Goal: Task Accomplishment & Management: Complete application form

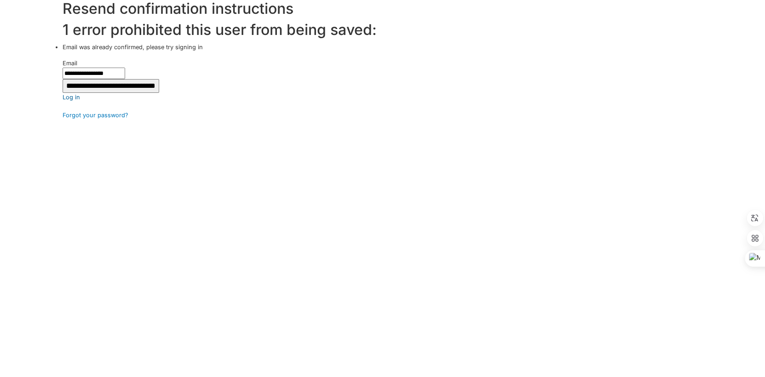
click at [72, 94] on link "Log in" at bounding box center [414, 97] width 703 height 9
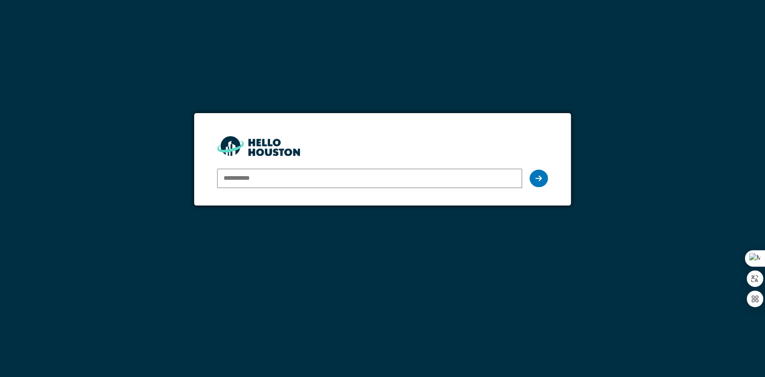
click at [273, 176] on input "email" at bounding box center [369, 178] width 305 height 19
type input "**********"
click at [535, 184] on div at bounding box center [539, 178] width 18 height 17
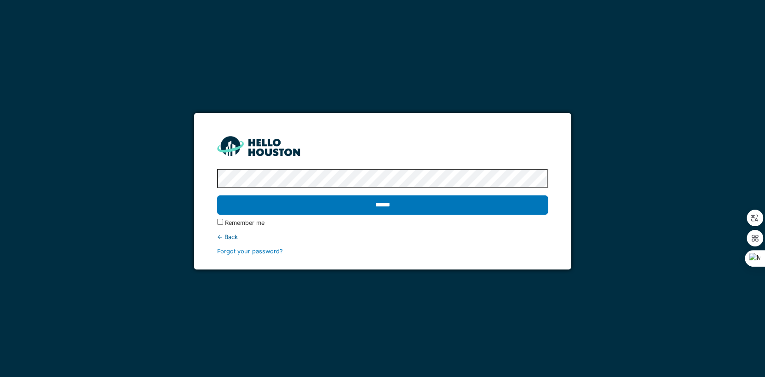
click at [251, 223] on label "Remember me" at bounding box center [245, 223] width 40 height 9
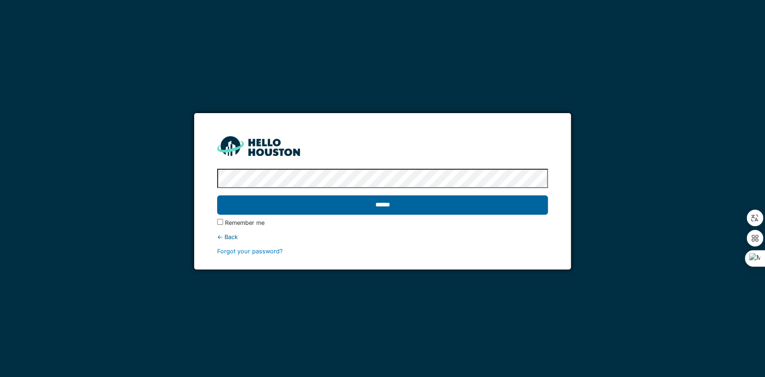
click at [347, 208] on input "******" at bounding box center [382, 205] width 331 height 19
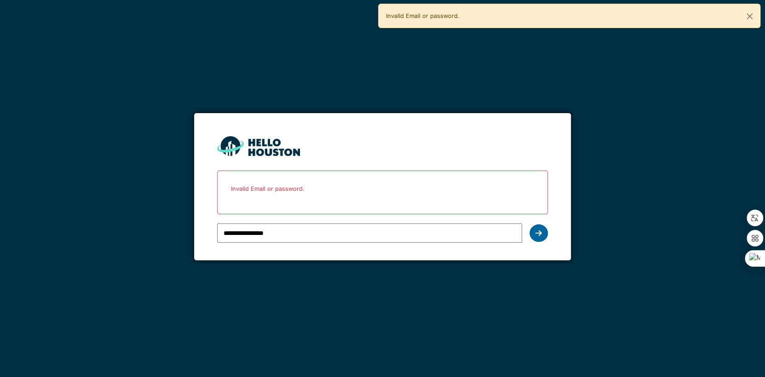
click at [544, 236] on div at bounding box center [539, 233] width 18 height 17
click at [541, 236] on icon at bounding box center [539, 233] width 6 height 7
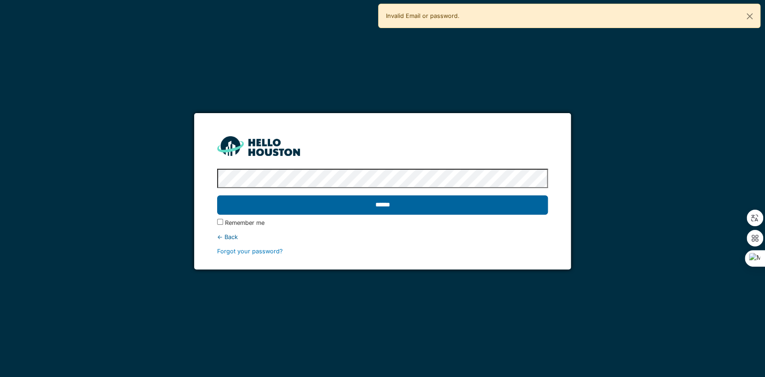
click at [503, 199] on input "******" at bounding box center [382, 205] width 331 height 19
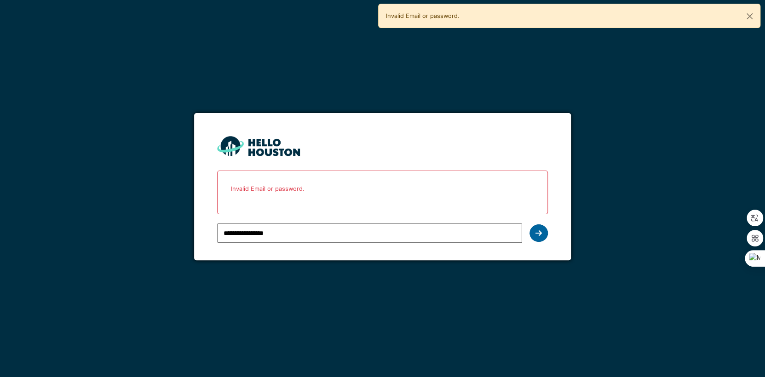
click at [540, 235] on icon at bounding box center [539, 233] width 6 height 7
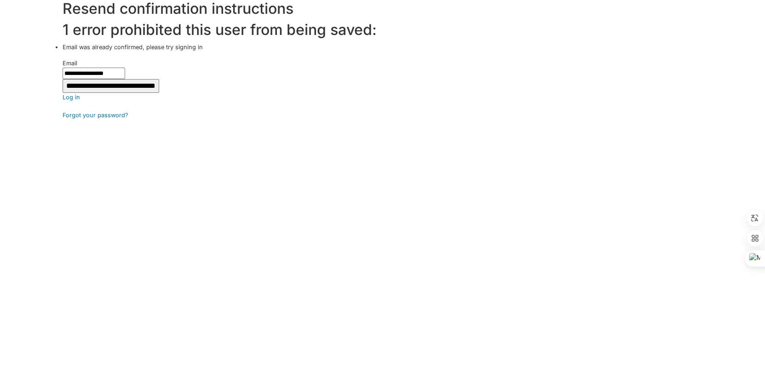
click at [130, 86] on input "**********" at bounding box center [111, 86] width 97 height 14
click at [84, 112] on link "Forgot your password?" at bounding box center [414, 115] width 703 height 9
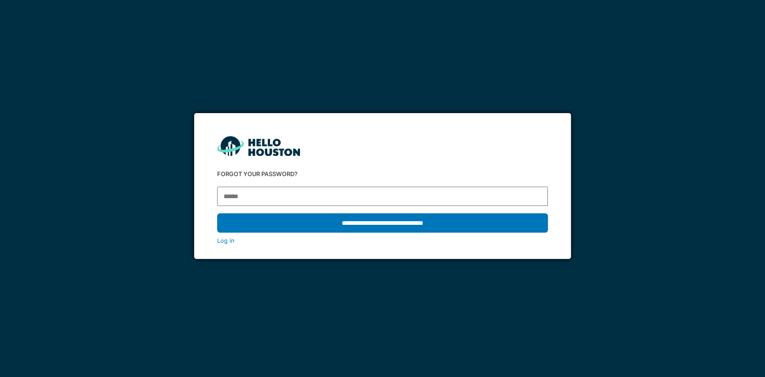
click at [271, 196] on input "email" at bounding box center [382, 196] width 331 height 19
type input "**********"
click at [290, 206] on form "**********" at bounding box center [382, 186] width 377 height 146
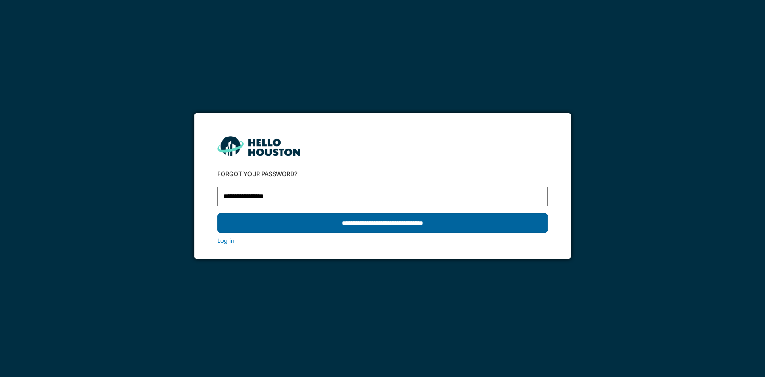
click at [296, 217] on input "**********" at bounding box center [382, 223] width 331 height 19
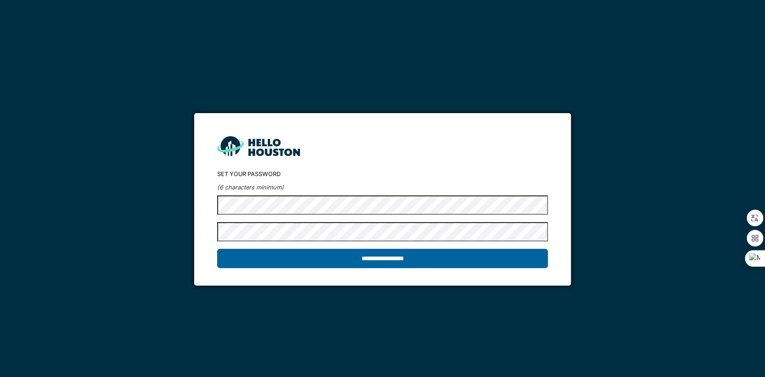
click at [410, 257] on input "**********" at bounding box center [382, 258] width 331 height 19
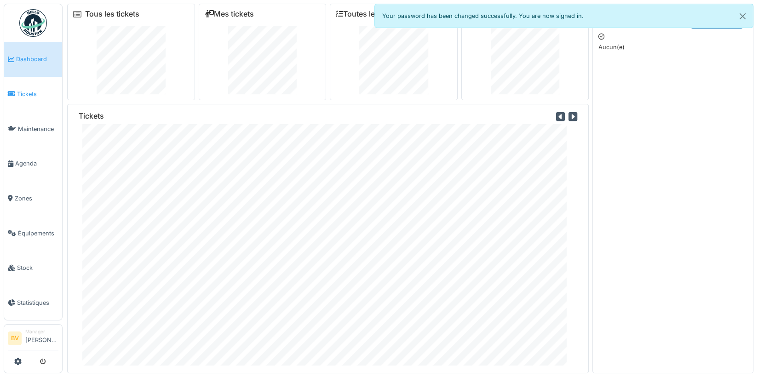
click at [31, 93] on span "Tickets" at bounding box center [37, 94] width 41 height 9
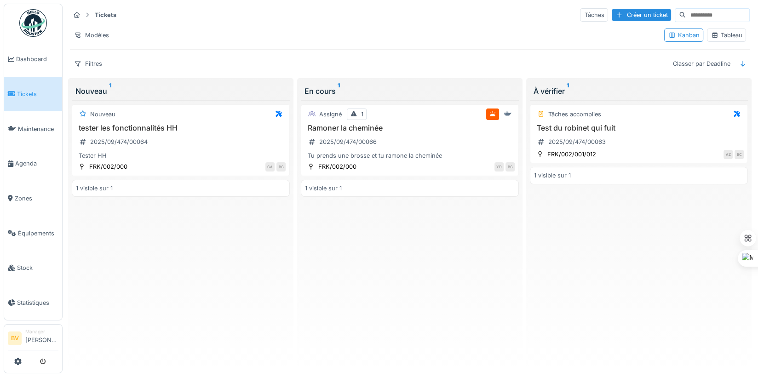
click at [287, 240] on div "Nouveau tester les fonctionnalités HH 2025/09/474/00064 Tester HH FRK/002/000 C…" at bounding box center [181, 233] width 218 height 266
click at [34, 58] on span "Dashboard" at bounding box center [37, 59] width 42 height 9
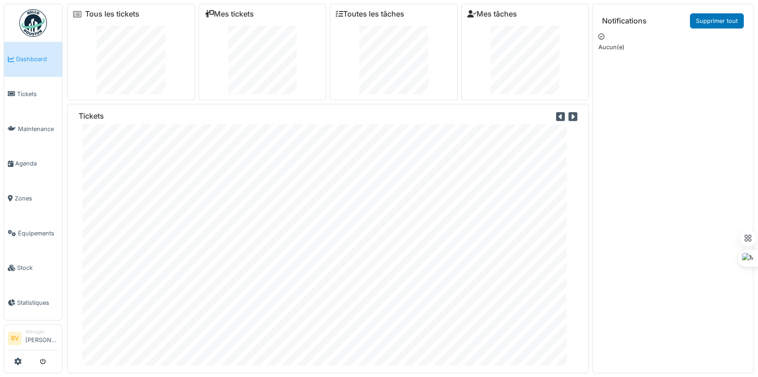
scroll to position [6, 0]
click at [29, 194] on span "Zones" at bounding box center [37, 198] width 44 height 9
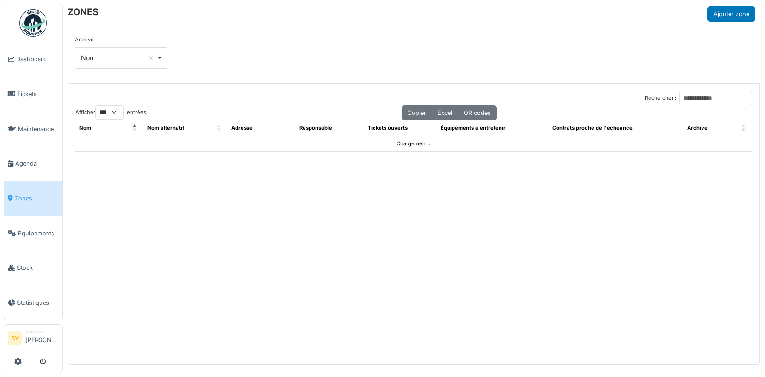
select select "***"
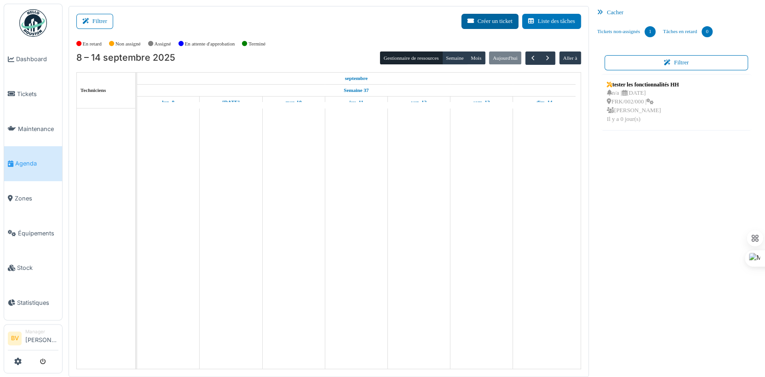
click at [496, 15] on button "Créer un ticket" at bounding box center [490, 21] width 57 height 15
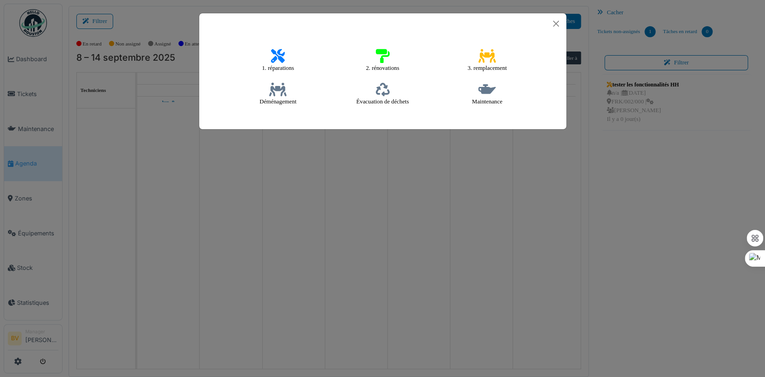
click at [282, 57] on icon at bounding box center [278, 56] width 14 height 14
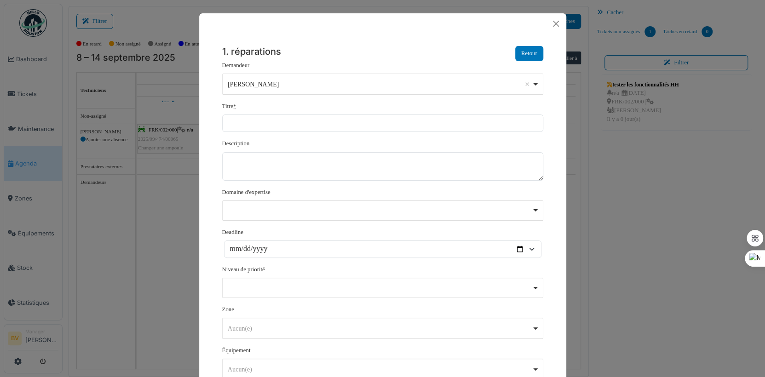
click at [512, 80] on div "[PERSON_NAME] Remove item" at bounding box center [380, 85] width 304 height 10
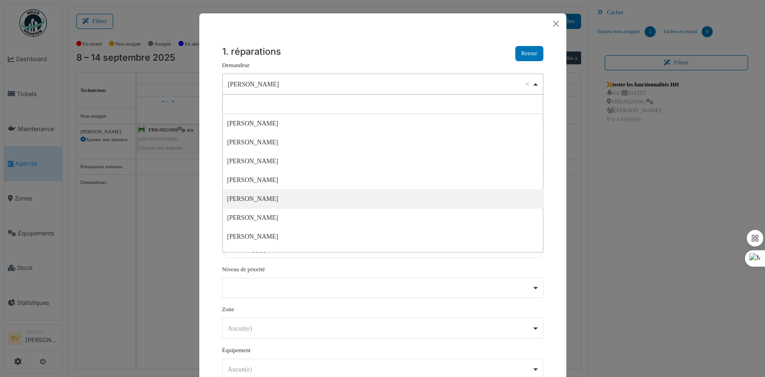
select select "*****"
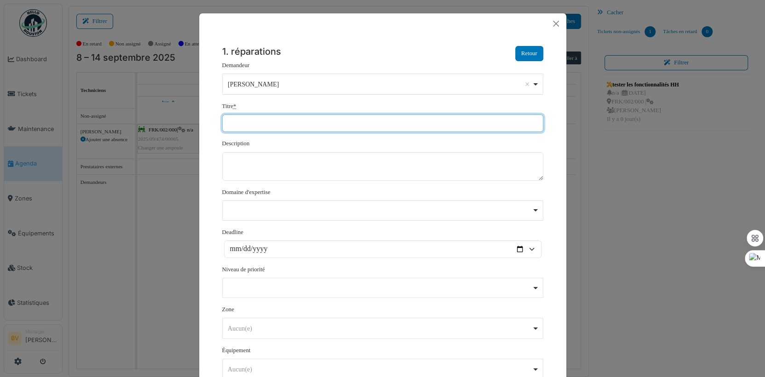
click at [241, 125] on input "Titre *" at bounding box center [382, 123] width 321 height 17
type input "**********"
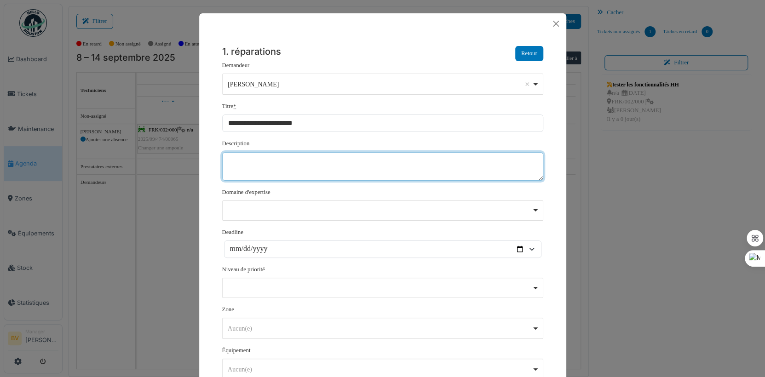
click at [302, 171] on textarea "Description" at bounding box center [382, 166] width 321 height 29
click at [445, 208] on div "Remove item" at bounding box center [382, 210] width 313 height 4
type textarea "********"
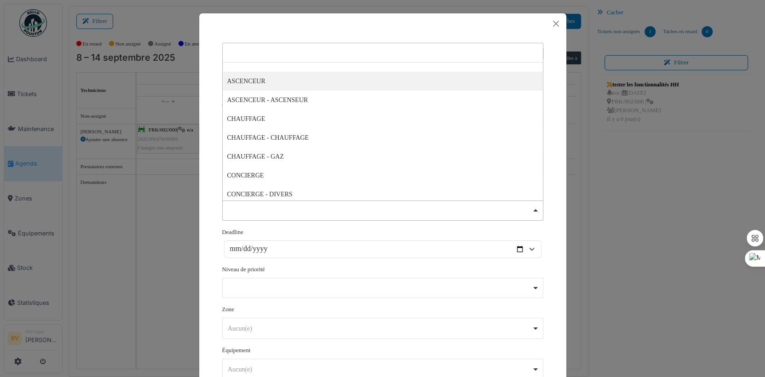
select select "****"
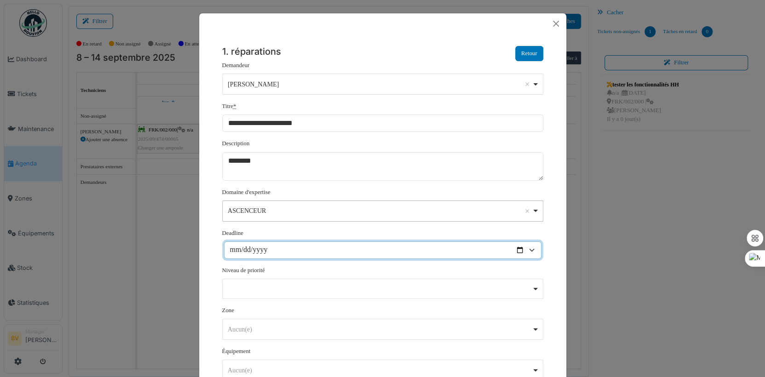
click at [338, 249] on input "Deadline" at bounding box center [383, 250] width 318 height 17
click at [517, 253] on input "Deadline" at bounding box center [383, 250] width 318 height 17
type input "**********"
click at [263, 283] on div "Remove item" at bounding box center [382, 289] width 321 height 20
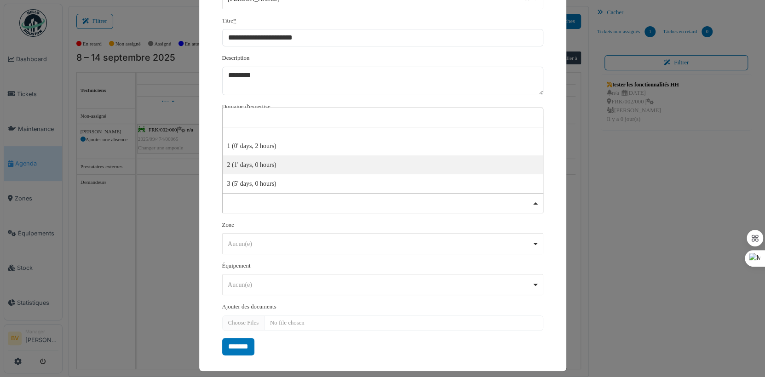
scroll to position [91, 0]
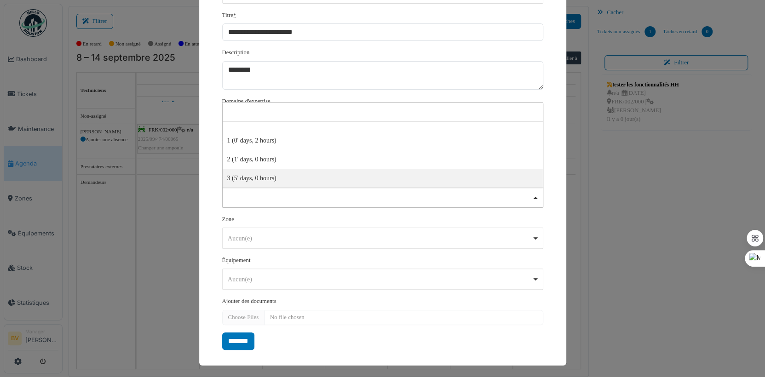
select select "***"
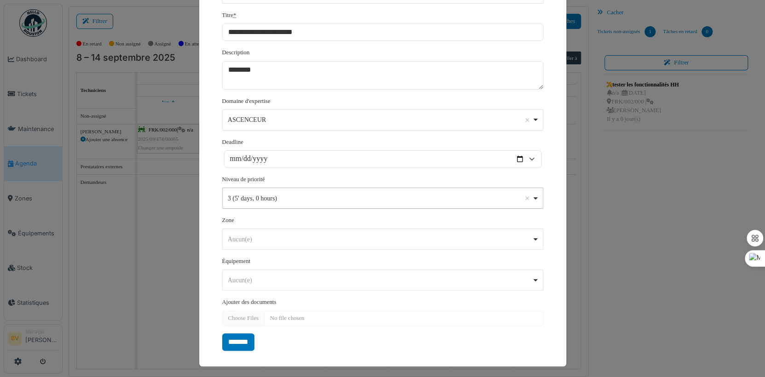
click at [293, 235] on div "Aucun(e) Remove item" at bounding box center [380, 240] width 304 height 10
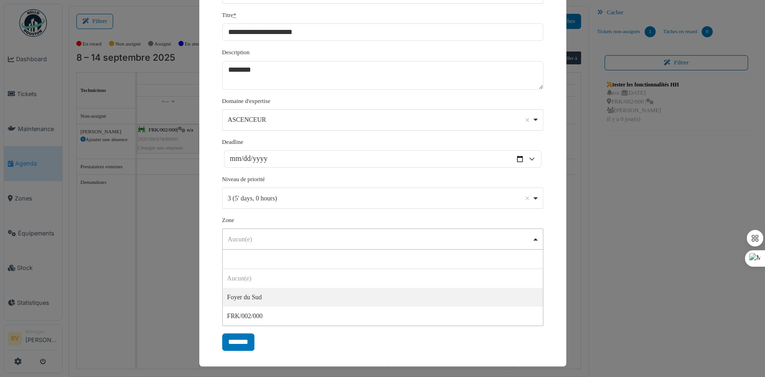
scroll to position [58, 0]
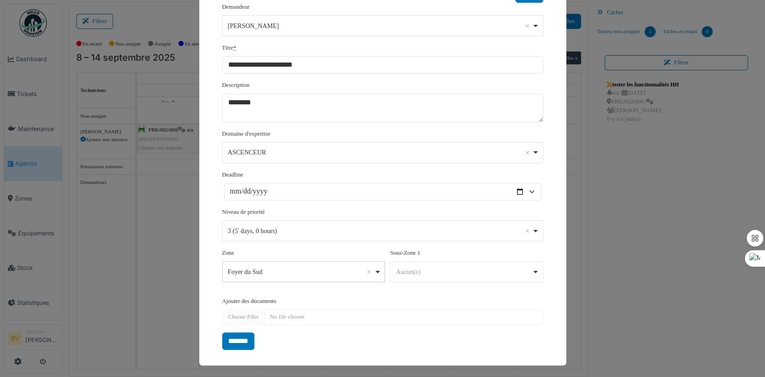
click at [265, 270] on div "Foyer du Sud Remove item" at bounding box center [301, 272] width 146 height 10
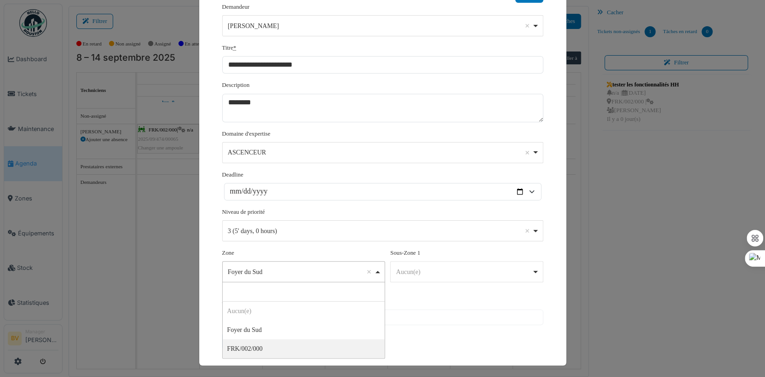
select select "*****"
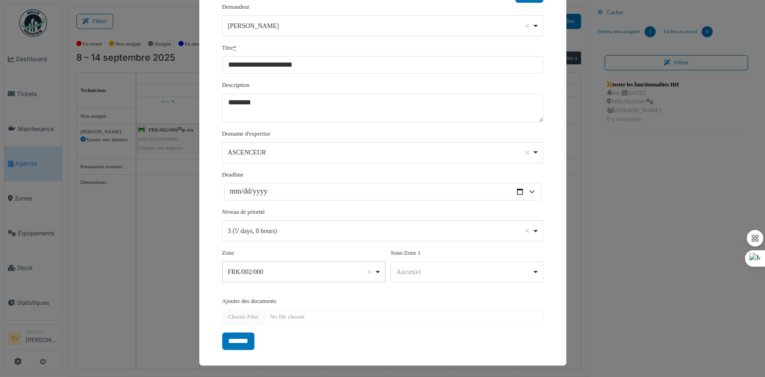
click at [458, 259] on div "Sous-Zone 1 ******** Aucun(e) Remove item Aucun(e)" at bounding box center [467, 266] width 152 height 34
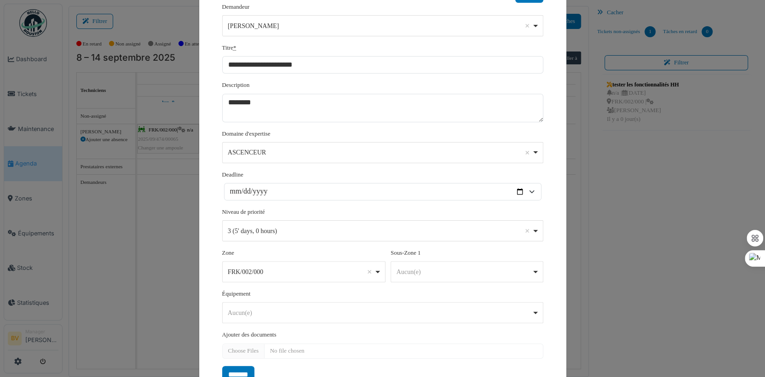
click at [459, 269] on div "Aucun(e) Remove item" at bounding box center [464, 272] width 135 height 10
click at [452, 288] on input "Aucun(e)" at bounding box center [466, 292] width 151 height 19
click at [453, 293] on input "Aucun(e)" at bounding box center [466, 292] width 151 height 19
click at [330, 308] on div "Aucun(e) Remove item" at bounding box center [380, 313] width 304 height 10
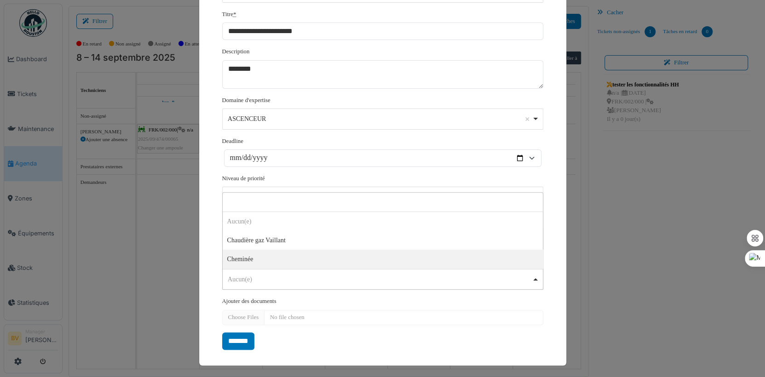
click at [411, 284] on div "Aucun(e) Remove item" at bounding box center [382, 279] width 313 height 13
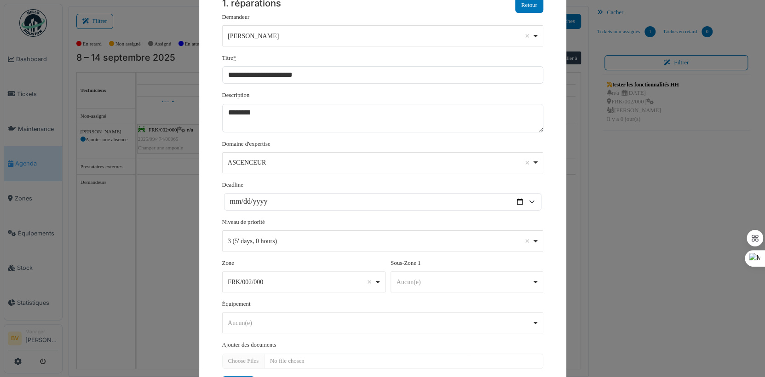
scroll to position [0, 0]
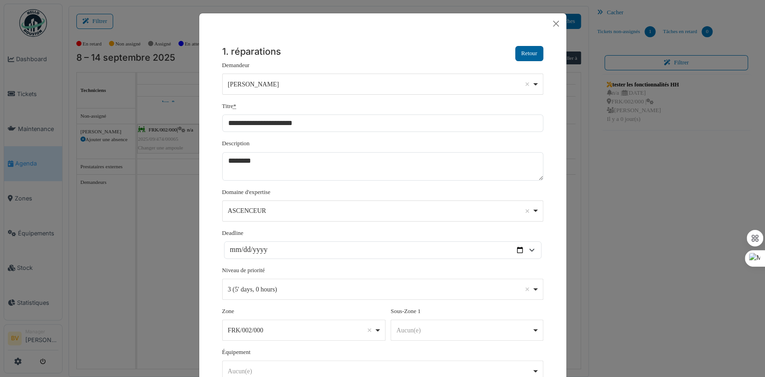
click at [527, 57] on button "Retour" at bounding box center [529, 53] width 28 height 15
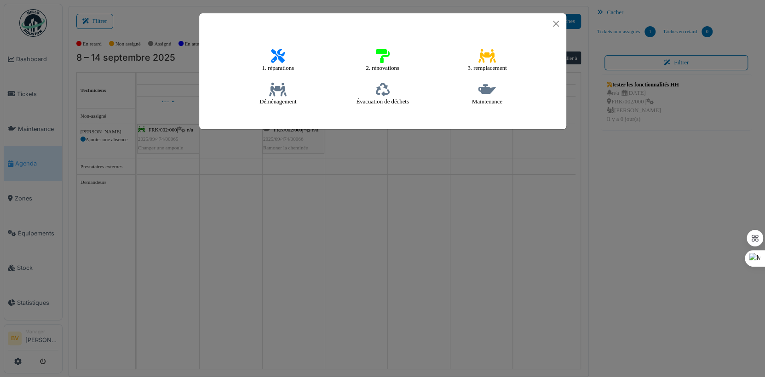
click at [379, 58] on icon at bounding box center [383, 56] width 14 height 14
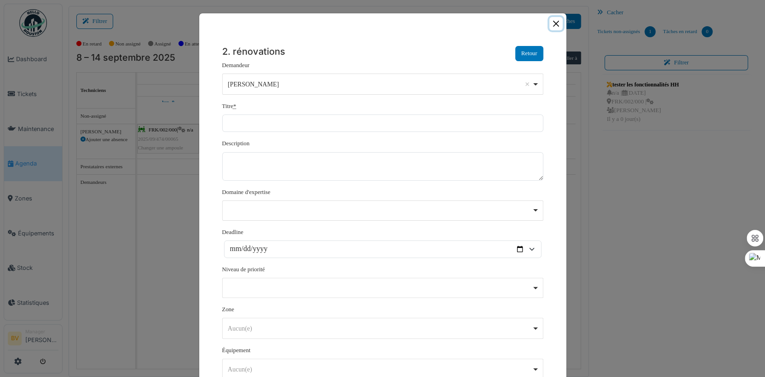
click at [552, 29] on button "Close" at bounding box center [555, 23] width 13 height 13
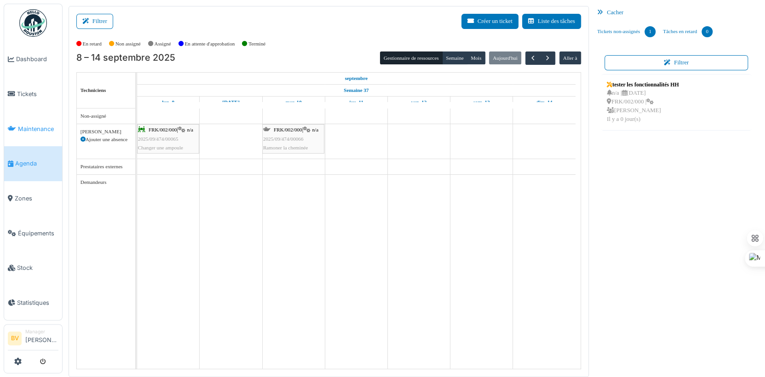
click at [37, 125] on span "Maintenance" at bounding box center [38, 129] width 40 height 9
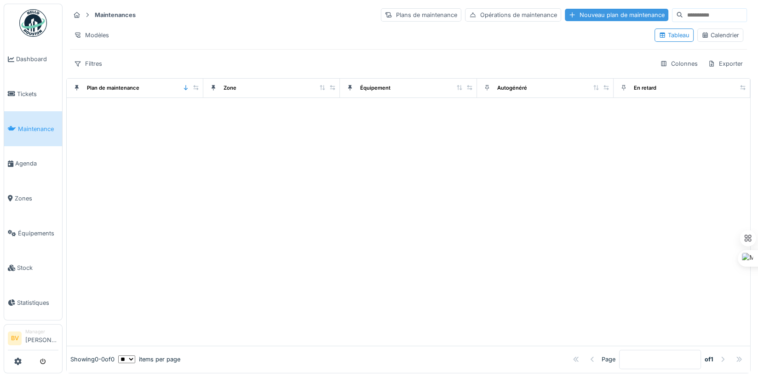
click at [581, 18] on div "Nouveau plan de maintenance" at bounding box center [617, 15] width 104 height 12
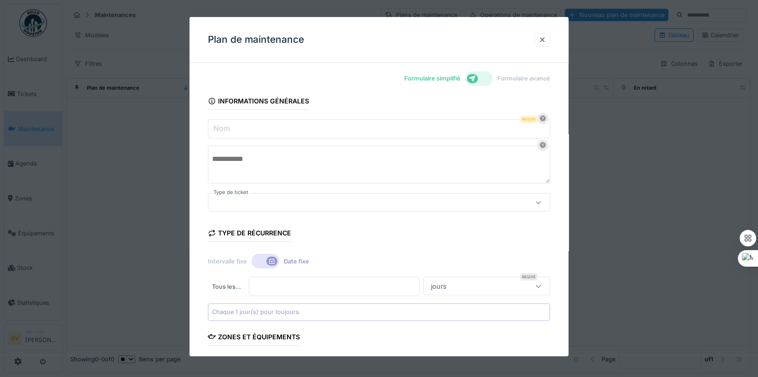
click at [249, 131] on input "Nom" at bounding box center [379, 128] width 342 height 19
click at [222, 168] on textarea at bounding box center [379, 165] width 342 height 38
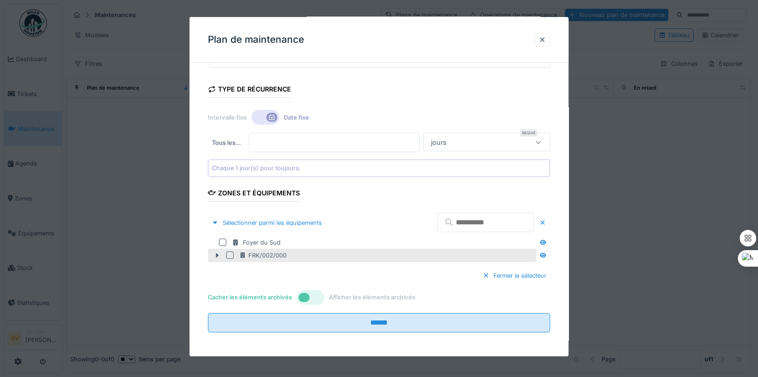
scroll to position [145, 0]
click at [231, 254] on div at bounding box center [229, 254] width 7 height 7
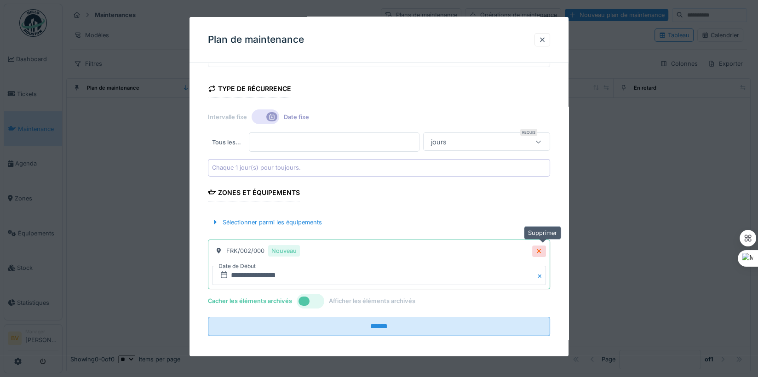
click at [543, 250] on icon at bounding box center [539, 252] width 7 height 6
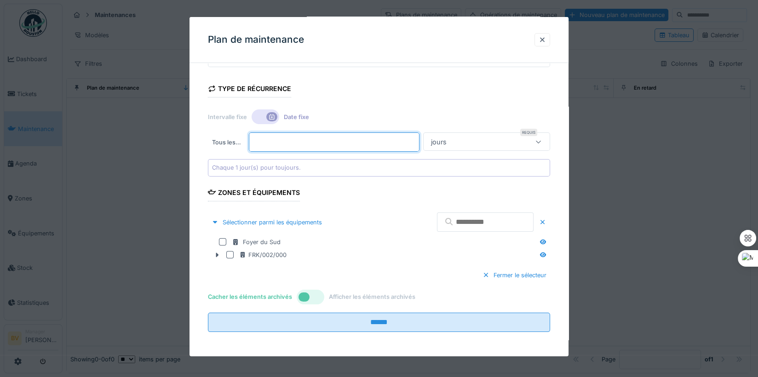
click at [320, 143] on input "*" at bounding box center [334, 142] width 171 height 19
click at [232, 145] on div "Tous les …" at bounding box center [226, 142] width 37 height 19
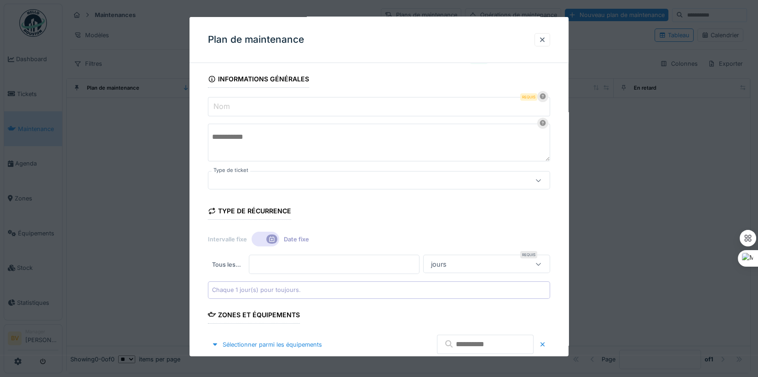
scroll to position [0, 0]
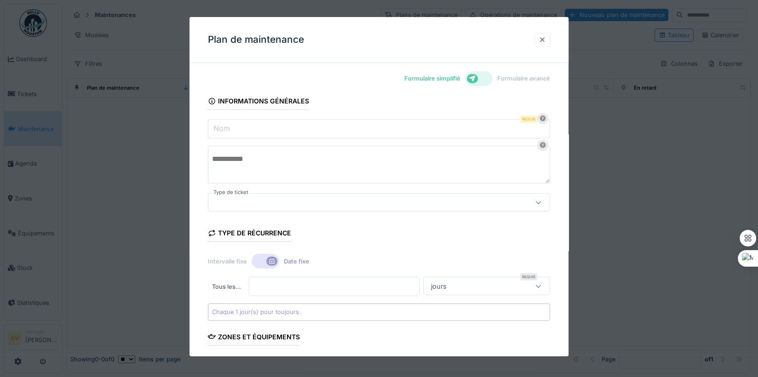
click at [550, 42] on div at bounding box center [543, 39] width 16 height 13
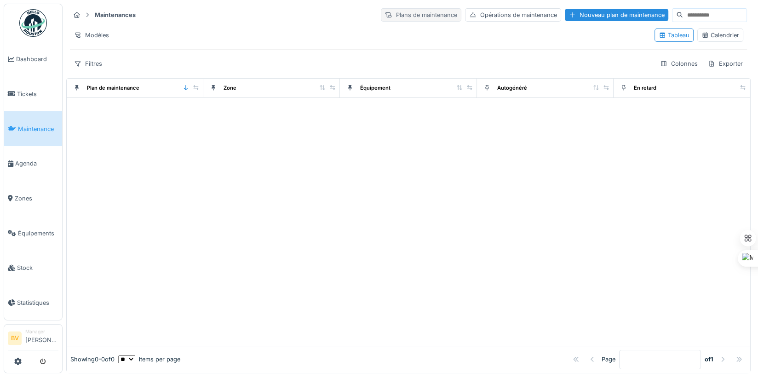
click at [410, 12] on div "Plans de maintenance" at bounding box center [421, 14] width 81 height 13
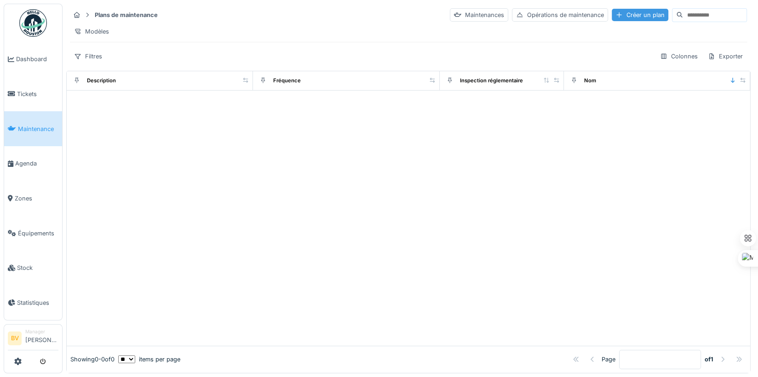
click at [616, 14] on div at bounding box center [619, 15] width 7 height 9
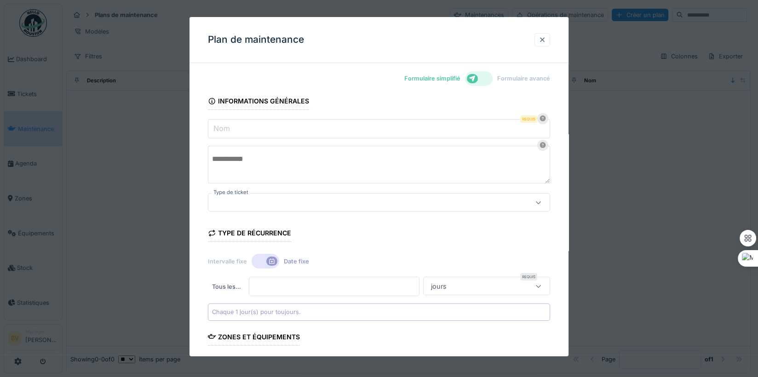
click at [546, 42] on div at bounding box center [542, 39] width 7 height 9
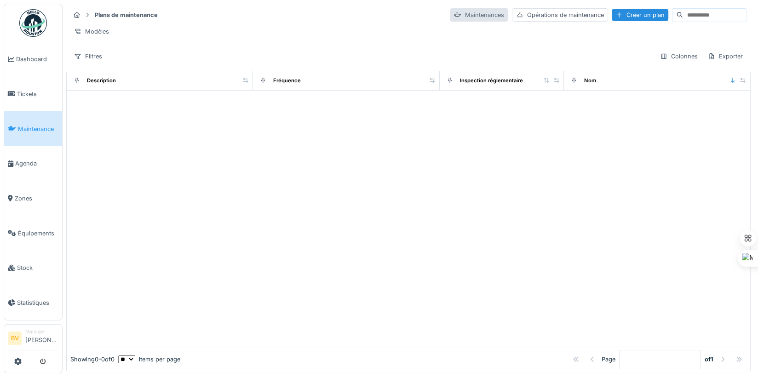
click at [472, 13] on div "Maintenances" at bounding box center [479, 14] width 58 height 13
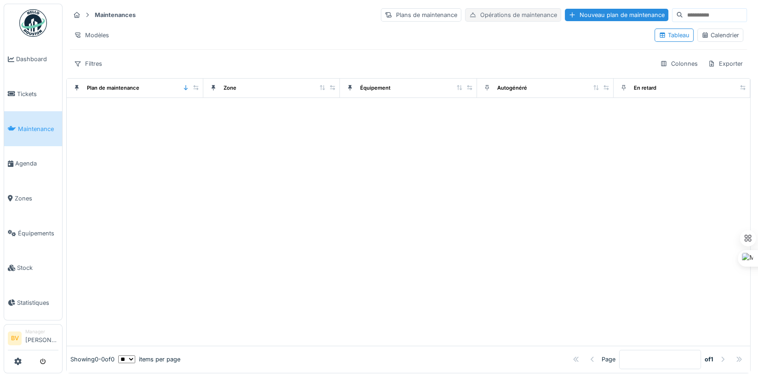
click at [503, 11] on div "Opérations de maintenance" at bounding box center [513, 14] width 96 height 13
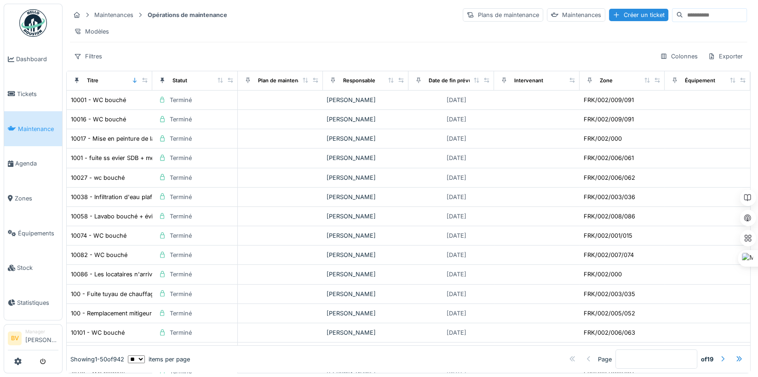
click at [719, 355] on div at bounding box center [722, 359] width 7 height 9
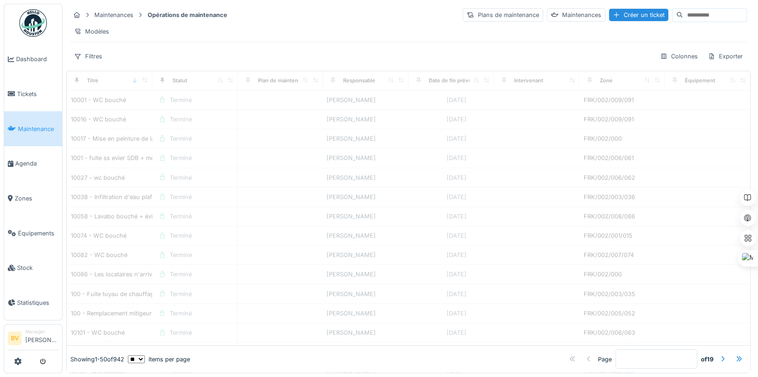
type input "*"
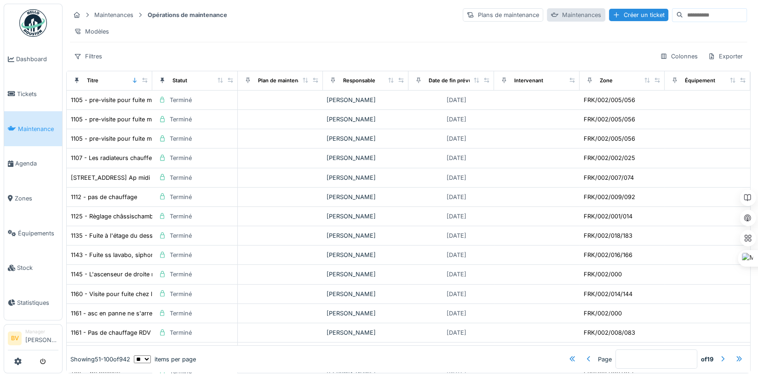
click at [556, 17] on div "Maintenances" at bounding box center [576, 14] width 58 height 13
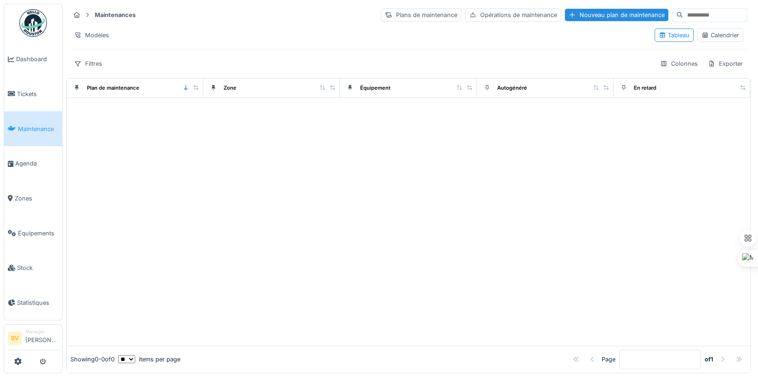
click at [694, 18] on input at bounding box center [715, 15] width 64 height 13
click at [707, 37] on div "Calendrier" at bounding box center [721, 35] width 38 height 9
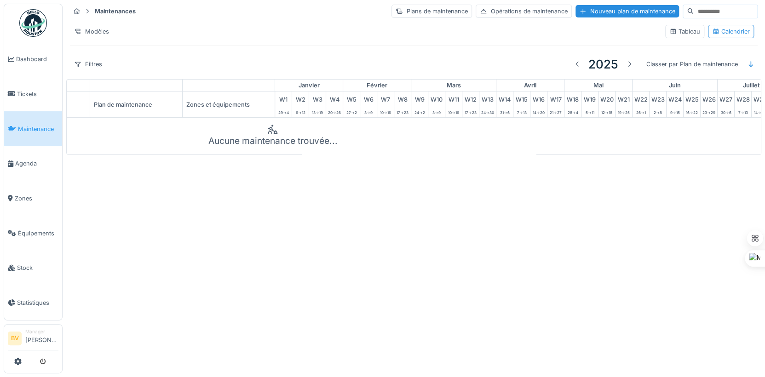
click at [662, 22] on div "Tableau Calendrier" at bounding box center [710, 31] width 96 height 21
click at [673, 28] on div "Tableau" at bounding box center [685, 31] width 31 height 9
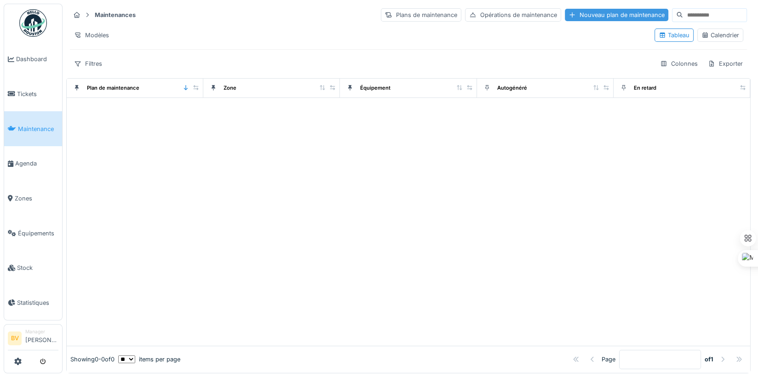
click at [588, 16] on div "Nouveau plan de maintenance" at bounding box center [617, 15] width 104 height 12
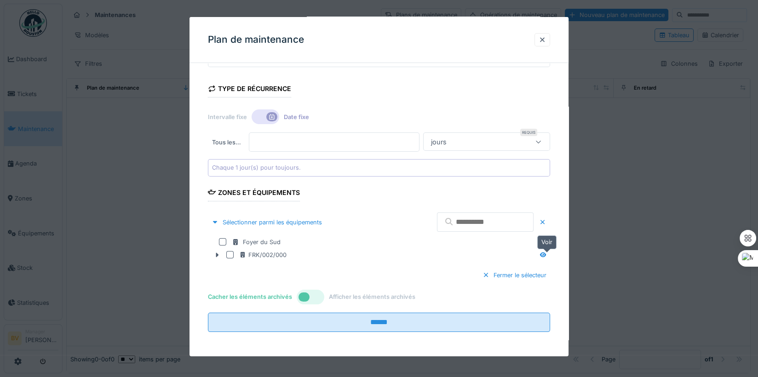
scroll to position [6, 0]
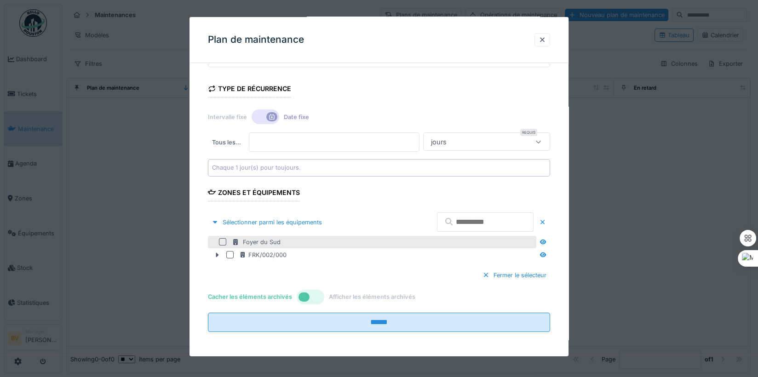
click at [222, 240] on div at bounding box center [222, 241] width 7 height 7
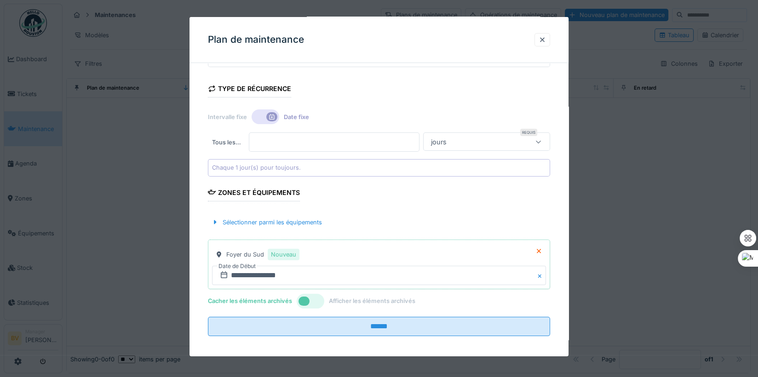
scroll to position [149, 0]
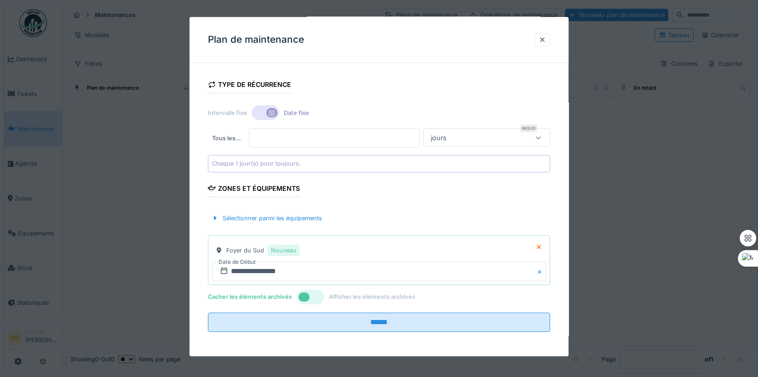
click at [312, 290] on div at bounding box center [311, 297] width 28 height 15
click at [312, 296] on div at bounding box center [317, 297] width 11 height 9
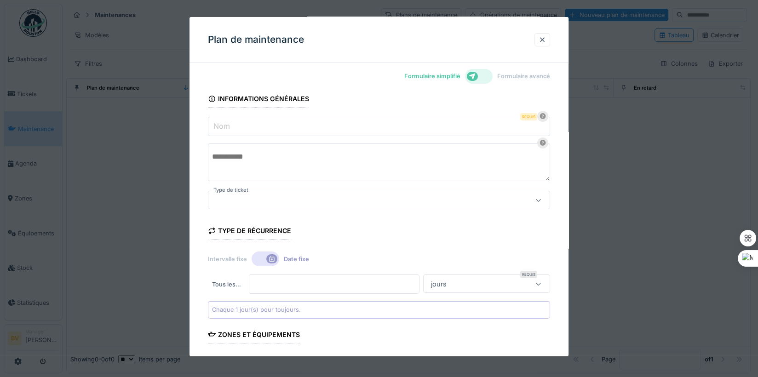
scroll to position [0, 0]
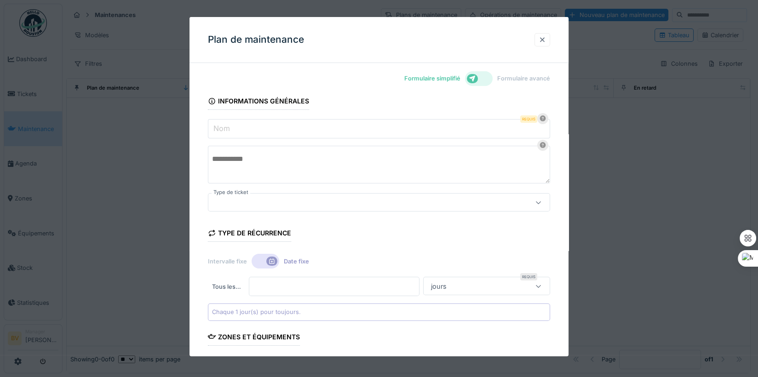
click at [539, 42] on div at bounding box center [543, 39] width 16 height 13
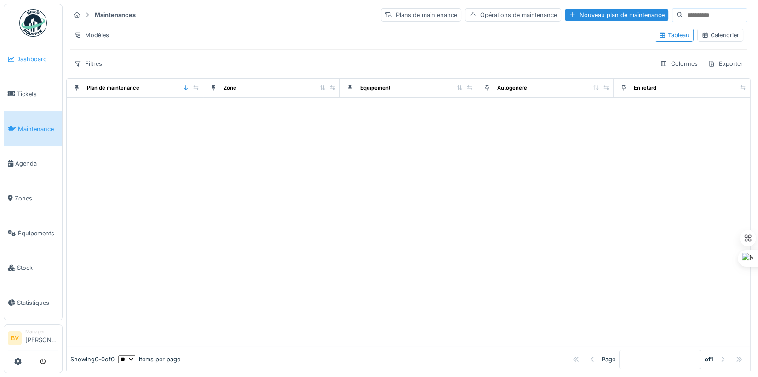
click at [36, 57] on span "Dashboard" at bounding box center [37, 59] width 42 height 9
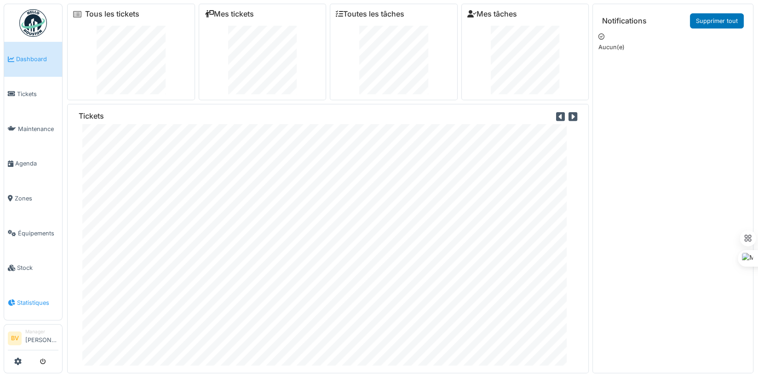
click at [29, 294] on link "Statistiques" at bounding box center [33, 303] width 58 height 35
click at [29, 299] on span "Statistiques" at bounding box center [37, 303] width 41 height 9
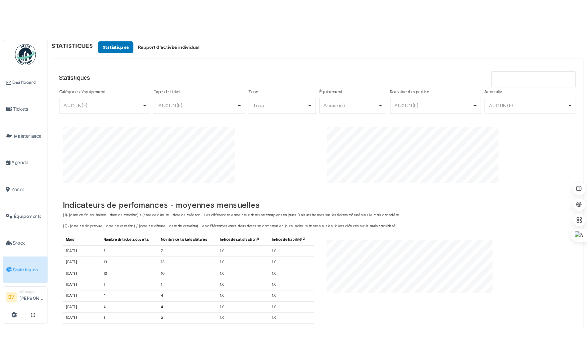
scroll to position [782, 0]
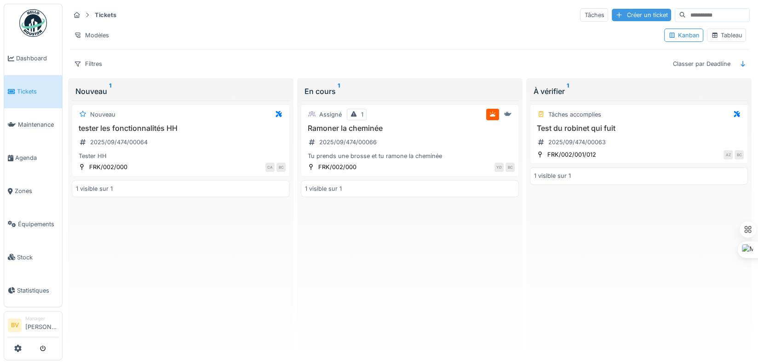
click at [612, 17] on div "Créer un ticket" at bounding box center [641, 15] width 59 height 12
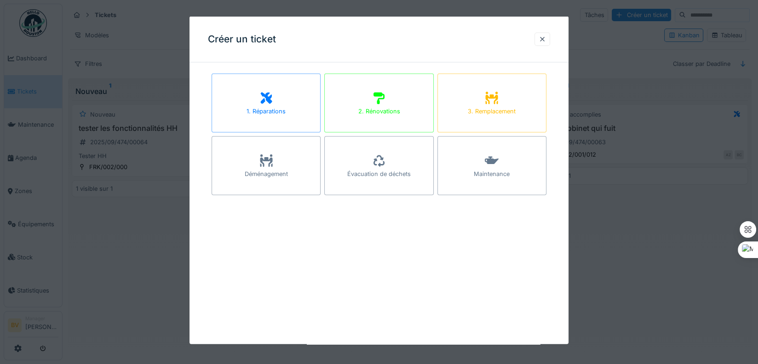
click at [266, 106] on div at bounding box center [267, 98] width 14 height 17
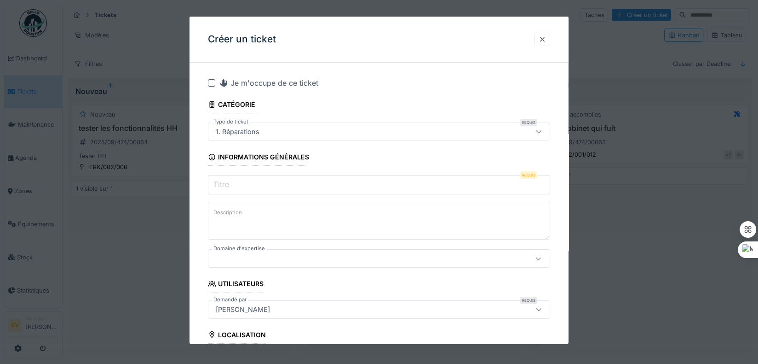
click at [259, 192] on input "Titre" at bounding box center [379, 184] width 342 height 19
click at [259, 187] on input "Titre" at bounding box center [379, 184] width 342 height 19
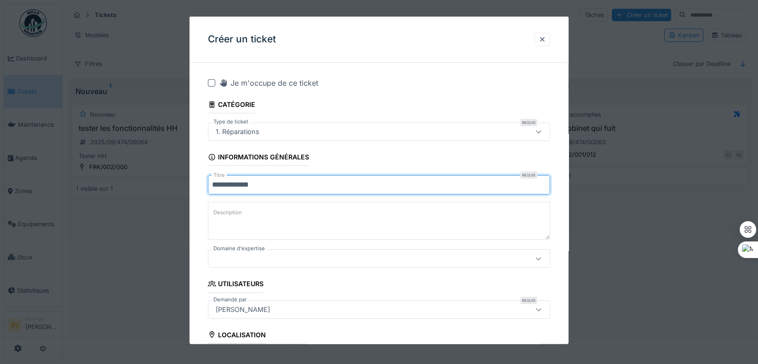
type input "**********"
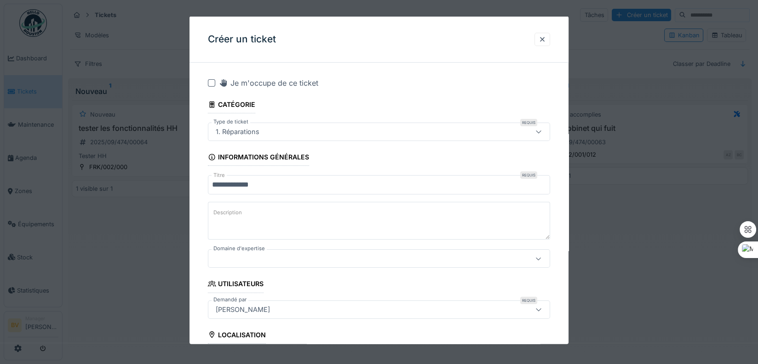
click at [268, 203] on textarea "Description" at bounding box center [379, 221] width 342 height 38
type textarea "**********"
click at [326, 258] on div at bounding box center [358, 258] width 293 height 10
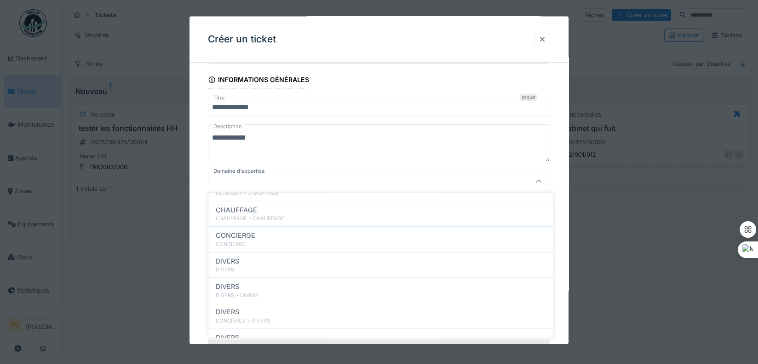
scroll to position [230, 0]
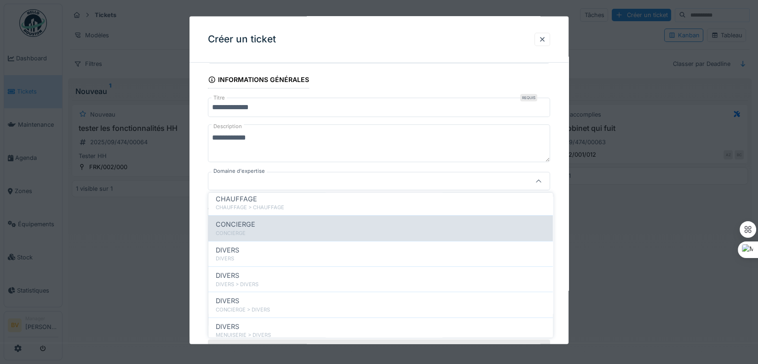
click at [286, 231] on div "CONCIERGE" at bounding box center [381, 233] width 330 height 8
type input "****"
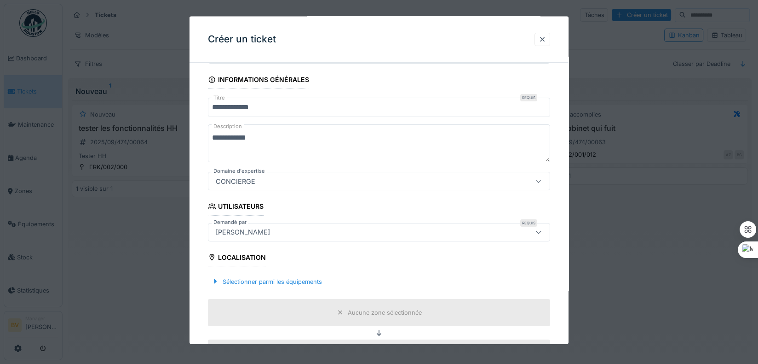
click at [254, 232] on div "[PERSON_NAME]" at bounding box center [243, 231] width 62 height 10
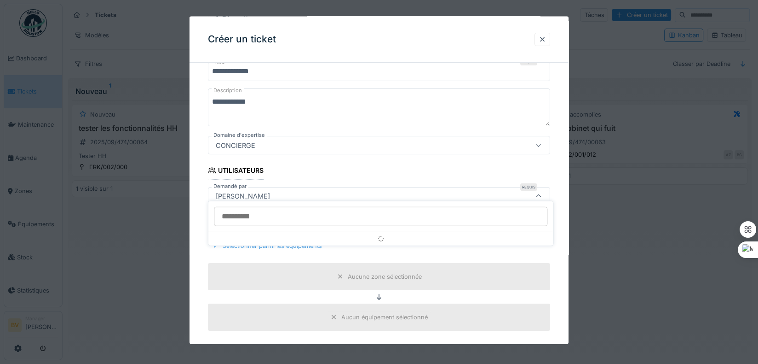
scroll to position [128, 0]
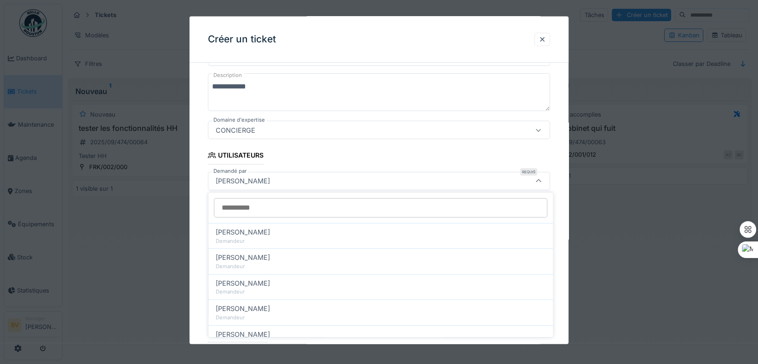
click at [257, 207] on input "Demandé par" at bounding box center [381, 207] width 334 height 19
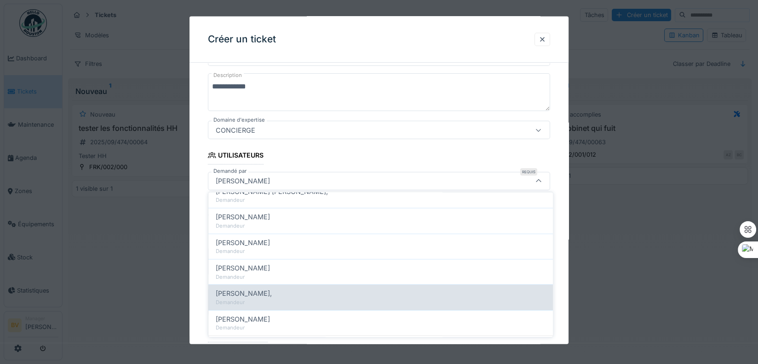
scroll to position [425, 0]
click at [306, 294] on div "[PERSON_NAME]" at bounding box center [381, 291] width 330 height 10
type input "*****"
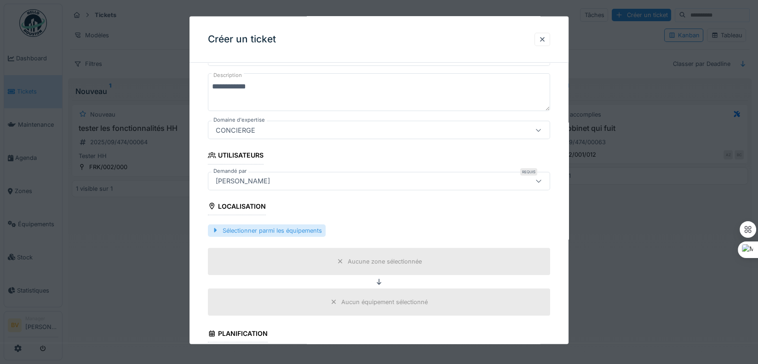
click at [254, 228] on div "Sélectionner parmi les équipements" at bounding box center [267, 230] width 118 height 12
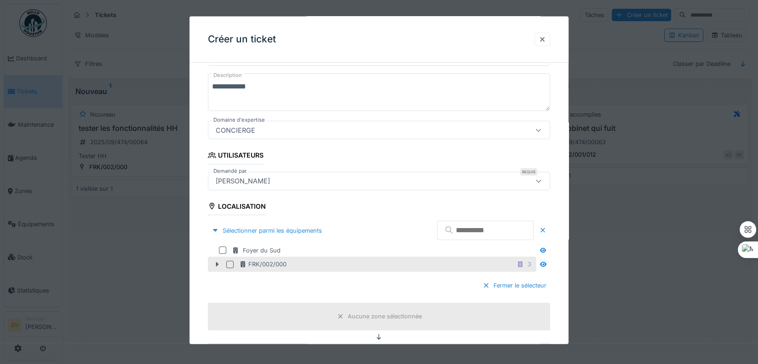
click at [228, 263] on div at bounding box center [229, 263] width 7 height 7
click at [472, 264] on div "FRK/002/000 3" at bounding box center [386, 264] width 295 height 12
click at [532, 264] on div "3" at bounding box center [530, 264] width 4 height 9
click at [547, 260] on icon at bounding box center [543, 263] width 7 height 6
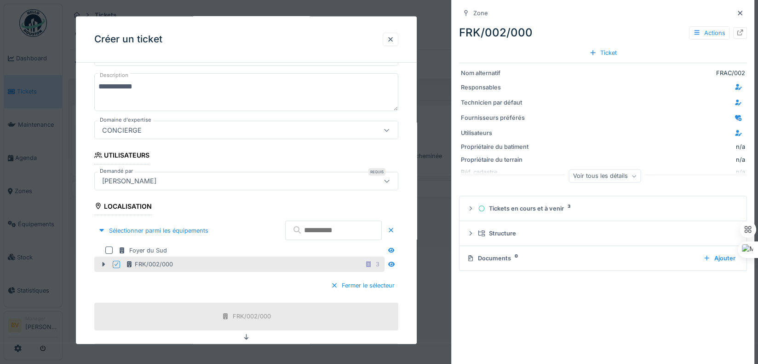
click at [184, 267] on div "FRK/002/000 3" at bounding box center [255, 264] width 258 height 12
click at [145, 266] on div "FRK/002/000" at bounding box center [149, 264] width 47 height 9
click at [377, 203] on fieldset "**********" at bounding box center [246, 323] width 305 height 763
click at [739, 12] on div at bounding box center [741, 13] width 14 height 12
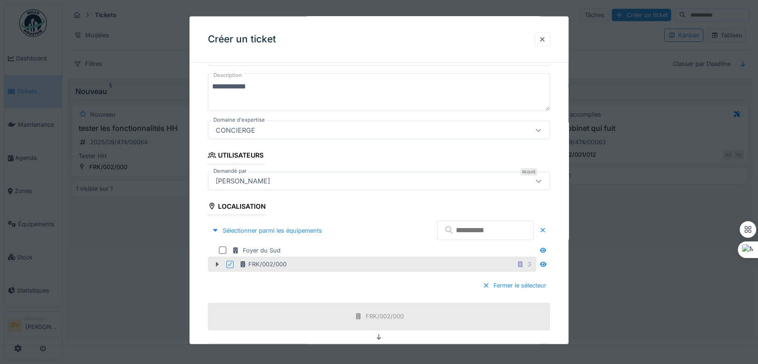
click at [270, 127] on div "CONCIERGE" at bounding box center [358, 130] width 293 height 10
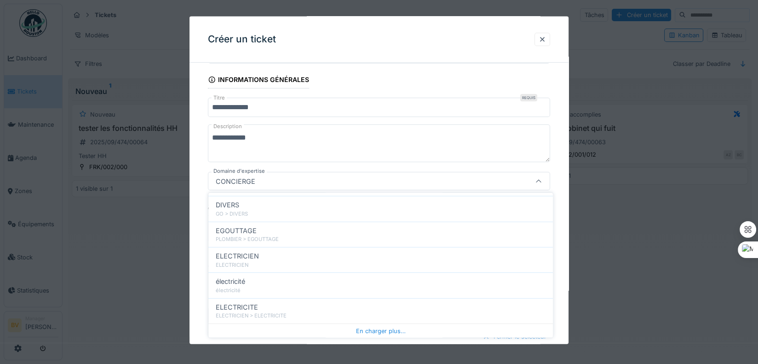
scroll to position [443, 0]
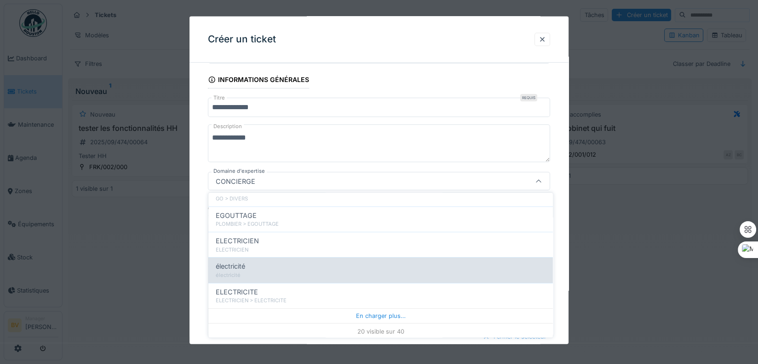
click at [233, 266] on span "électricité" at bounding box center [230, 266] width 29 height 10
type input "****"
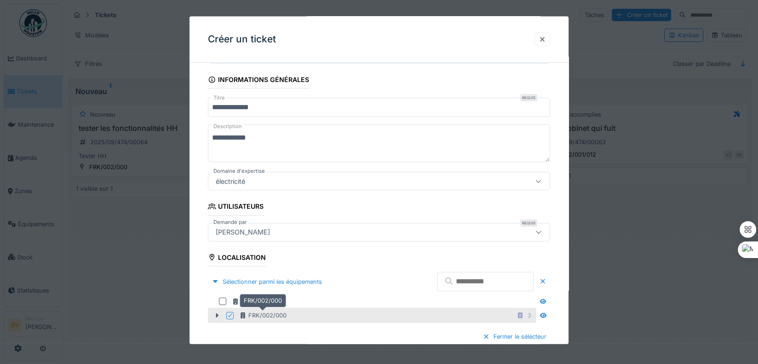
click at [277, 314] on div "FRK/002/000" at bounding box center [262, 315] width 47 height 9
click at [268, 315] on div "FRK/002/000" at bounding box center [262, 315] width 47 height 9
click at [217, 315] on icon at bounding box center [217, 314] width 3 height 5
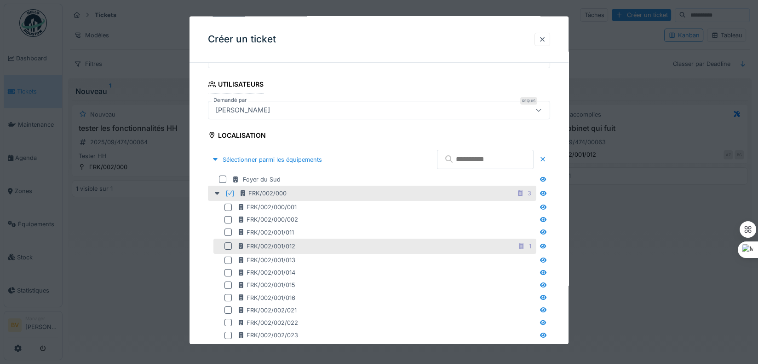
scroll to position [307, 0]
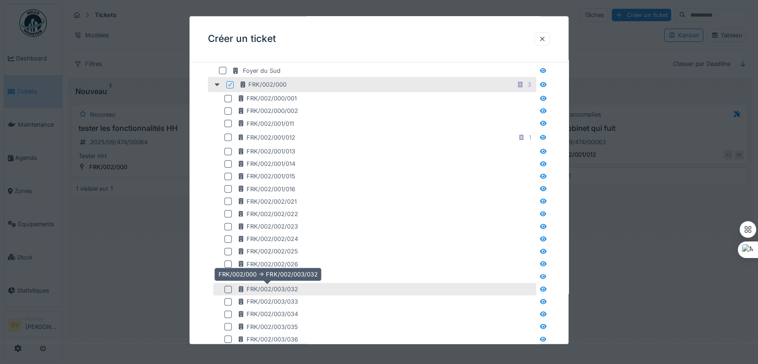
click at [283, 289] on div "FRK/002/003/032" at bounding box center [267, 289] width 61 height 9
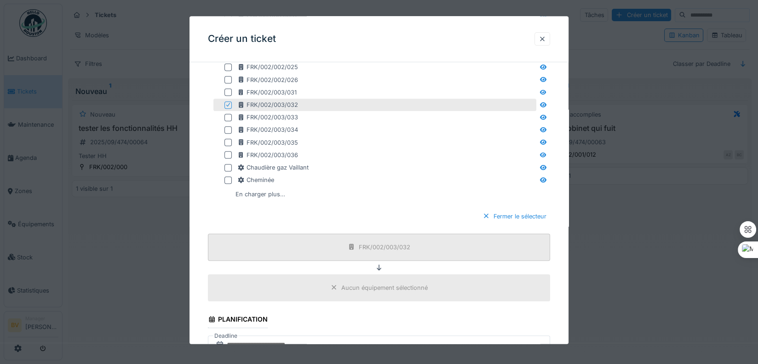
scroll to position [584, 0]
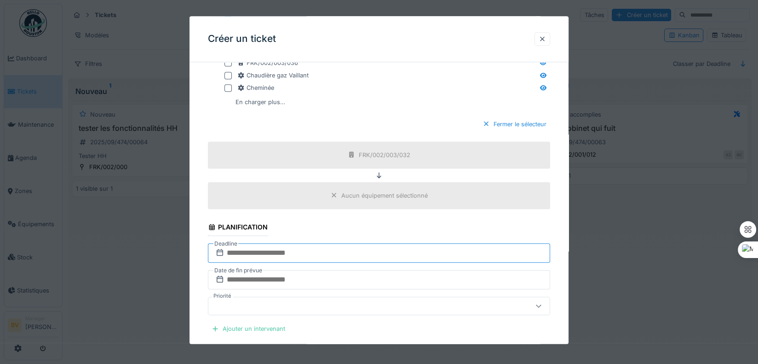
click at [254, 254] on input "text" at bounding box center [379, 252] width 342 height 19
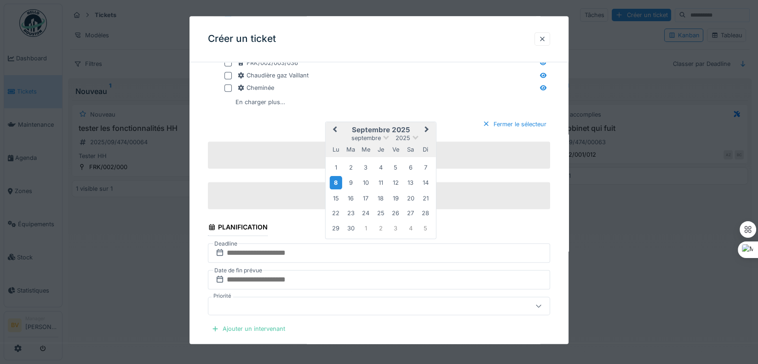
click at [331, 180] on div "8" at bounding box center [336, 182] width 12 height 13
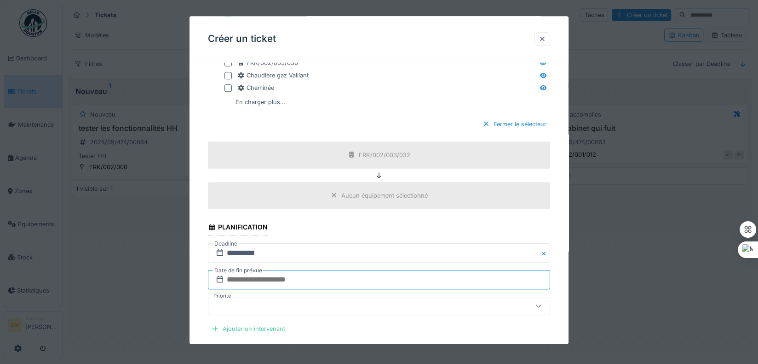
click at [263, 283] on input "text" at bounding box center [379, 279] width 342 height 19
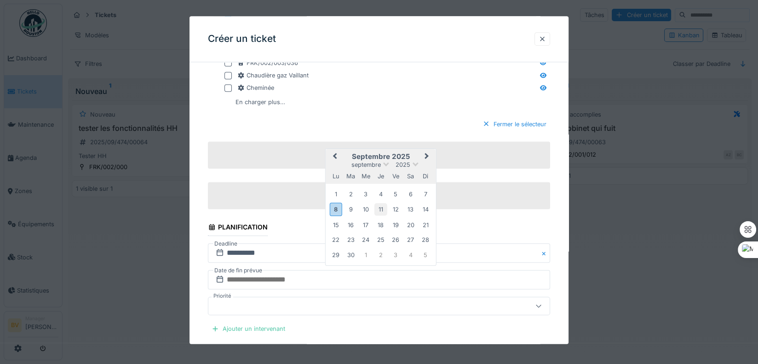
click at [381, 203] on div "11" at bounding box center [381, 209] width 12 height 12
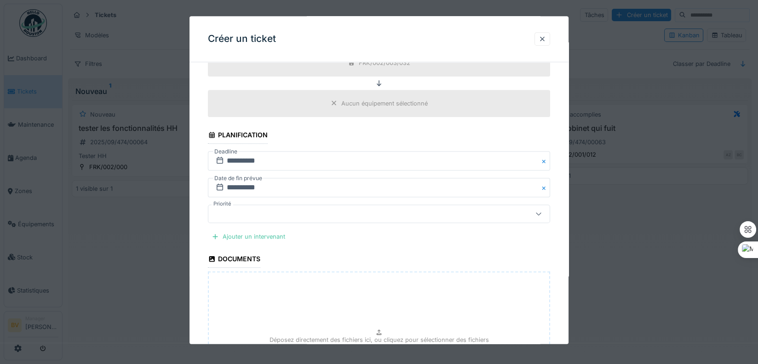
click at [272, 209] on div at bounding box center [358, 214] width 293 height 10
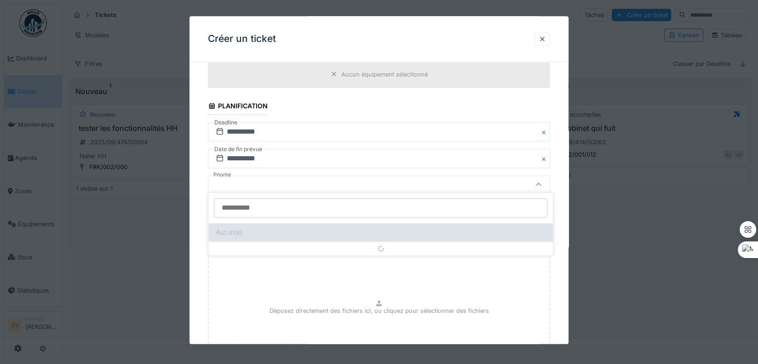
scroll to position [707, 0]
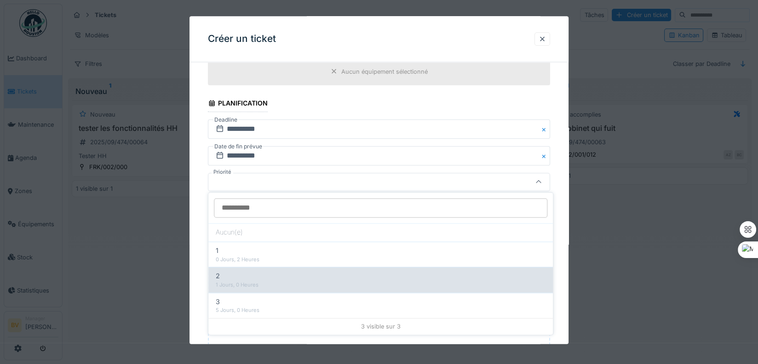
click at [243, 278] on div "2" at bounding box center [381, 276] width 330 height 10
type input "***"
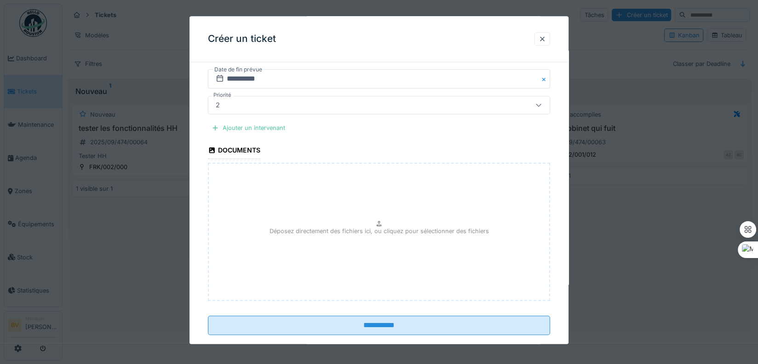
scroll to position [799, 0]
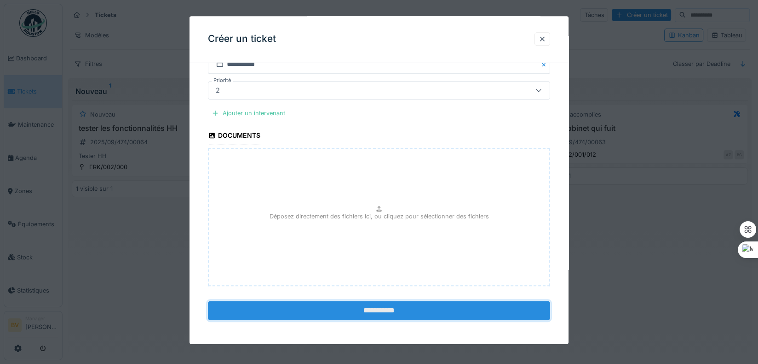
click at [359, 311] on input "**********" at bounding box center [379, 310] width 342 height 19
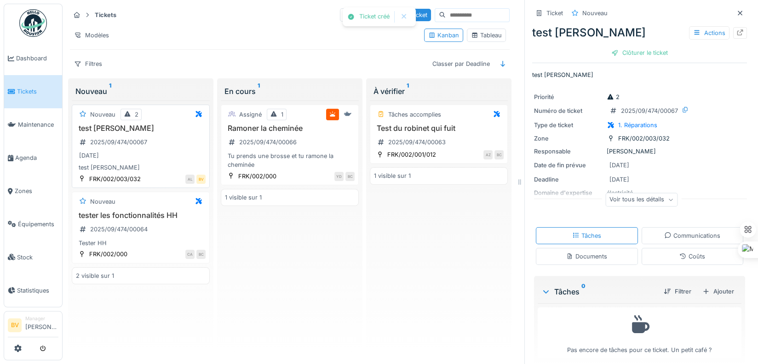
click at [175, 154] on div "[DATE]" at bounding box center [141, 156] width 130 height 12
click at [158, 124] on h3 "test [PERSON_NAME]" at bounding box center [141, 128] width 130 height 9
click at [196, 111] on icon at bounding box center [199, 114] width 6 height 6
click at [109, 110] on div "Nouveau" at bounding box center [102, 114] width 25 height 9
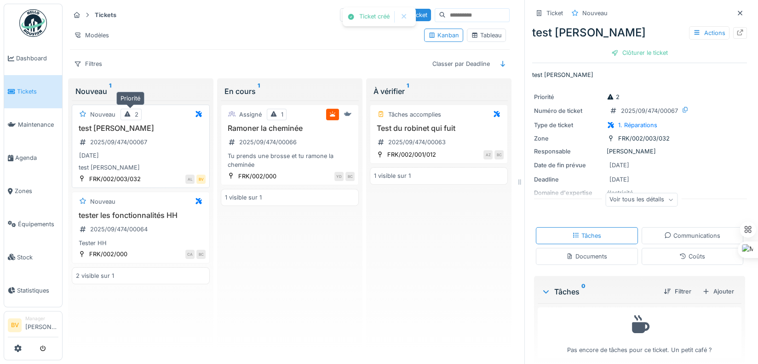
click at [130, 111] on icon at bounding box center [127, 114] width 7 height 6
click at [590, 255] on div "Documents" at bounding box center [587, 256] width 102 height 17
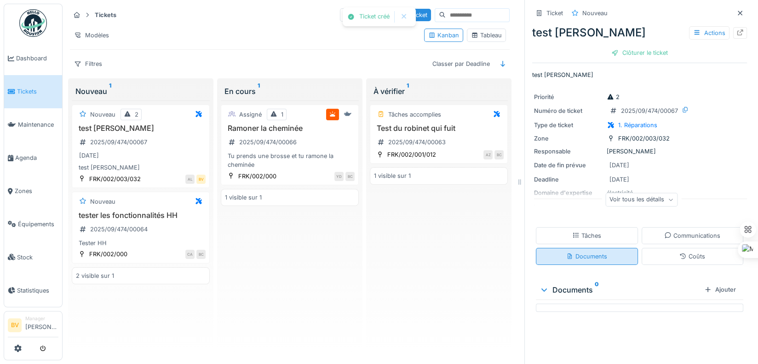
click at [598, 248] on div "Documents" at bounding box center [587, 256] width 102 height 17
click at [595, 234] on div "Tâches" at bounding box center [587, 235] width 102 height 17
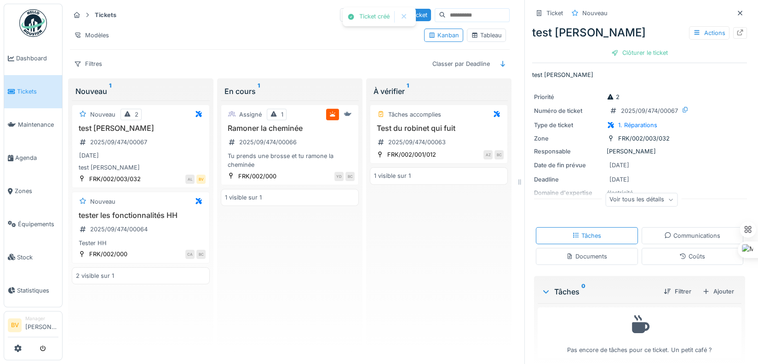
click at [680, 252] on div "Coûts" at bounding box center [693, 256] width 26 height 9
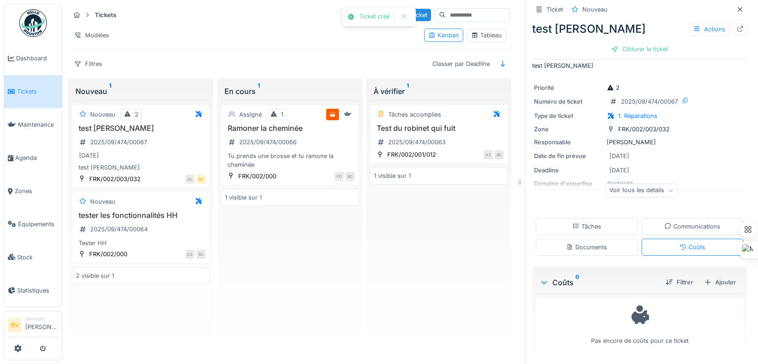
click at [679, 222] on div "Communications" at bounding box center [693, 226] width 56 height 9
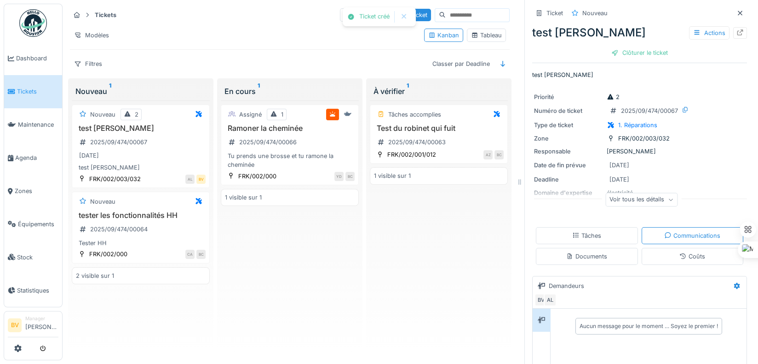
scroll to position [0, 0]
click at [634, 208] on div "Voir tous les détails" at bounding box center [641, 200] width 215 height 29
click at [639, 199] on div "Voir tous les détails" at bounding box center [642, 199] width 72 height 13
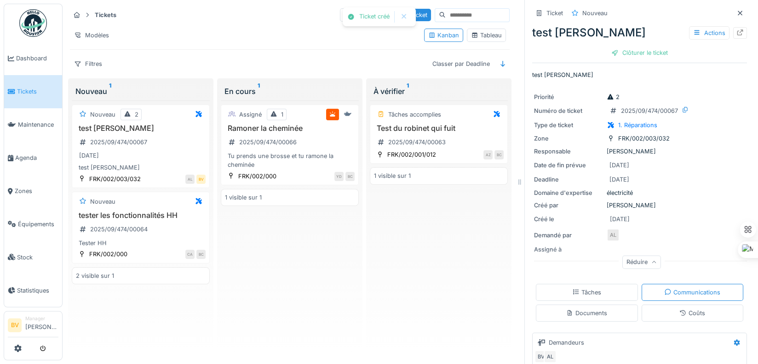
click at [645, 222] on div "Créé le [DATE]" at bounding box center [639, 219] width 211 height 12
click at [707, 29] on div "Actions" at bounding box center [709, 32] width 40 height 13
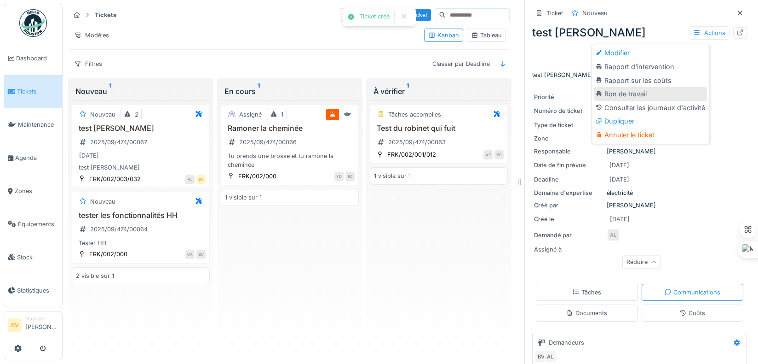
click at [686, 97] on div "Bon de travail" at bounding box center [650, 94] width 113 height 14
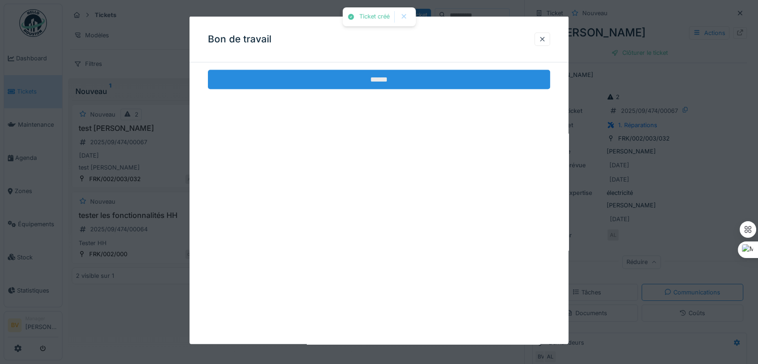
click at [398, 78] on input "******" at bounding box center [379, 79] width 342 height 19
click at [386, 78] on input "******" at bounding box center [379, 79] width 342 height 19
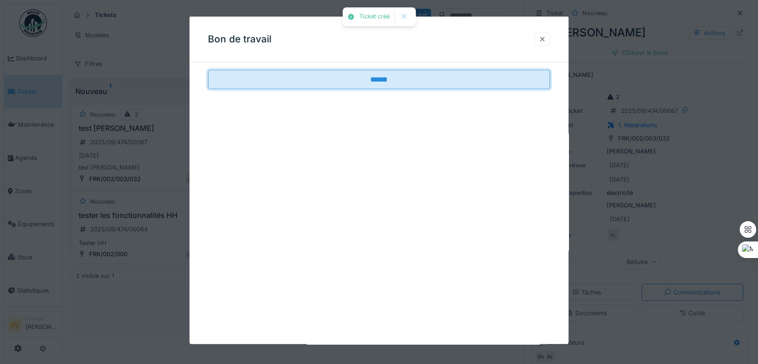
click at [546, 40] on div at bounding box center [542, 39] width 7 height 9
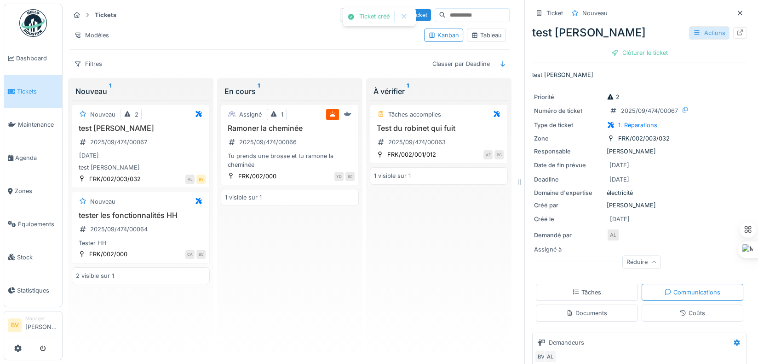
click at [697, 36] on div "Actions" at bounding box center [709, 32] width 40 height 13
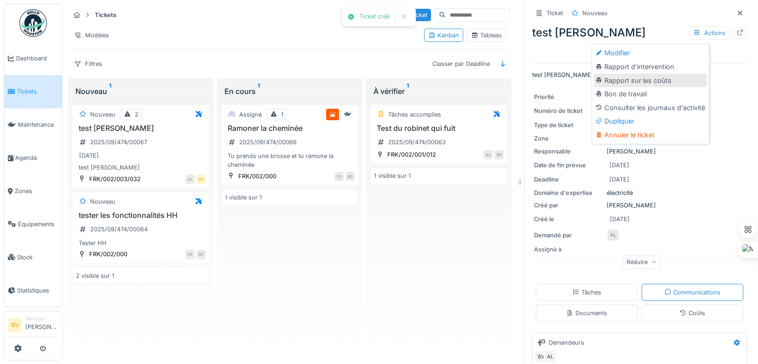
click at [651, 83] on div "Rapport sur les coûts" at bounding box center [650, 81] width 113 height 14
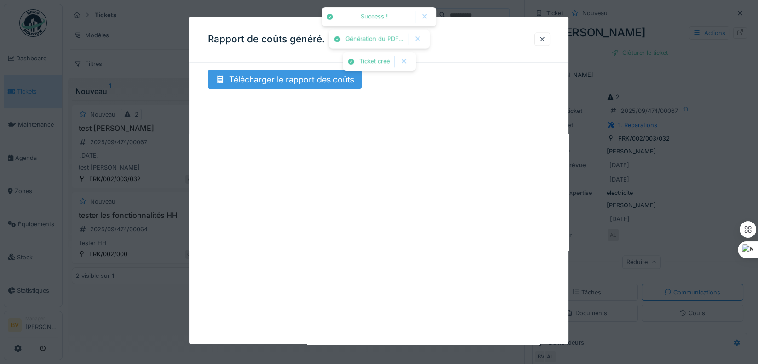
click at [308, 79] on div "Télécharger le rapport des coûts" at bounding box center [285, 79] width 154 height 19
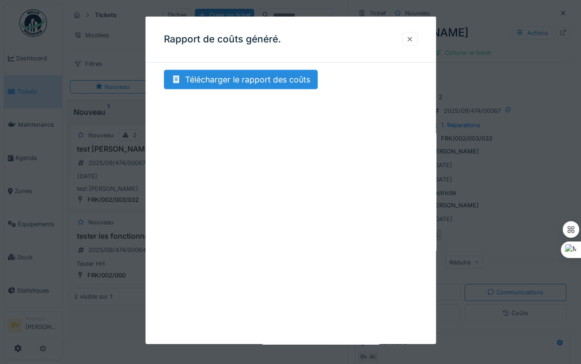
click at [407, 38] on div at bounding box center [410, 38] width 16 height 13
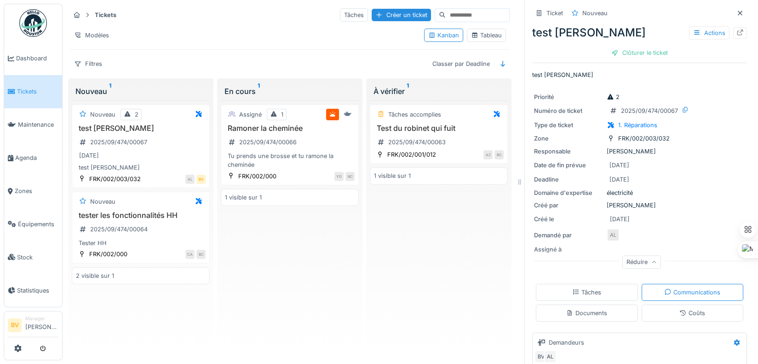
click at [650, 73] on p "test Barbara" at bounding box center [639, 74] width 215 height 9
click at [164, 116] on div "Nouveau 2" at bounding box center [141, 115] width 130 height 12
click at [168, 115] on div "Nouveau 2" at bounding box center [141, 115] width 130 height 12
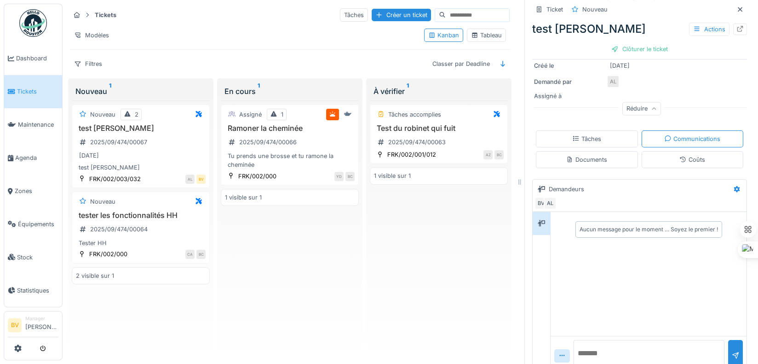
scroll to position [167, 0]
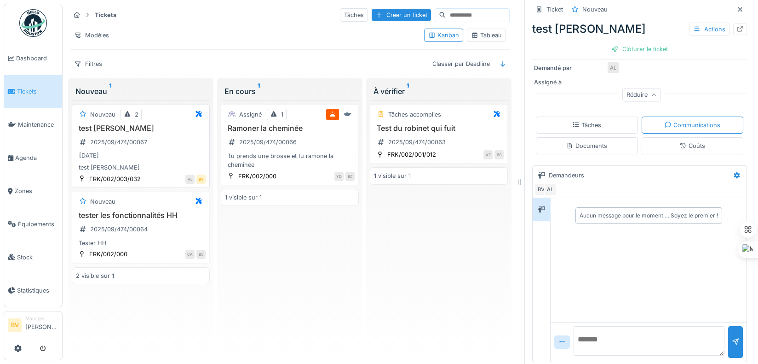
click at [175, 150] on div "11/09/2025" at bounding box center [141, 156] width 130 height 12
click at [139, 117] on div "2" at bounding box center [131, 115] width 21 height 12
click at [197, 114] on icon at bounding box center [199, 114] width 6 height 6
click at [158, 109] on div "Nouveau 2" at bounding box center [141, 115] width 130 height 12
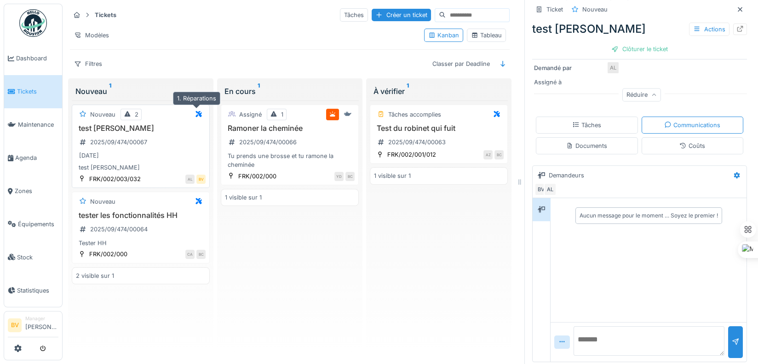
click at [196, 114] on icon at bounding box center [199, 114] width 6 height 6
click at [179, 142] on div "test barbara 2025/09/474/00067 11/09/2025 test Barbara" at bounding box center [141, 148] width 130 height 48
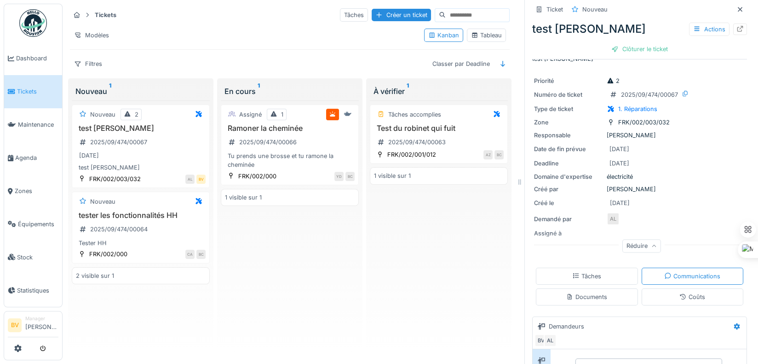
scroll to position [0, 0]
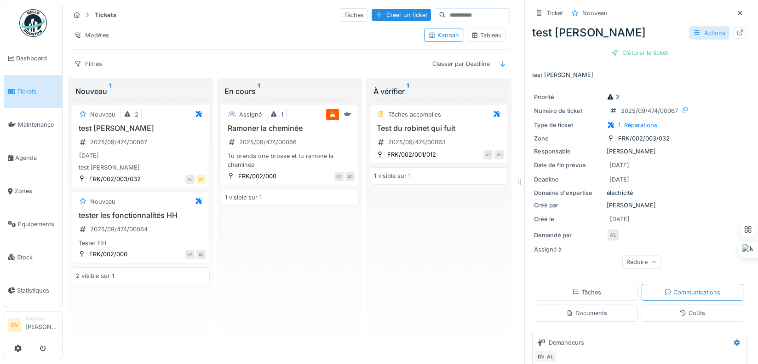
click at [692, 36] on div "Actions" at bounding box center [709, 32] width 40 height 13
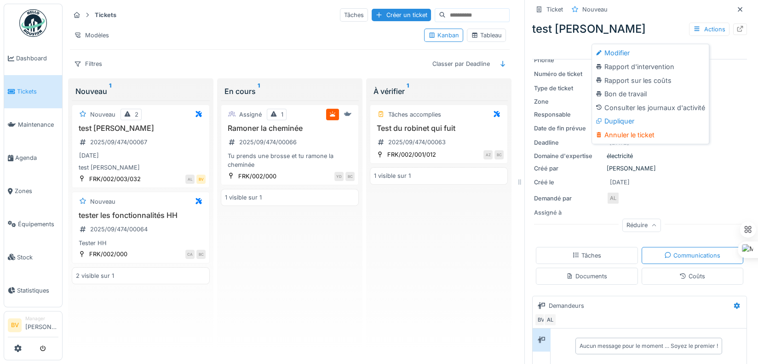
scroll to position [92, 0]
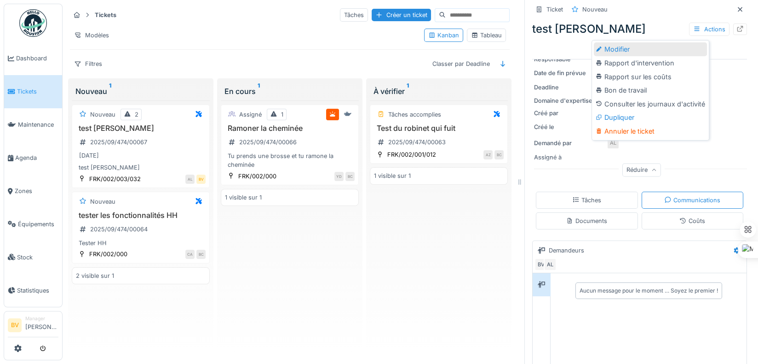
click at [618, 54] on div "Modifier" at bounding box center [650, 49] width 113 height 14
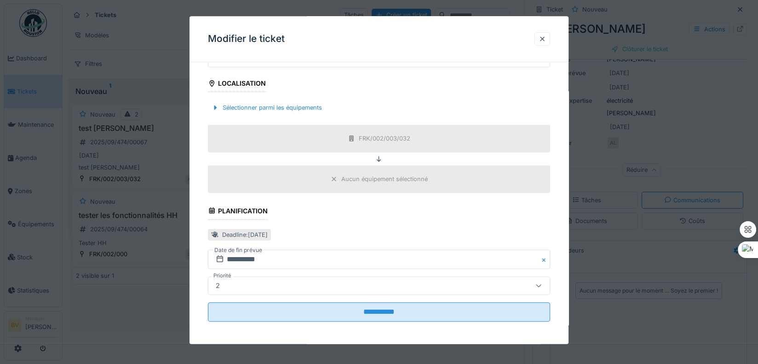
scroll to position [278, 0]
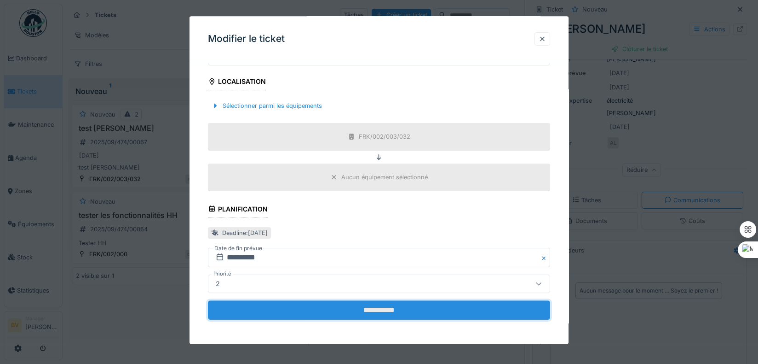
click at [376, 307] on input "**********" at bounding box center [379, 309] width 342 height 19
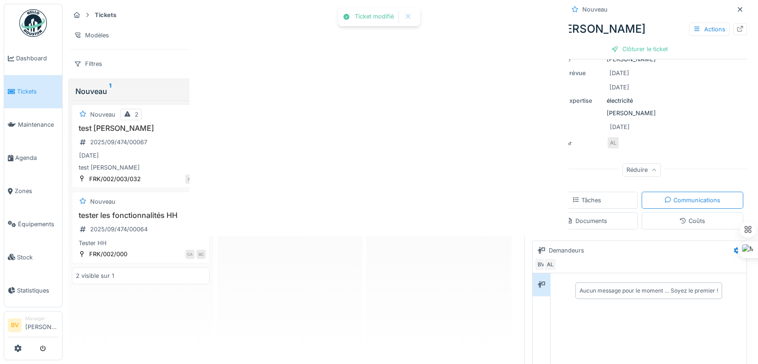
scroll to position [0, 0]
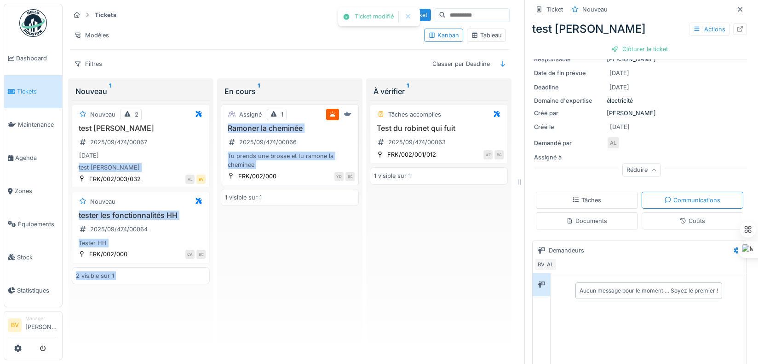
drag, startPoint x: 158, startPoint y: 157, endPoint x: 314, endPoint y: 171, distance: 156.2
click at [314, 171] on div "Tickets Tâches Créer un ticket Modèles Kanban Tableau Filtres Classer par Deadl…" at bounding box center [290, 182] width 448 height 356
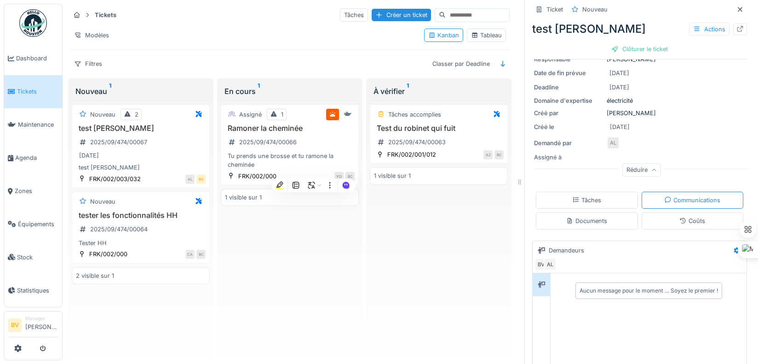
drag, startPoint x: 314, startPoint y: 171, endPoint x: 310, endPoint y: 249, distance: 78.3
click at [310, 249] on div "Assigné 1 Ramoner la cheminée 2025/09/474/00066 Tu prends une brosse et tu ramo…" at bounding box center [290, 226] width 138 height 253
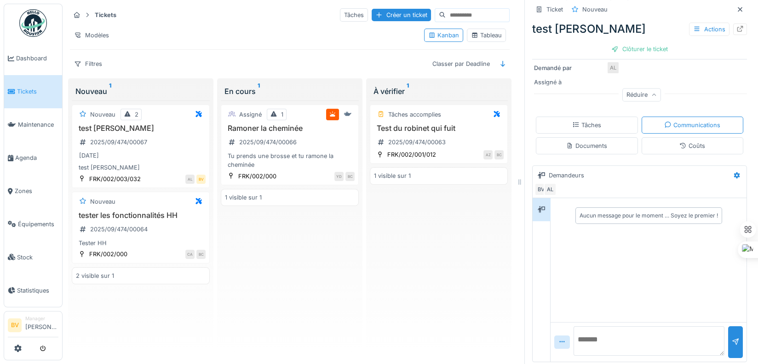
scroll to position [6, 0]
click at [559, 338] on icon at bounding box center [562, 341] width 7 height 6
click at [612, 273] on div "Aucun message pour le moment … Soyez le premier !" at bounding box center [649, 259] width 196 height 123
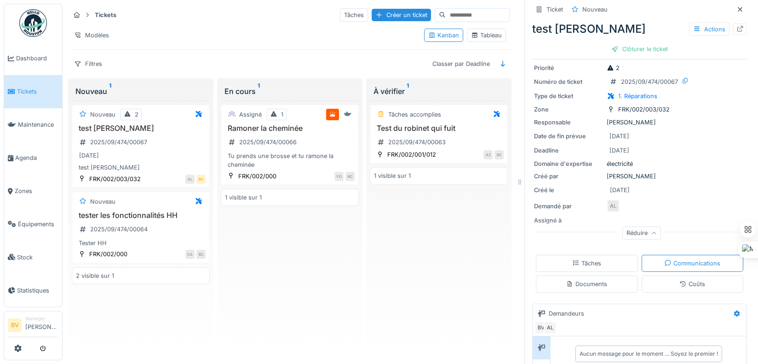
click at [686, 279] on div "Coûts" at bounding box center [693, 283] width 26 height 9
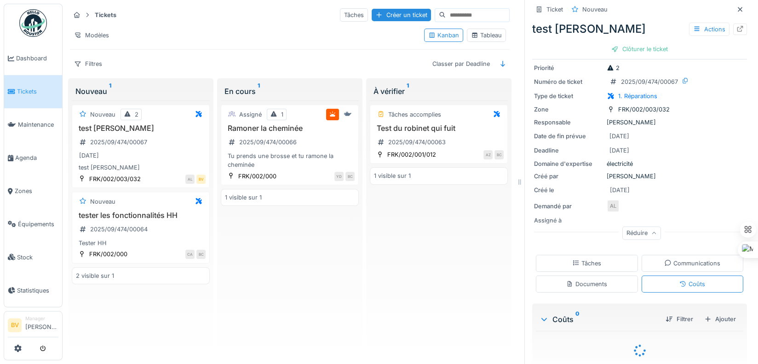
scroll to position [64, 0]
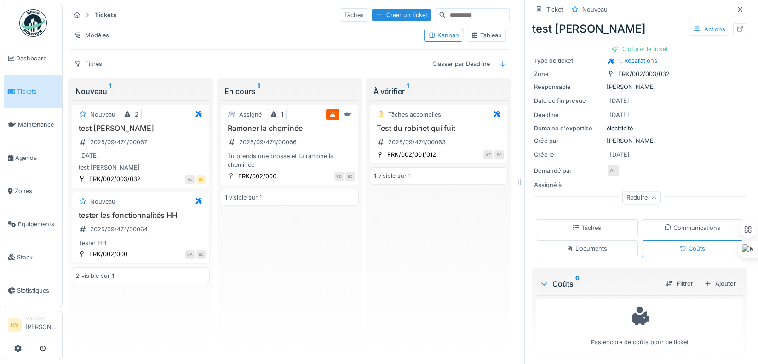
click at [605, 245] on div "Documents" at bounding box center [587, 248] width 102 height 17
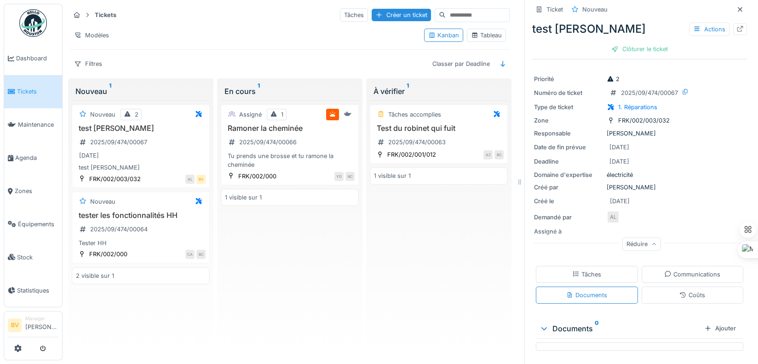
click at [602, 266] on div "Tâches" at bounding box center [587, 274] width 102 height 17
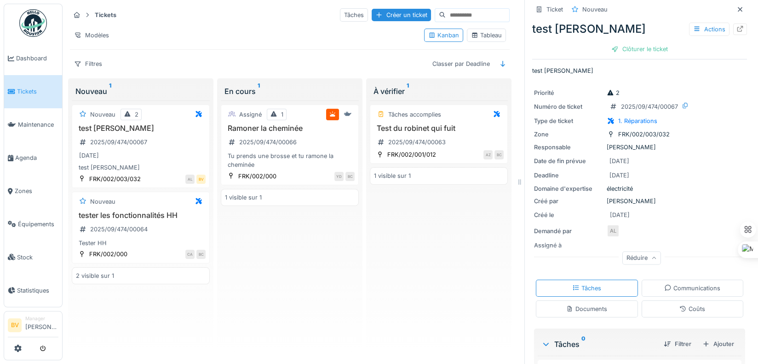
scroll to position [0, 0]
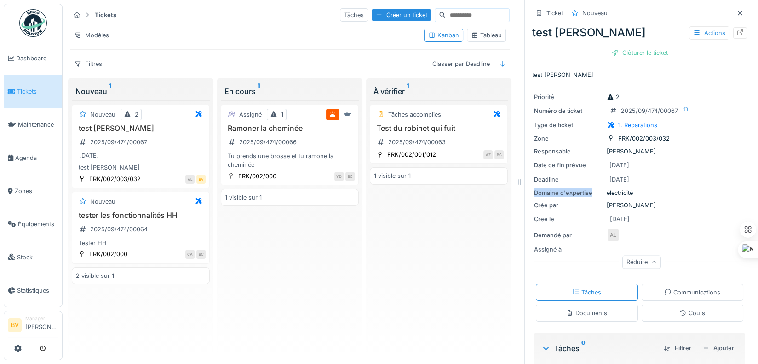
click at [654, 179] on div "Priorité 2 Numéro de ticket 2025/09/474/00067 Type de ticket 1. Réparations Zon…" at bounding box center [639, 179] width 215 height 185
click at [556, 18] on div "Ticket" at bounding box center [549, 13] width 34 height 12
click at [552, 15] on div "Ticket" at bounding box center [555, 13] width 17 height 9
click at [549, 12] on div "Ticket" at bounding box center [555, 13] width 17 height 9
click at [694, 33] on icon at bounding box center [697, 32] width 7 height 6
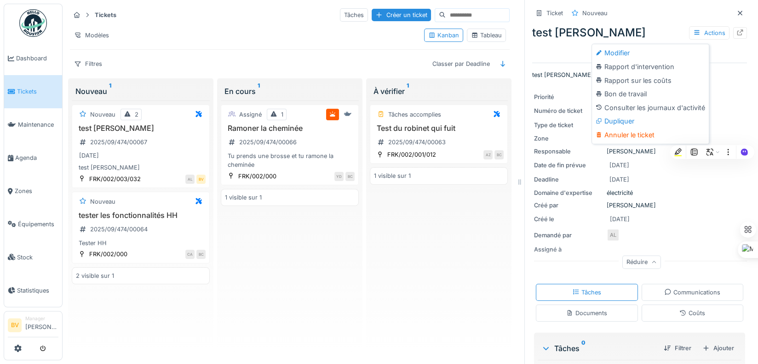
click at [627, 45] on div "Modifier Rapport d'intervention Rapport sur les coûts Bon de travail Consulter …" at bounding box center [651, 94] width 118 height 100
click at [536, 15] on icon at bounding box center [539, 13] width 7 height 6
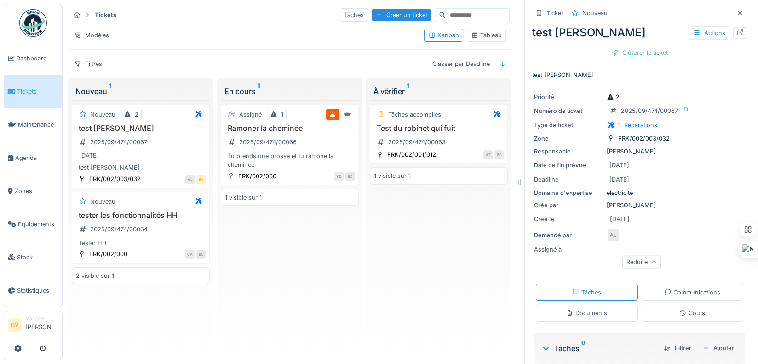
click at [734, 10] on div at bounding box center [741, 13] width 14 height 12
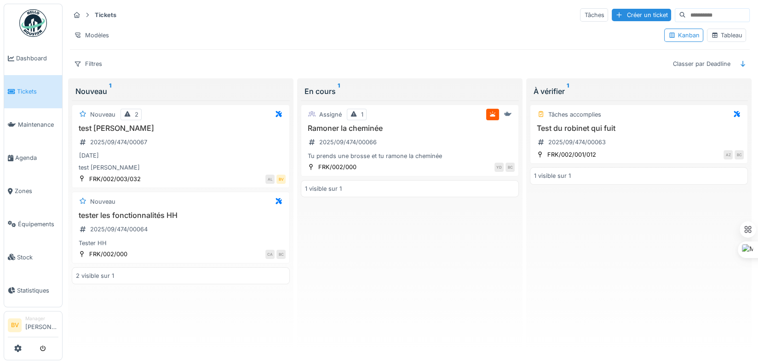
click at [449, 227] on div "Assigné 1 Ramoner la cheminée 2025/09/474/00066 Tu prends une brosse et tu ramo…" at bounding box center [410, 226] width 218 height 253
click at [717, 37] on div "Tableau" at bounding box center [726, 35] width 31 height 9
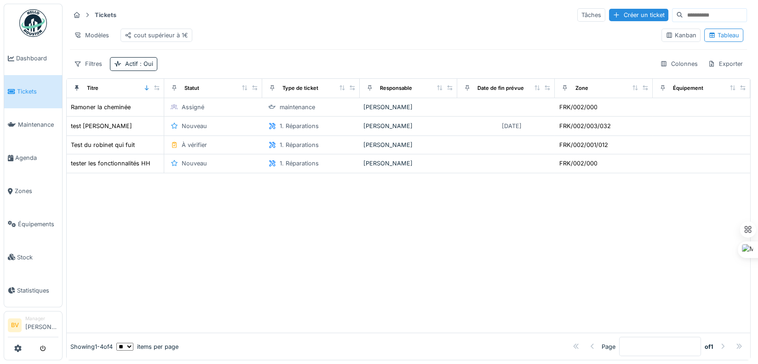
click at [262, 235] on div at bounding box center [409, 253] width 684 height 160
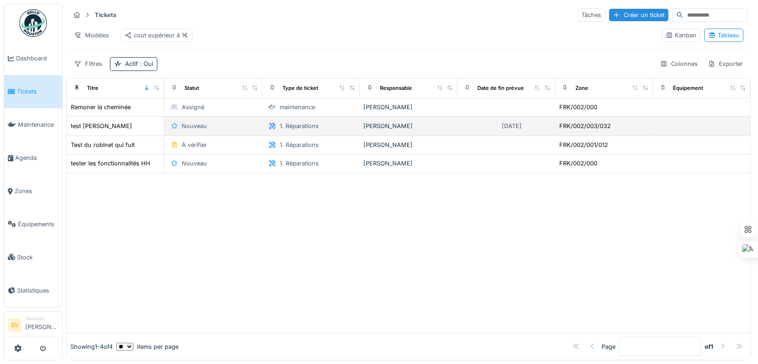
click at [230, 131] on div "Nouveau" at bounding box center [213, 126] width 90 height 11
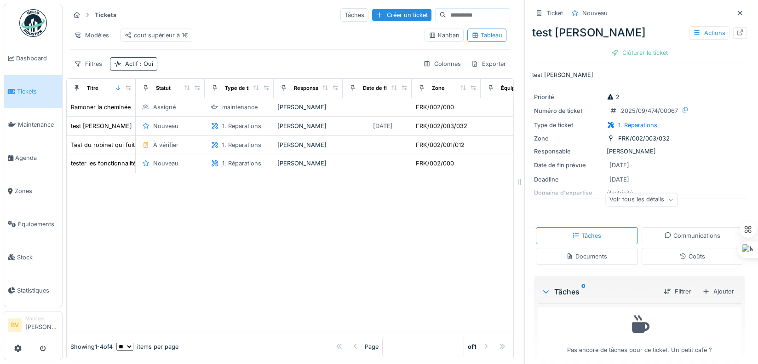
scroll to position [9, 0]
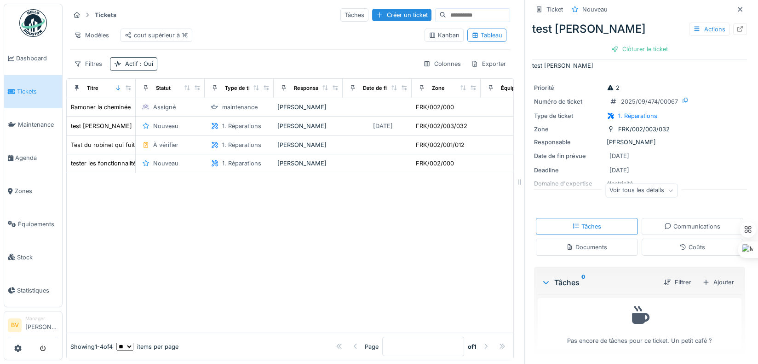
click at [615, 192] on div "Voir tous les détails" at bounding box center [642, 190] width 72 height 13
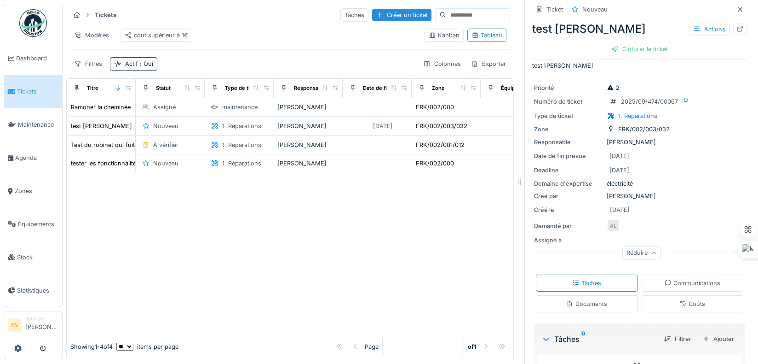
scroll to position [64, 0]
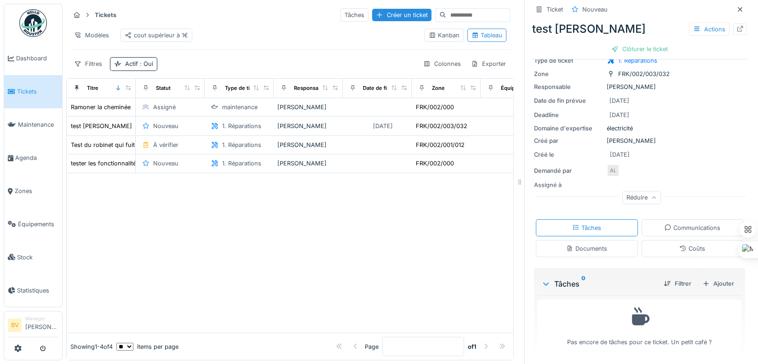
click at [699, 231] on div "Communications" at bounding box center [693, 227] width 56 height 9
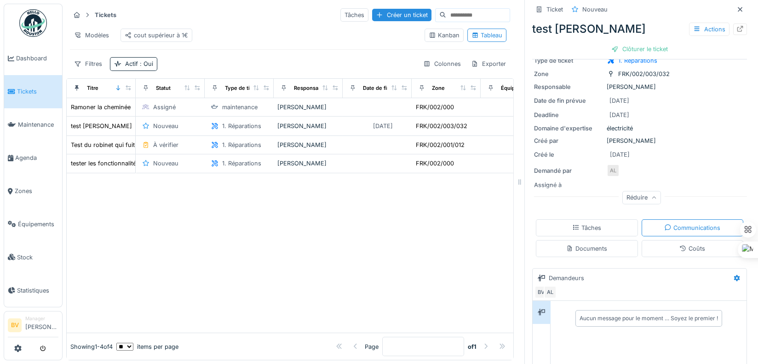
scroll to position [6, 0]
click at [584, 244] on div "Documents" at bounding box center [587, 248] width 41 height 9
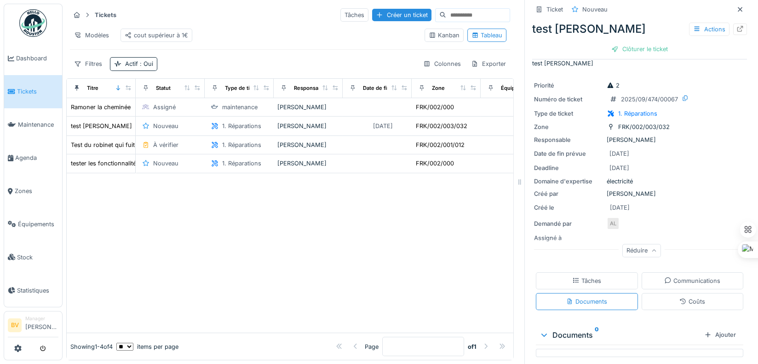
scroll to position [0, 0]
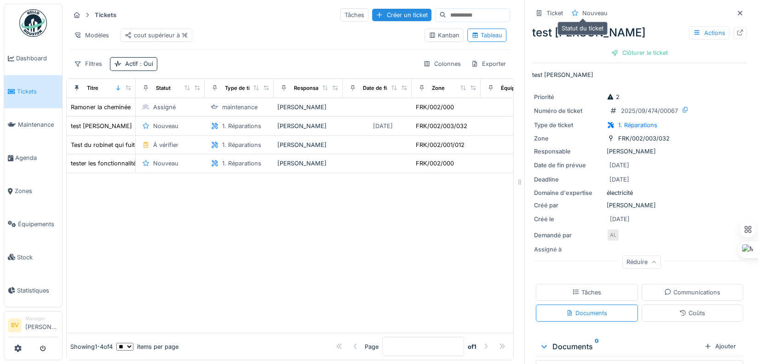
click at [585, 9] on div "Nouveau" at bounding box center [595, 13] width 25 height 9
click at [587, 9] on div "Nouveau" at bounding box center [595, 13] width 25 height 9
click at [586, 9] on div "Nouveau" at bounding box center [595, 13] width 25 height 9
click at [738, 11] on icon at bounding box center [740, 13] width 5 height 5
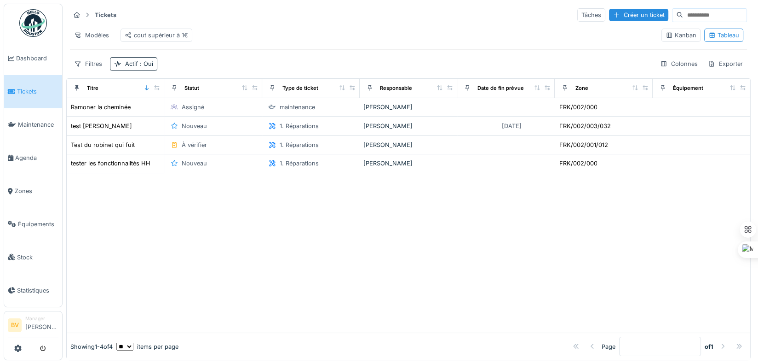
click at [21, 90] on span "Tickets" at bounding box center [37, 91] width 41 height 9
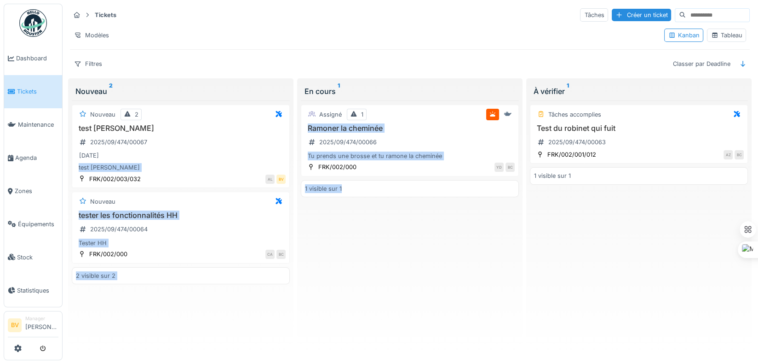
drag, startPoint x: 194, startPoint y: 149, endPoint x: 412, endPoint y: 203, distance: 224.9
click at [412, 203] on div "Tickets Tâches Créer un ticket Modèles Kanban Tableau Filtres Classer par Deadl…" at bounding box center [410, 182] width 688 height 356
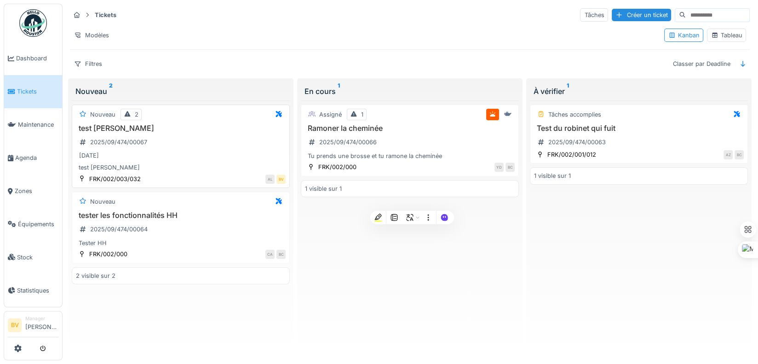
click at [216, 129] on h3 "test [PERSON_NAME]" at bounding box center [181, 128] width 210 height 9
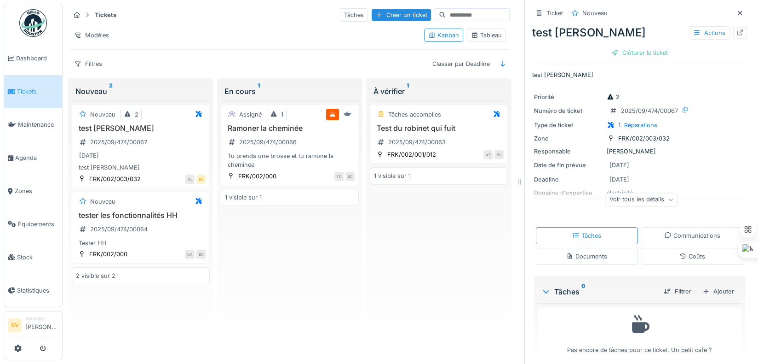
click at [445, 254] on div "Tâches accomplies Test du robinet qui fuit 2025/09/474/00063 FRK/002/001/012 AZ…" at bounding box center [439, 226] width 138 height 253
click at [168, 147] on div "test [PERSON_NAME] 2025/09/474/00067 [DATE] test [PERSON_NAME]" at bounding box center [141, 148] width 130 height 48
click at [612, 197] on div "Voir tous les détails" at bounding box center [642, 199] width 72 height 13
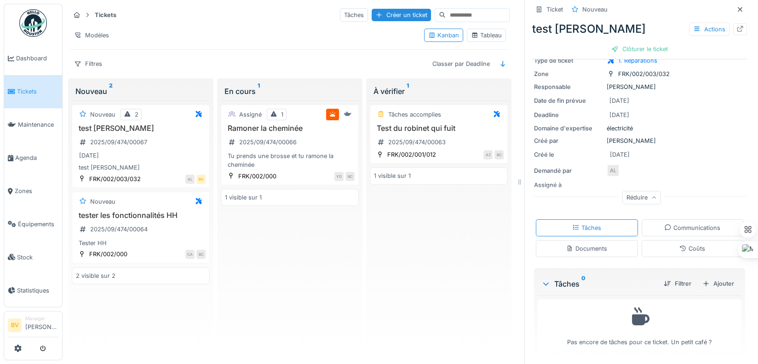
scroll to position [6, 0]
drag, startPoint x: 284, startPoint y: 258, endPoint x: 266, endPoint y: 253, distance: 18.6
click at [281, 257] on div "Assigné 1 Ramoner la cheminée 2025/09/474/00066 Tu prends une brosse et tu ramo…" at bounding box center [290, 226] width 138 height 253
click at [103, 110] on div "Nouveau" at bounding box center [102, 114] width 25 height 9
click at [84, 111] on icon at bounding box center [83, 114] width 6 height 6
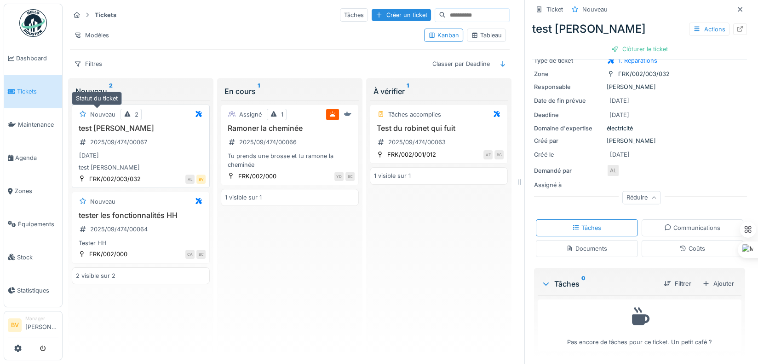
click at [84, 111] on icon at bounding box center [83, 114] width 6 height 6
click at [313, 283] on div "Assigné 1 Ramoner la cheminée 2025/09/474/00066 Tu prends une brosse et tu ramo…" at bounding box center [290, 226] width 138 height 253
click at [150, 201] on div "Nouveau" at bounding box center [141, 202] width 130 height 12
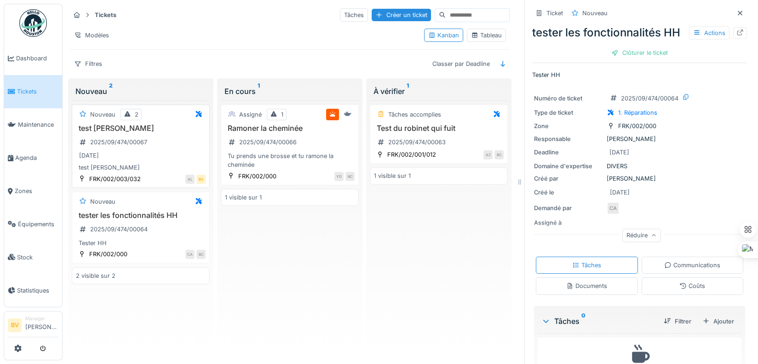
click at [159, 171] on div "Nouveau 2 test barbara 2025/09/474/00067 11/09/2025 test Barbara FRK/002/003/03…" at bounding box center [141, 145] width 138 height 83
click at [168, 153] on div "11/09/2025" at bounding box center [141, 156] width 130 height 12
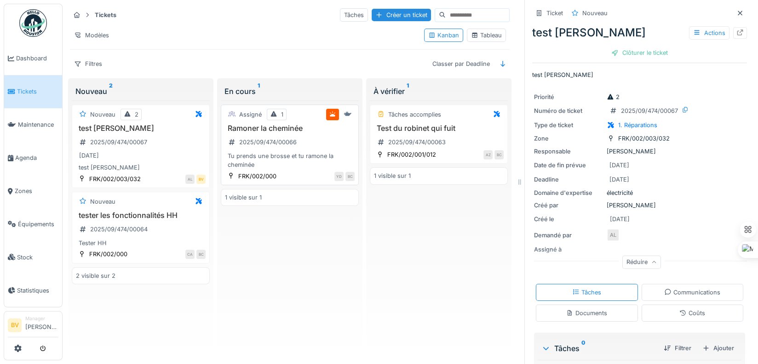
click at [324, 136] on div "Ramoner la cheminée 2025/09/474/00066 Tu prends une brosse et tu ramone la chem…" at bounding box center [290, 147] width 130 height 46
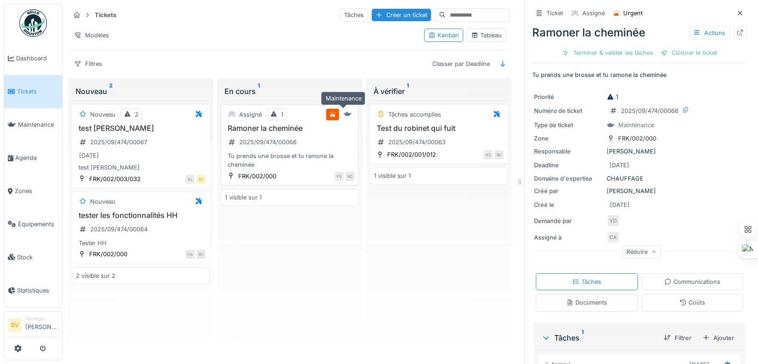
click at [346, 113] on icon at bounding box center [347, 114] width 7 height 4
click at [270, 116] on div at bounding box center [273, 114] width 7 height 9
click at [330, 110] on div at bounding box center [333, 114] width 6 height 9
click at [31, 153] on span "Agenda" at bounding box center [36, 157] width 43 height 9
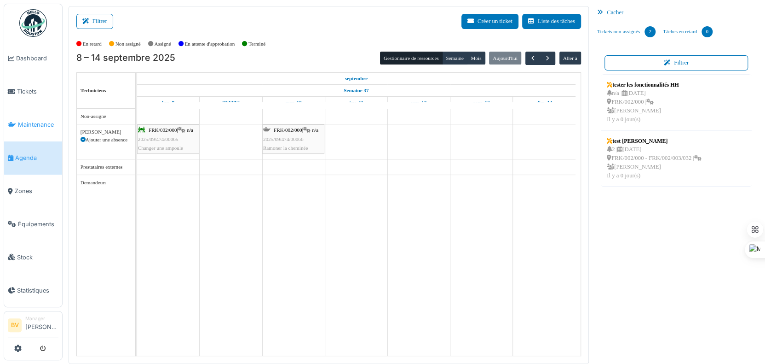
click at [29, 120] on span "Maintenance" at bounding box center [38, 124] width 40 height 9
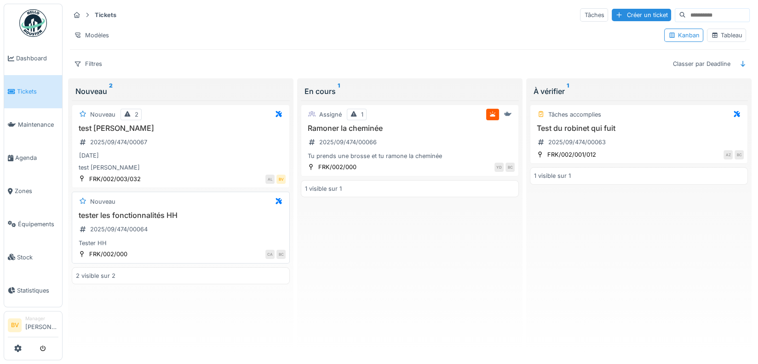
click at [254, 191] on div "Nouveau tester les fonctionnalités HH 2025/09/474/00064 Tester HH FRK/002/000 C…" at bounding box center [181, 227] width 218 height 72
click at [243, 167] on div "test Barbara" at bounding box center [181, 167] width 210 height 9
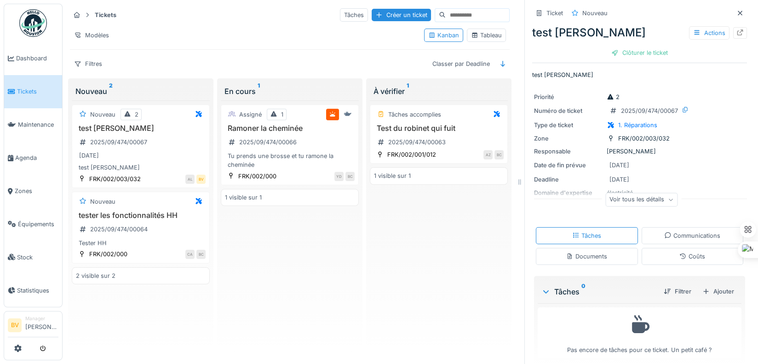
click at [99, 88] on div "Nouveau 2" at bounding box center [140, 91] width 131 height 11
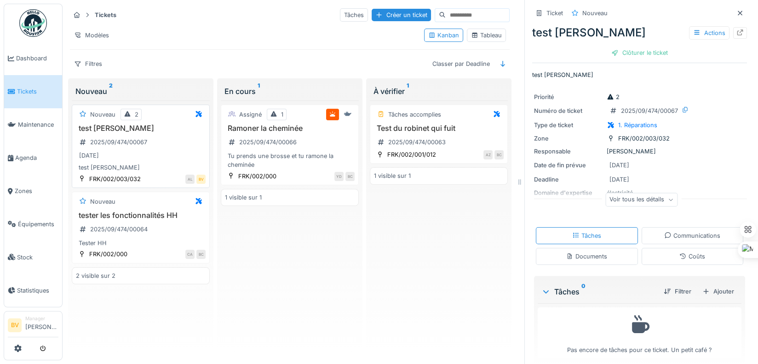
click at [137, 130] on h3 "test [PERSON_NAME]" at bounding box center [141, 128] width 130 height 9
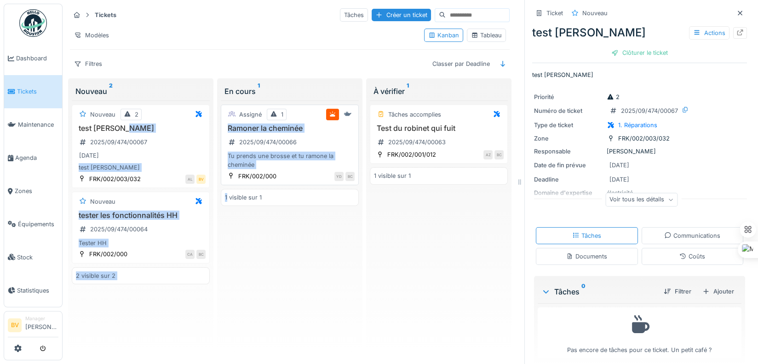
drag, startPoint x: 137, startPoint y: 130, endPoint x: 295, endPoint y: 170, distance: 163.7
click at [295, 170] on div "Tickets Tâches Créer un ticket Modèles Kanban Tableau Filtres Classer par Deadl…" at bounding box center [290, 182] width 448 height 356
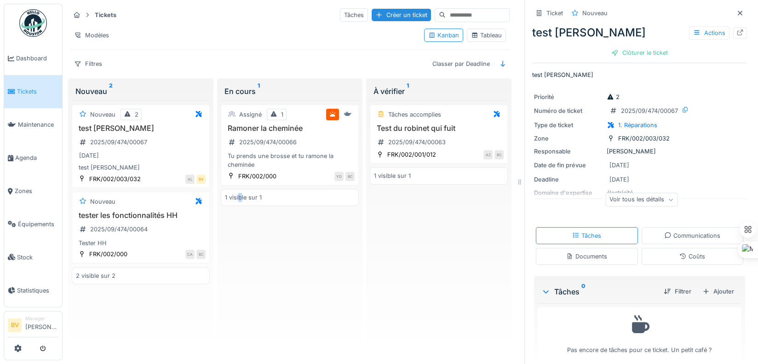
drag, startPoint x: 295, startPoint y: 170, endPoint x: 242, endPoint y: 270, distance: 113.6
click at [242, 270] on div "Assigné 1 Ramoner la cheminée 2025/09/474/00066 Tu prends une brosse et tu ramo…" at bounding box center [290, 226] width 138 height 253
click at [620, 197] on div "Voir tous les détails" at bounding box center [642, 199] width 72 height 13
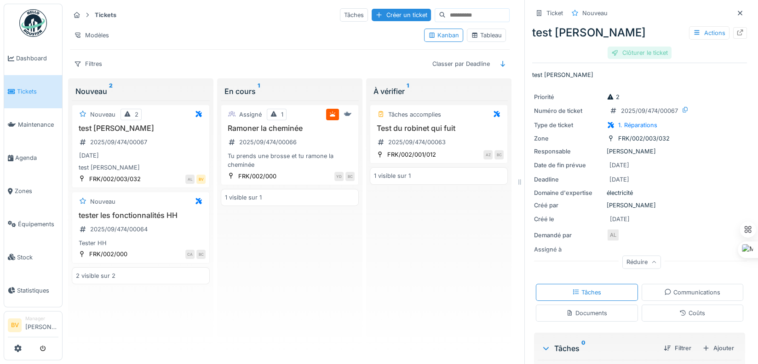
click at [640, 57] on div "Clôturer le ticket" at bounding box center [640, 52] width 64 height 12
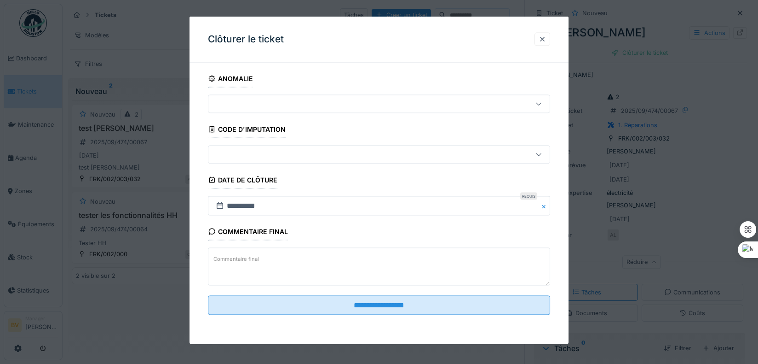
scroll to position [6, 0]
click at [544, 40] on div at bounding box center [542, 39] width 7 height 9
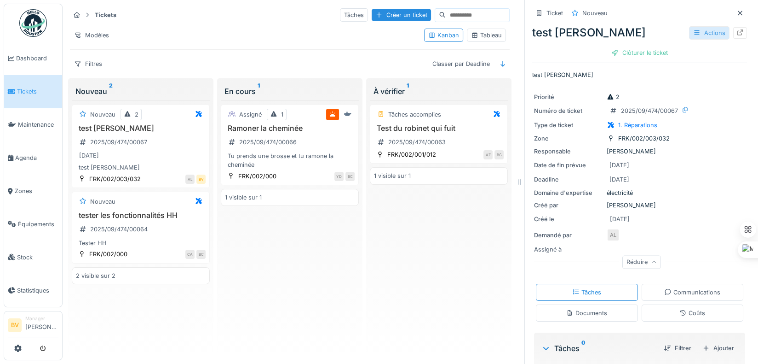
click at [693, 26] on div "Actions" at bounding box center [709, 32] width 40 height 13
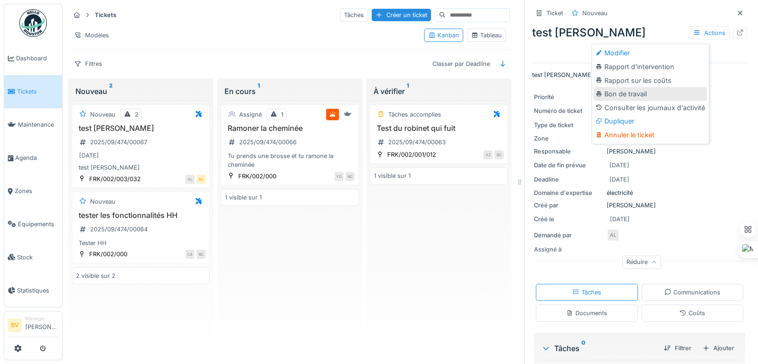
click at [667, 93] on div "Bon de travail" at bounding box center [650, 94] width 113 height 14
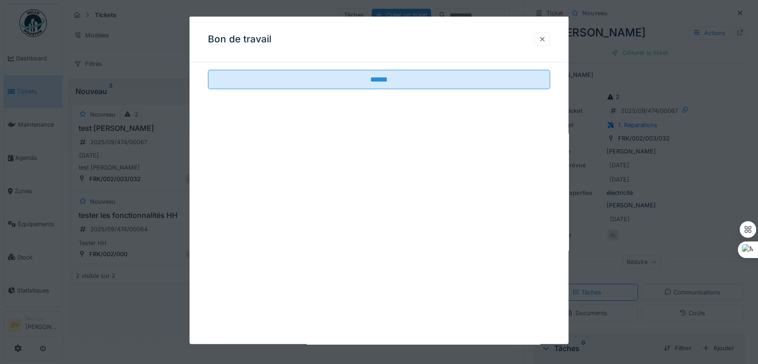
click at [550, 40] on div at bounding box center [543, 38] width 16 height 13
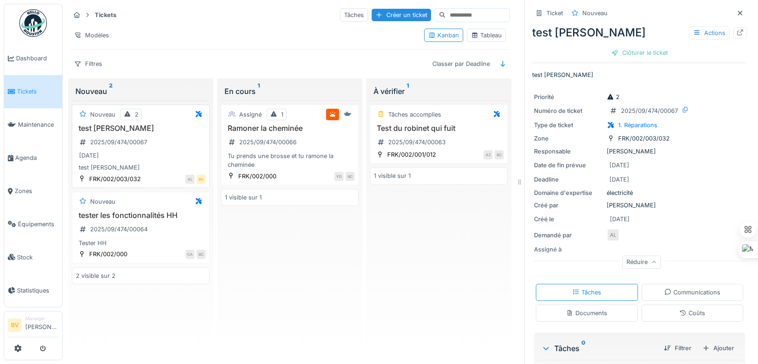
click at [168, 136] on div "test [PERSON_NAME] 2025/09/474/00067 [DATE] test [PERSON_NAME]" at bounding box center [141, 148] width 130 height 48
click at [166, 130] on div "test [PERSON_NAME] 2025/09/474/00067 [DATE] test [PERSON_NAME]" at bounding box center [141, 148] width 130 height 48
click at [162, 128] on div "test [PERSON_NAME] 2025/09/474/00067 [DATE] test [PERSON_NAME]" at bounding box center [141, 148] width 130 height 48
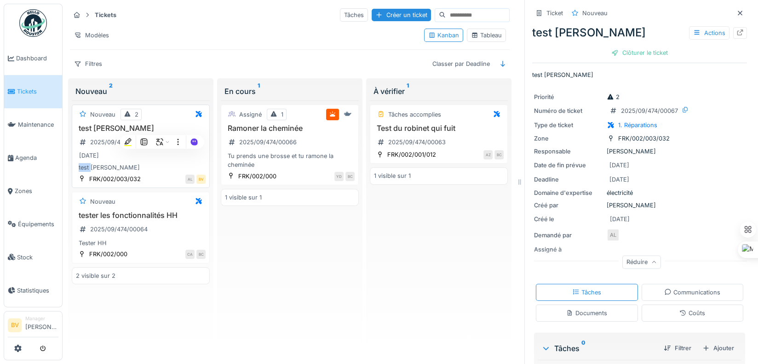
drag, startPoint x: 156, startPoint y: 127, endPoint x: 105, endPoint y: 110, distance: 53.6
click at [106, 110] on div "Nouveau" at bounding box center [102, 114] width 25 height 9
drag, startPoint x: 244, startPoint y: 171, endPoint x: 213, endPoint y: 170, distance: 31.3
click at [240, 172] on div "FRK/002/000" at bounding box center [257, 176] width 38 height 9
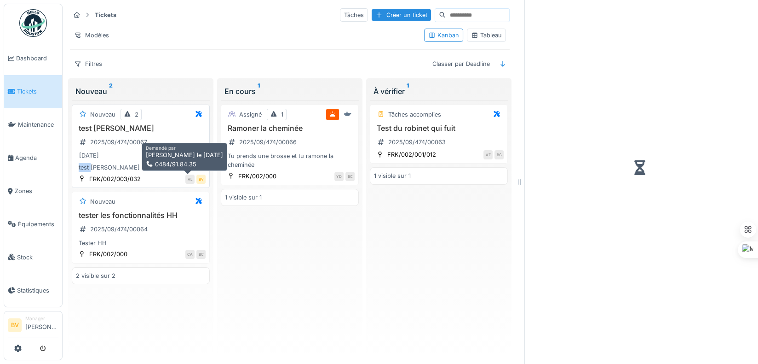
click at [185, 174] on div "AL" at bounding box center [189, 178] width 9 height 9
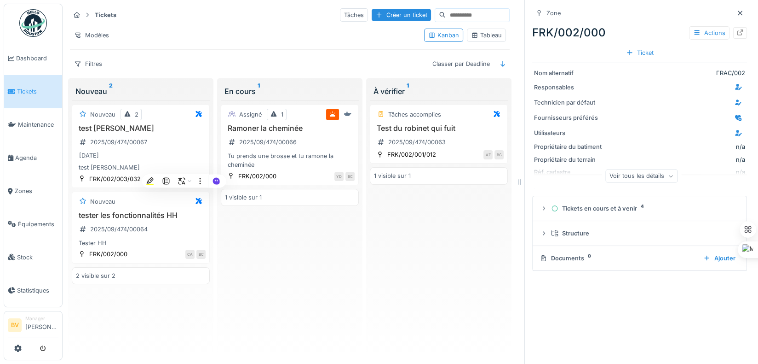
click at [616, 173] on div "Voir tous les détails" at bounding box center [642, 175] width 72 height 13
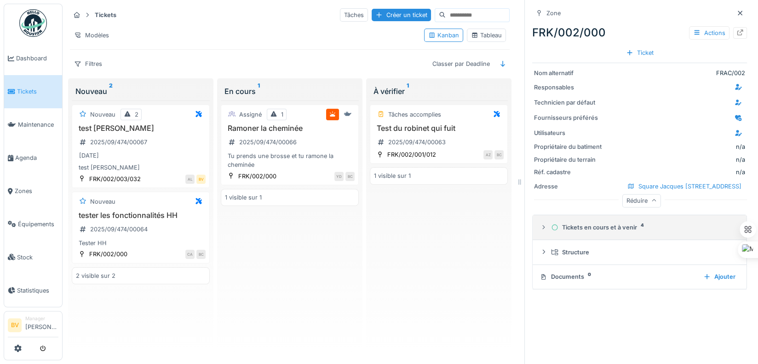
click at [551, 230] on icon at bounding box center [554, 227] width 7 height 6
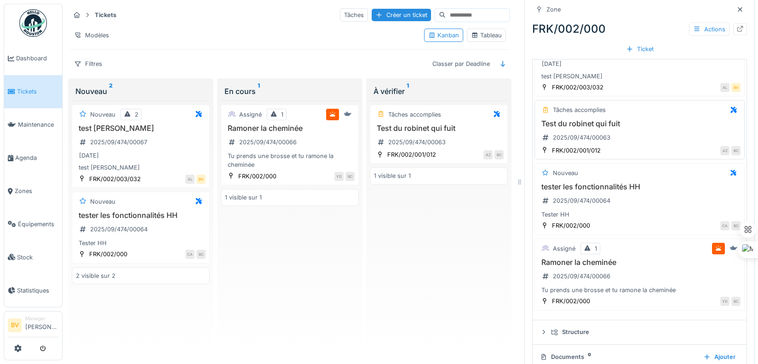
scroll to position [92, 0]
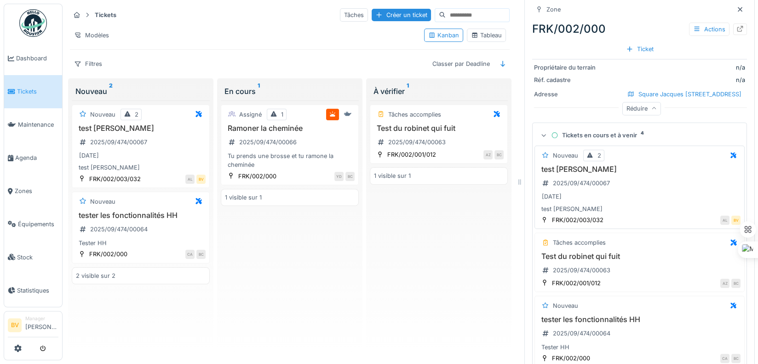
click at [638, 205] on div "test [PERSON_NAME]" at bounding box center [640, 208] width 202 height 9
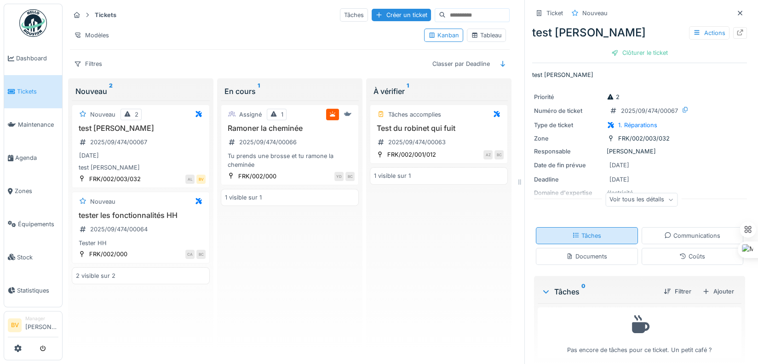
click at [598, 228] on div "Tâches" at bounding box center [587, 235] width 102 height 17
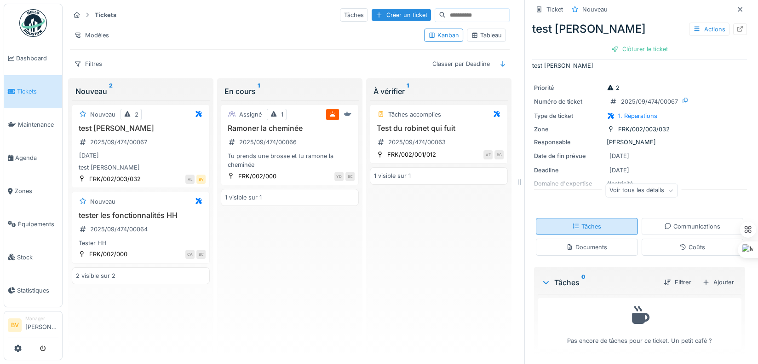
click at [596, 223] on div "Tâches" at bounding box center [587, 226] width 102 height 17
click at [703, 276] on div "Ajouter" at bounding box center [718, 282] width 39 height 12
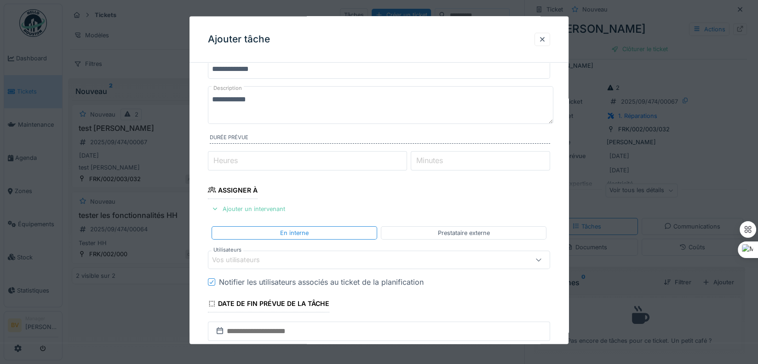
scroll to position [92, 0]
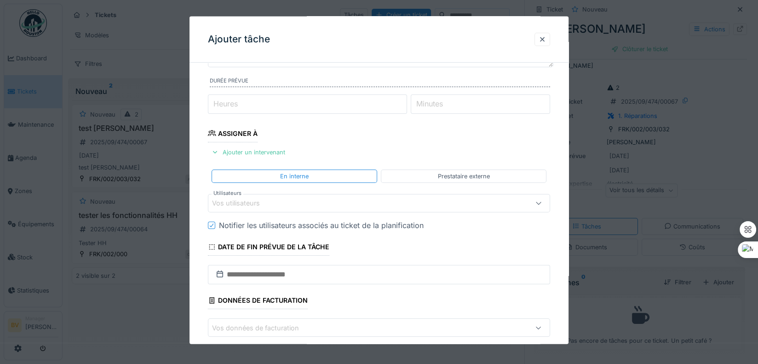
click at [255, 108] on input "Heures" at bounding box center [307, 103] width 199 height 19
click at [398, 106] on input "Heures" at bounding box center [307, 103] width 199 height 19
type input "*"
click at [407, 100] on input "*" at bounding box center [307, 103] width 199 height 19
click at [464, 104] on input "Minutes" at bounding box center [481, 103] width 140 height 19
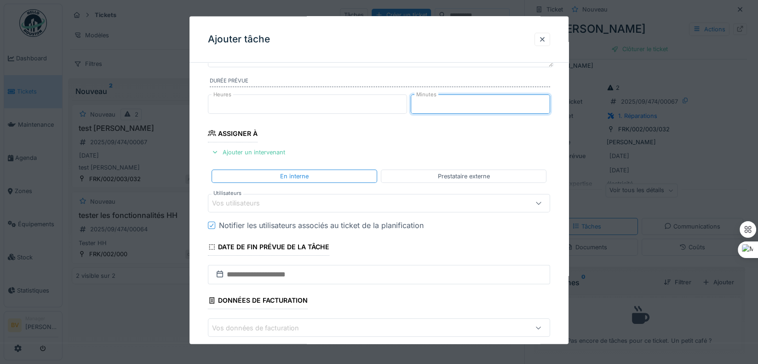
click at [547, 102] on input "*" at bounding box center [481, 103] width 140 height 19
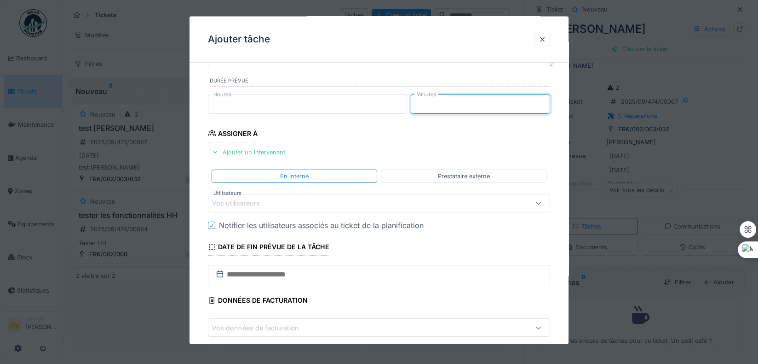
click at [547, 102] on input "*" at bounding box center [481, 103] width 140 height 19
click at [547, 102] on input "**" at bounding box center [481, 103] width 140 height 19
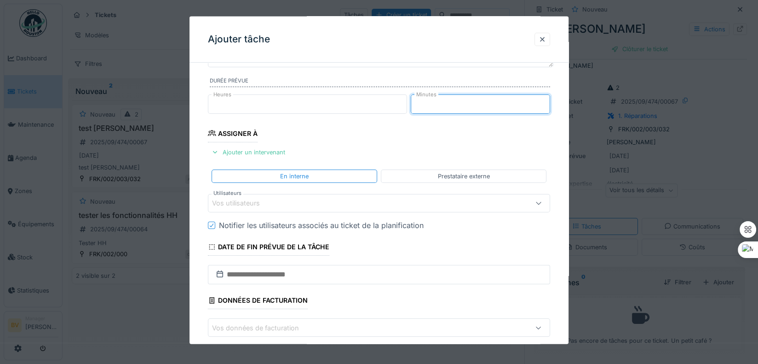
click at [547, 102] on input "**" at bounding box center [481, 103] width 140 height 19
type input "**"
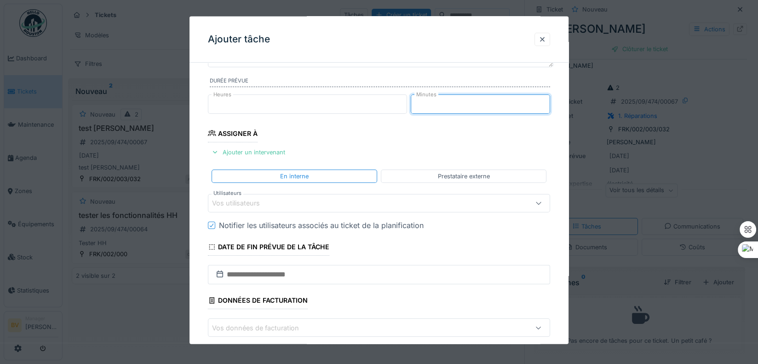
click at [547, 102] on input "**" at bounding box center [481, 103] width 140 height 19
click at [330, 139] on fieldset "**********" at bounding box center [379, 174] width 342 height 393
click at [260, 147] on div "Ajouter un intervenant" at bounding box center [248, 151] width 81 height 12
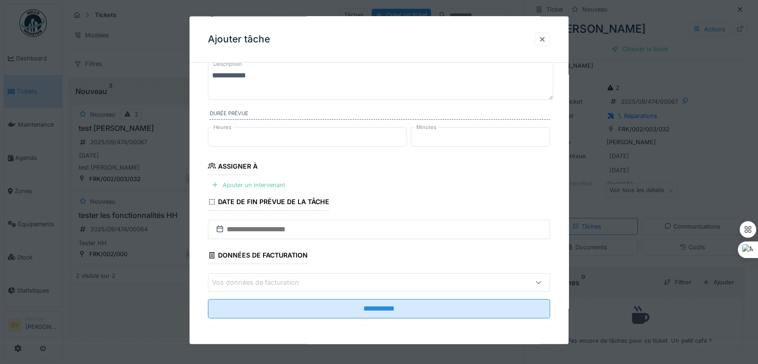
scroll to position [58, 0]
click at [252, 185] on div "Ajouter un intervenant" at bounding box center [248, 185] width 81 height 12
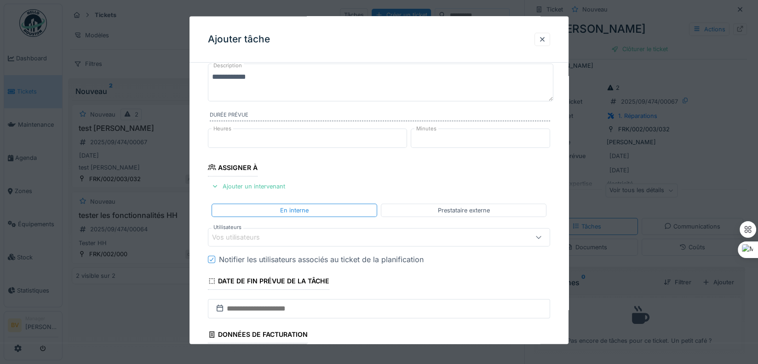
click at [284, 232] on div "Vos utilisateurs" at bounding box center [358, 237] width 293 height 10
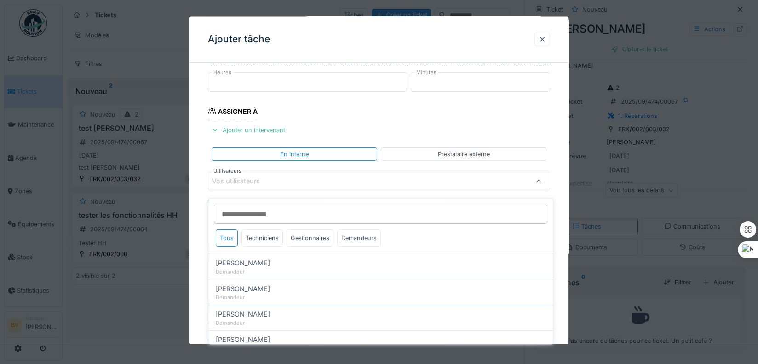
click at [276, 204] on input "Utilisateurs" at bounding box center [381, 213] width 334 height 19
click at [277, 229] on div "Techniciens" at bounding box center [262, 237] width 41 height 17
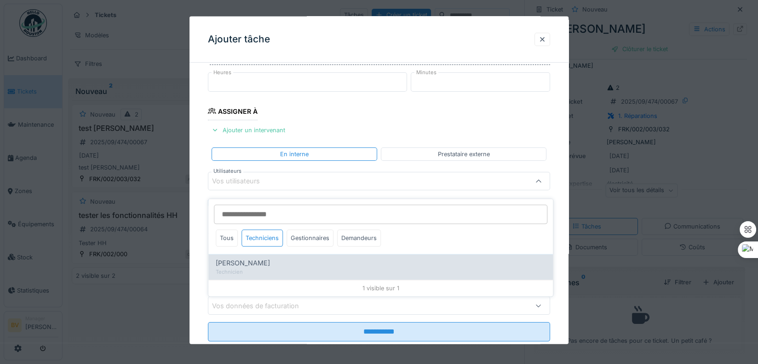
click at [289, 260] on div "Corentin Allain" at bounding box center [381, 263] width 330 height 10
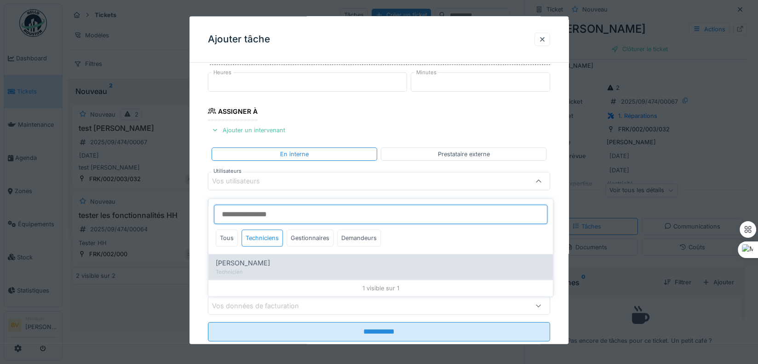
type input "*****"
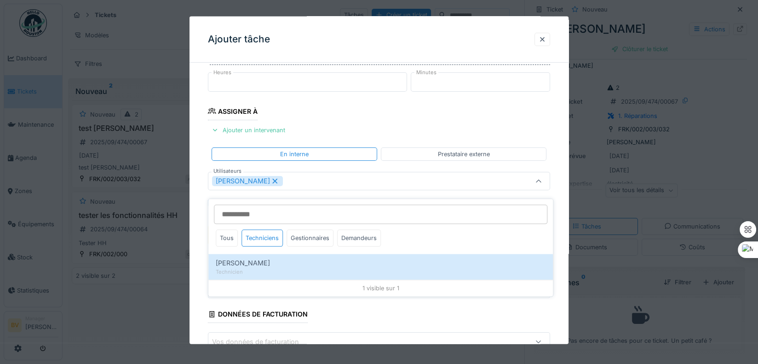
click at [523, 164] on fieldset "**********" at bounding box center [379, 170] width 342 height 428
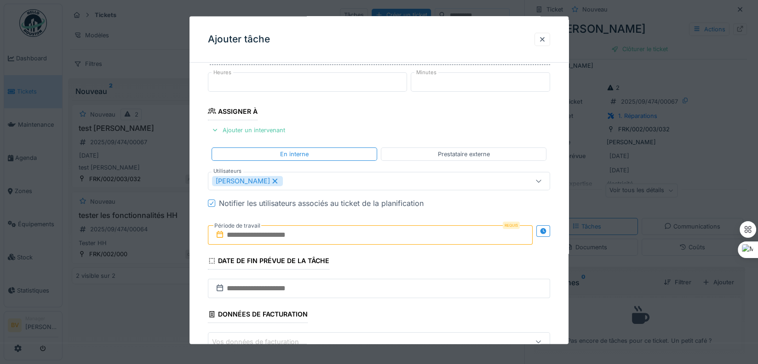
click at [244, 231] on input "text" at bounding box center [370, 234] width 325 height 19
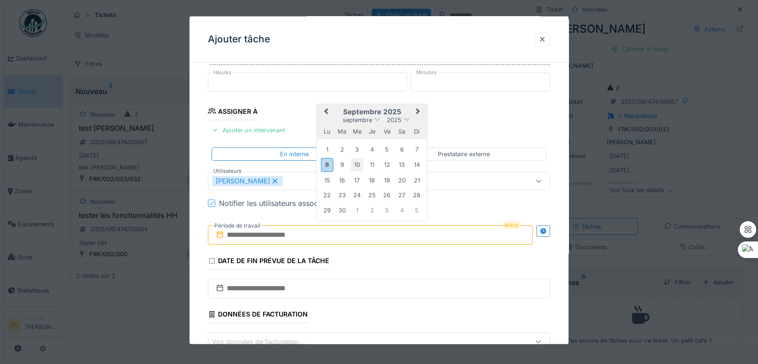
click at [360, 164] on div "10" at bounding box center [357, 164] width 12 height 12
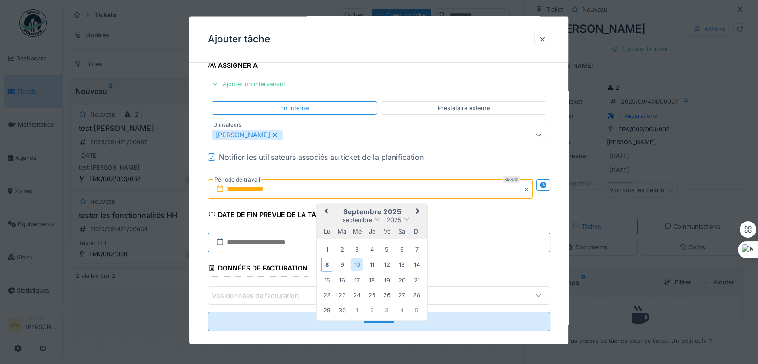
click at [269, 239] on input "text" at bounding box center [379, 241] width 342 height 19
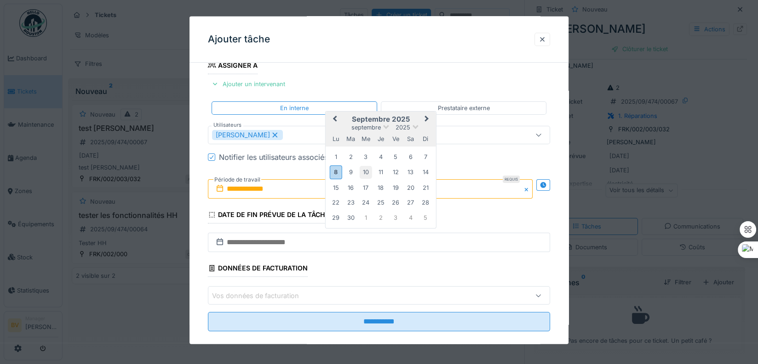
click at [366, 166] on div "10" at bounding box center [366, 172] width 12 height 12
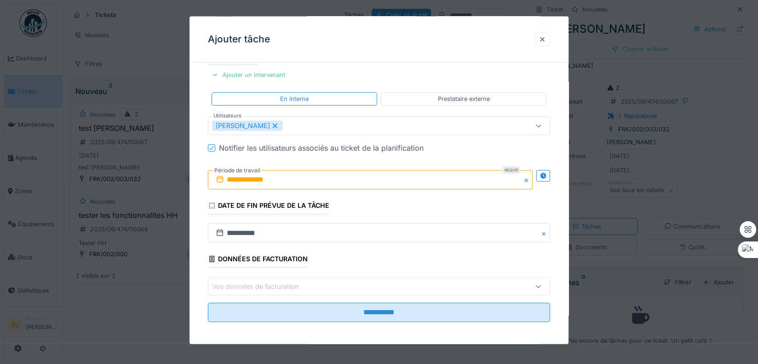
scroll to position [172, 0]
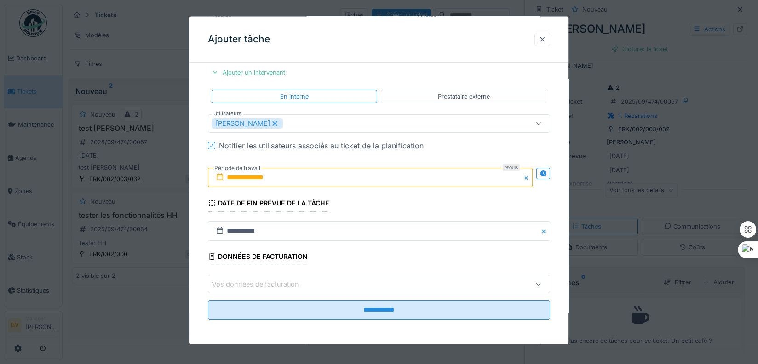
click at [319, 280] on div "Vos données de facturation" at bounding box center [358, 283] width 293 height 10
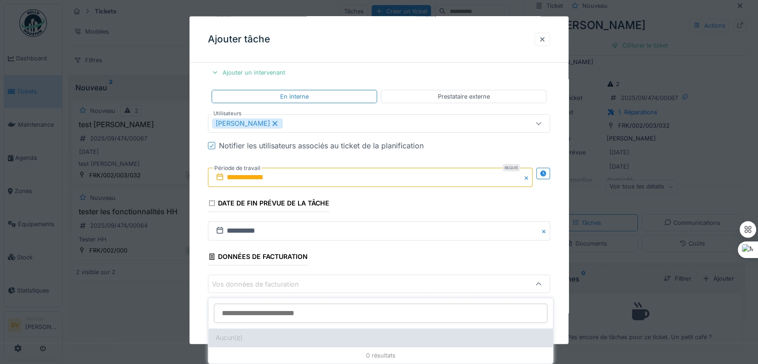
click at [289, 335] on div "Aucun(e)" at bounding box center [380, 337] width 345 height 18
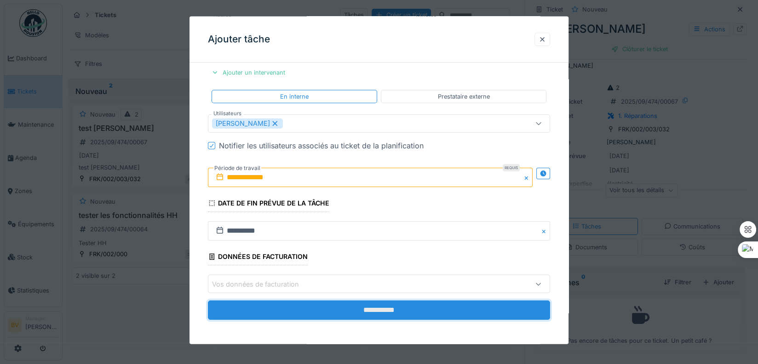
click at [299, 309] on input "**********" at bounding box center [379, 309] width 342 height 19
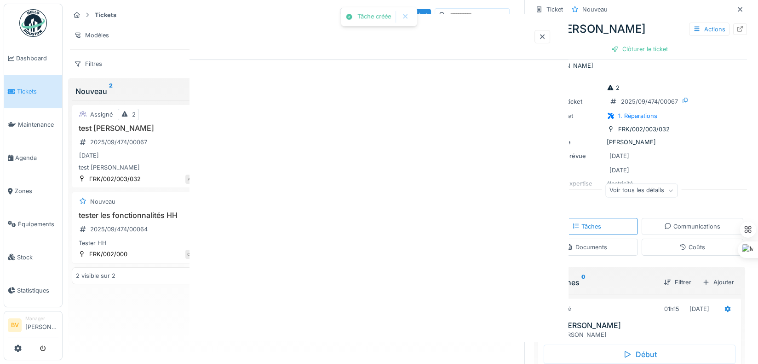
scroll to position [0, 0]
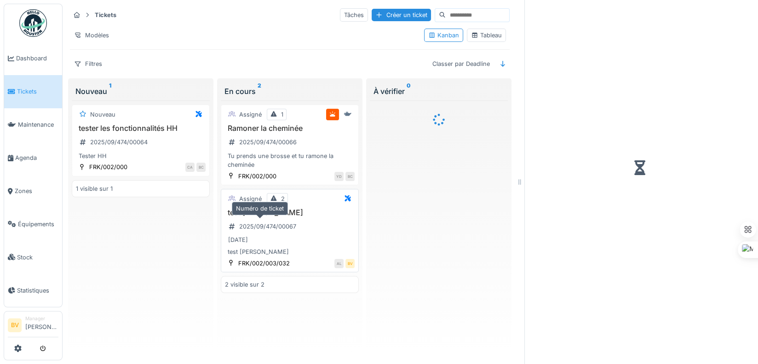
click at [292, 229] on div "2025/09/474/00067" at bounding box center [267, 226] width 57 height 9
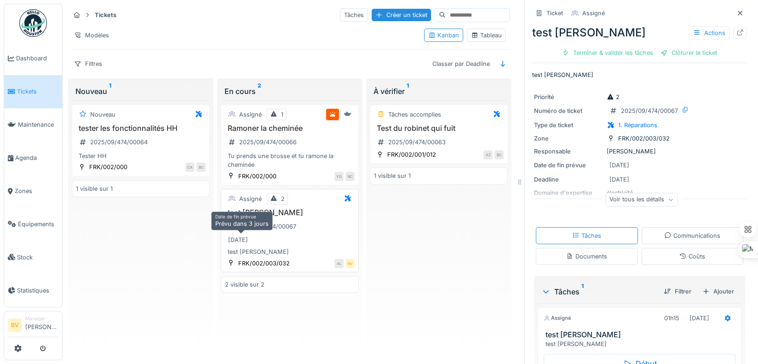
click at [239, 243] on div "[DATE]" at bounding box center [238, 239] width 20 height 9
click at [344, 196] on icon at bounding box center [347, 198] width 7 height 6
click at [608, 203] on div "Voir tous les détails" at bounding box center [642, 199] width 72 height 13
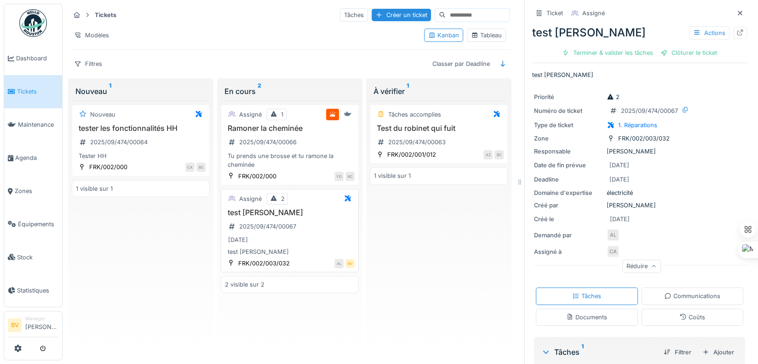
click at [321, 253] on div "test [PERSON_NAME]" at bounding box center [290, 251] width 130 height 9
click at [315, 252] on div "test [PERSON_NAME]" at bounding box center [290, 251] width 130 height 9
click at [270, 195] on icon at bounding box center [273, 198] width 7 height 6
click at [345, 196] on icon at bounding box center [347, 198] width 7 height 6
click at [391, 213] on div "Tâches accomplies Test du robinet qui fuit 2025/09/474/00063 FRK/002/001/012 AZ…" at bounding box center [439, 226] width 138 height 253
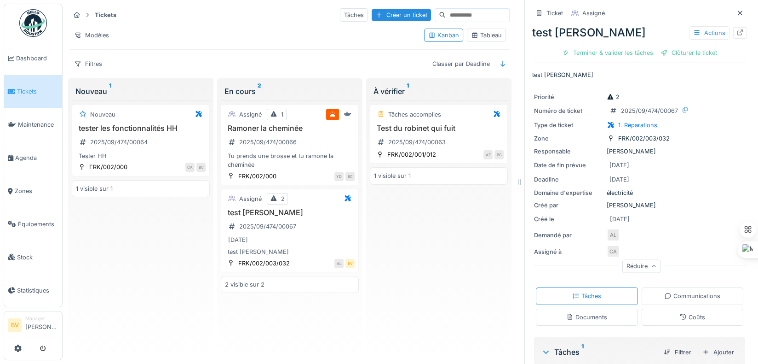
scroll to position [6, 0]
click at [702, 291] on div "Communications" at bounding box center [693, 295] width 56 height 9
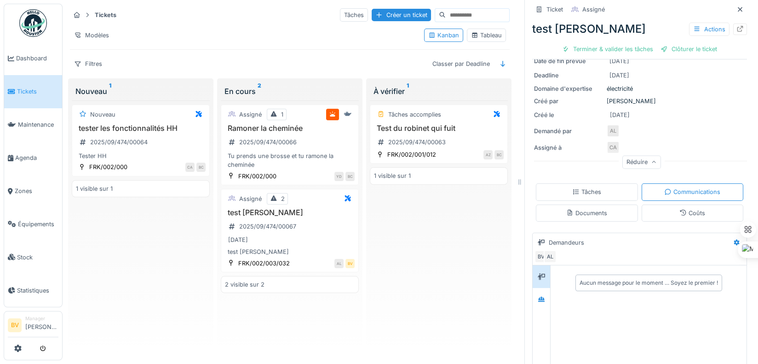
scroll to position [87, 0]
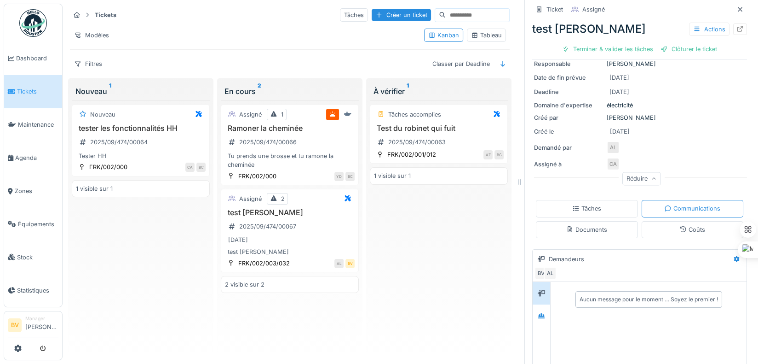
click at [603, 227] on div "Documents" at bounding box center [587, 229] width 102 height 17
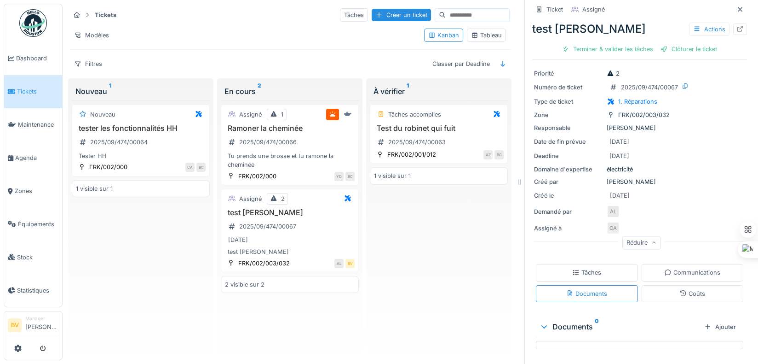
scroll to position [22, 0]
click at [687, 291] on div "Coûts" at bounding box center [693, 295] width 26 height 9
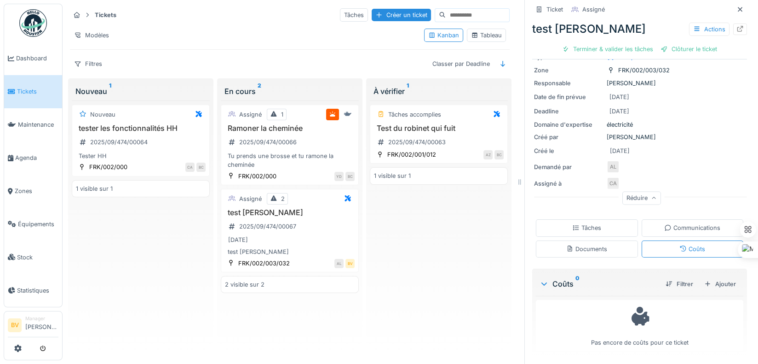
click at [446, 221] on div "Tâches accomplies Test du robinet qui fuit 2025/09/474/00063 FRK/002/001/012 AZ…" at bounding box center [439, 226] width 138 height 253
click at [250, 220] on div "2025/09/474/00067" at bounding box center [262, 226] width 75 height 12
click at [287, 223] on div "2025/09/474/00067" at bounding box center [262, 226] width 75 height 12
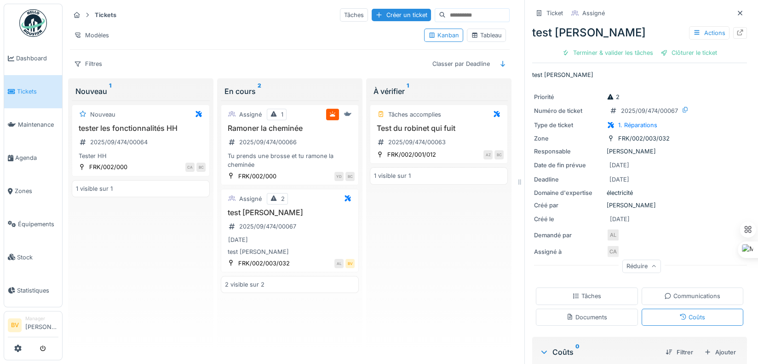
scroll to position [0, 0]
click at [573, 55] on div "Terminer & valider les tâches" at bounding box center [608, 52] width 98 height 12
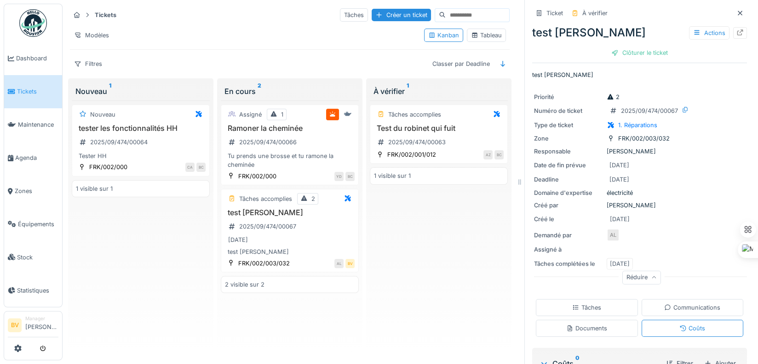
click at [697, 118] on div "Priorité 2 Numéro de ticket 2025/09/474/00067 Type de ticket 1. Réparations Zon…" at bounding box center [639, 187] width 215 height 201
click at [698, 25] on div "test [PERSON_NAME] Actions" at bounding box center [639, 32] width 215 height 17
click at [693, 38] on div "Actions" at bounding box center [709, 32] width 40 height 13
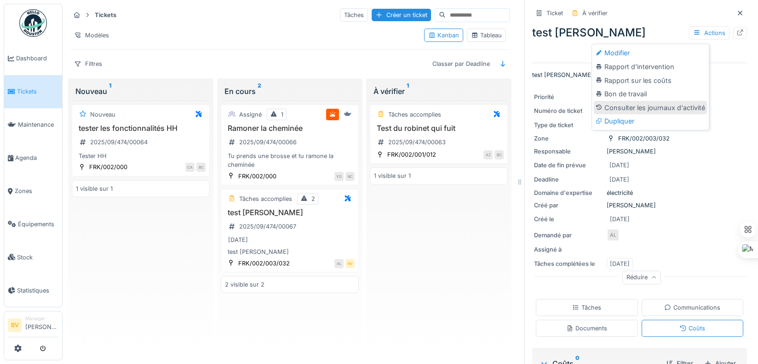
click at [659, 104] on div "Consulter les journaux d'activité" at bounding box center [650, 108] width 113 height 14
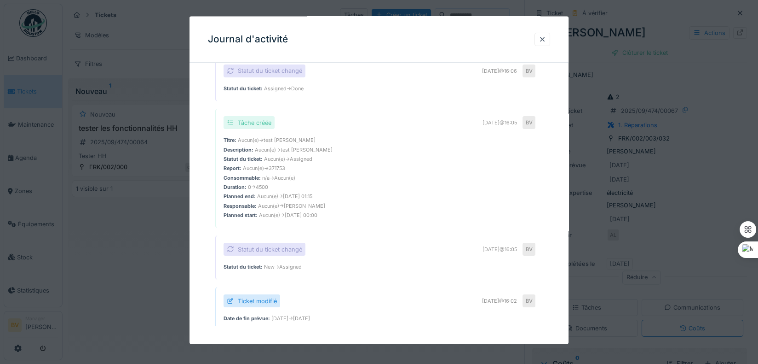
click at [435, 186] on div "Duration : 0 → 4500" at bounding box center [380, 186] width 312 height 7
click at [543, 37] on div at bounding box center [542, 39] width 7 height 9
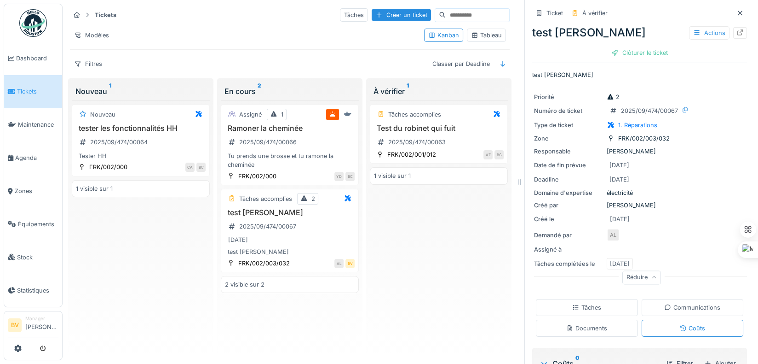
click at [403, 309] on div "Tâches accomplies Test du robinet qui fuit 2025/09/474/00063 FRK/002/001/012 AZ…" at bounding box center [439, 226] width 138 height 253
click at [466, 244] on div "Tâches accomplies Test du robinet qui fuit 2025/09/474/00063 FRK/002/001/012 AZ…" at bounding box center [439, 226] width 138 height 253
click at [491, 133] on div "Test du robinet qui fuit 2025/09/474/00063" at bounding box center [439, 137] width 130 height 26
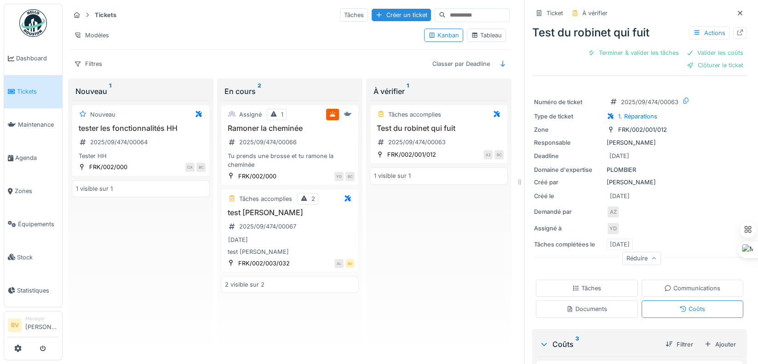
click at [480, 245] on div "Tâches accomplies Test du robinet qui fuit 2025/09/474/00063 FRK/002/001/012 AZ…" at bounding box center [439, 226] width 138 height 253
click at [316, 228] on div "test [PERSON_NAME] 2025/09/474/00067 [DATE] test [PERSON_NAME]" at bounding box center [290, 232] width 130 height 48
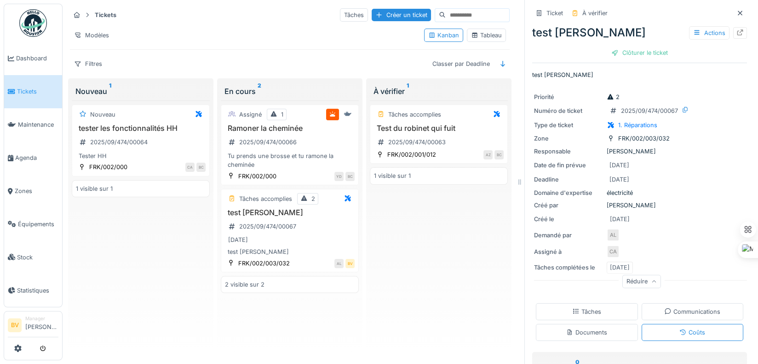
scroll to position [83, 0]
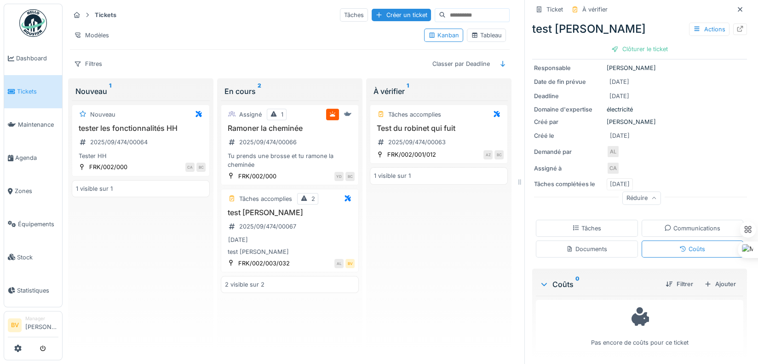
click at [573, 226] on icon at bounding box center [576, 228] width 7 height 6
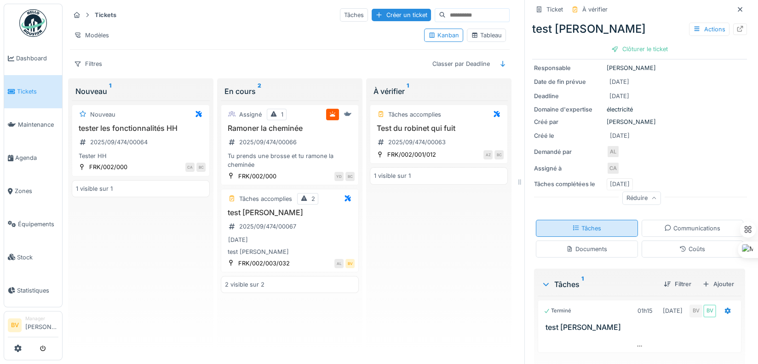
scroll to position [6, 0]
click at [679, 225] on div "Communications" at bounding box center [693, 228] width 102 height 17
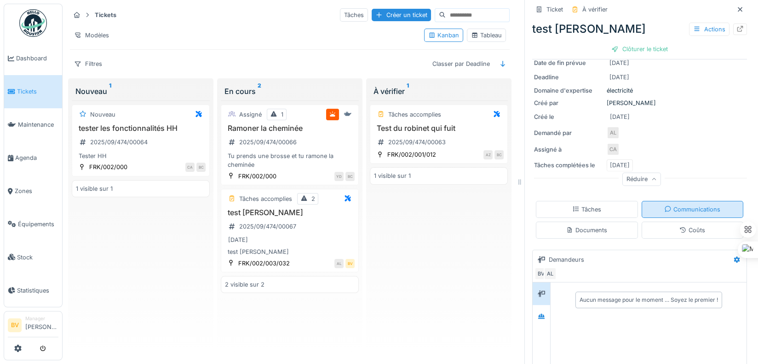
click at [675, 205] on div "Communications" at bounding box center [693, 209] width 56 height 9
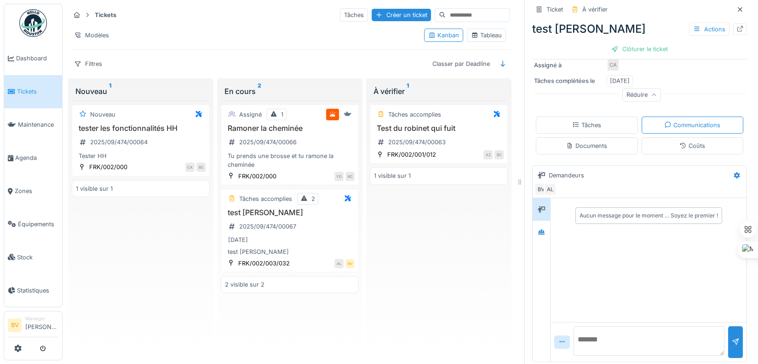
click at [622, 326] on textarea at bounding box center [649, 340] width 151 height 29
type textarea "**********"
click at [732, 337] on div at bounding box center [735, 341] width 7 height 9
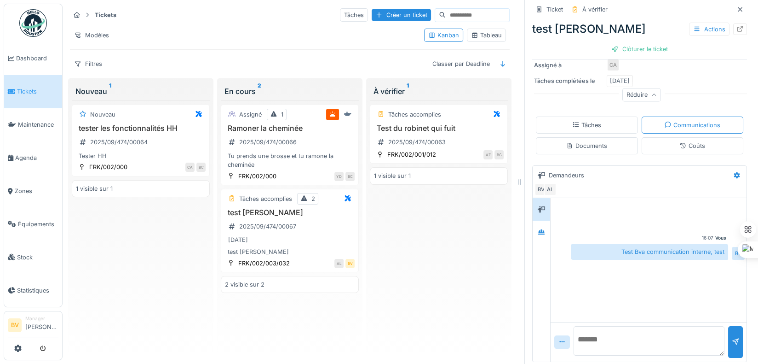
scroll to position [0, 0]
click at [277, 253] on div "test [PERSON_NAME]" at bounding box center [290, 251] width 130 height 9
click at [597, 290] on div "Vous 16:07 Test Bva communication interne, test BV" at bounding box center [649, 259] width 196 height 123
click at [533, 215] on div at bounding box center [541, 209] width 17 height 23
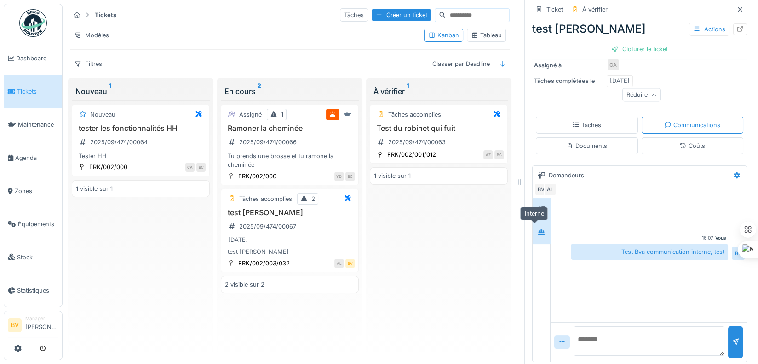
click at [538, 227] on div at bounding box center [541, 231] width 7 height 9
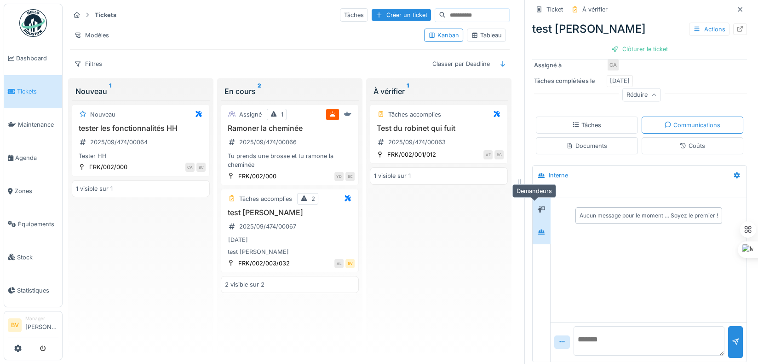
click at [535, 208] on div at bounding box center [542, 209] width 14 height 12
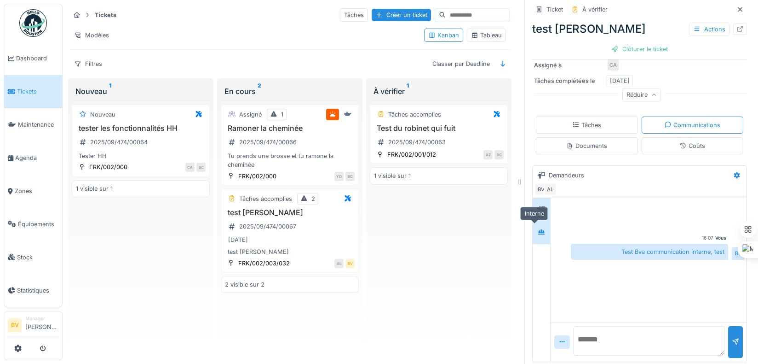
click at [537, 237] on div at bounding box center [541, 231] width 17 height 23
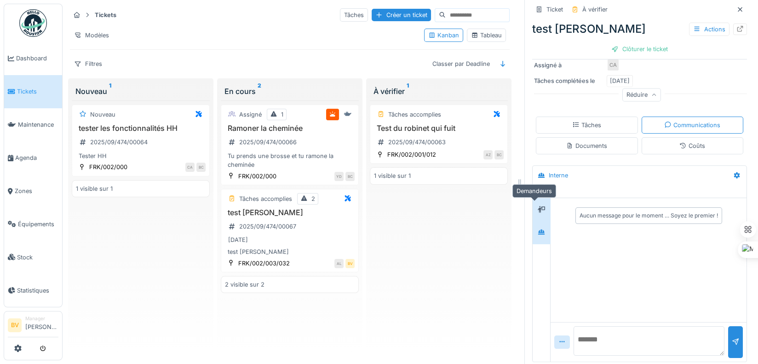
click at [538, 212] on div at bounding box center [542, 209] width 14 height 12
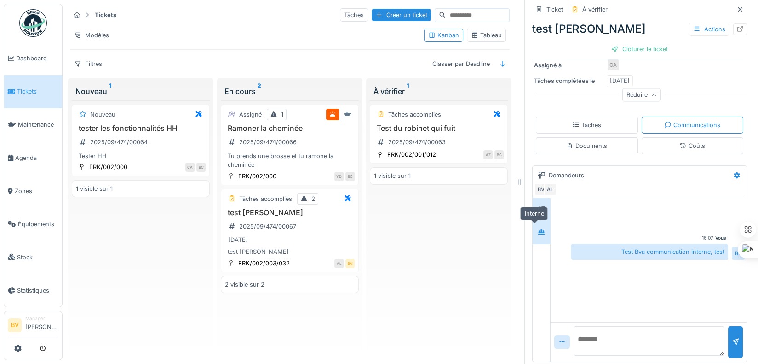
click at [538, 229] on icon at bounding box center [541, 231] width 6 height 5
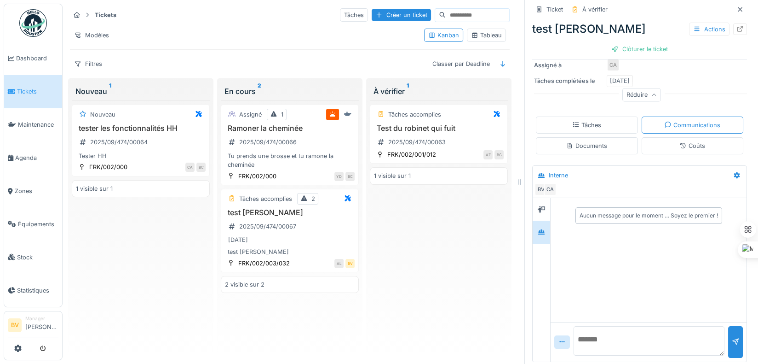
click at [647, 340] on textarea at bounding box center [649, 340] width 151 height 29
type textarea "********"
click at [729, 330] on div at bounding box center [736, 342] width 15 height 32
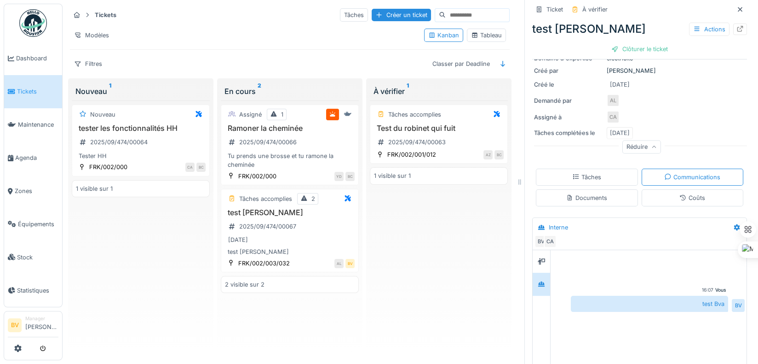
scroll to position [140, 0]
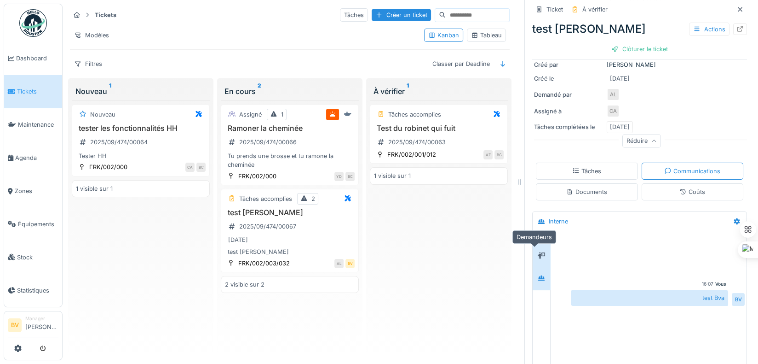
click at [537, 259] on div at bounding box center [542, 255] width 14 height 12
click at [538, 278] on icon at bounding box center [541, 277] width 6 height 5
click at [704, 189] on div "Coûts" at bounding box center [693, 191] width 102 height 17
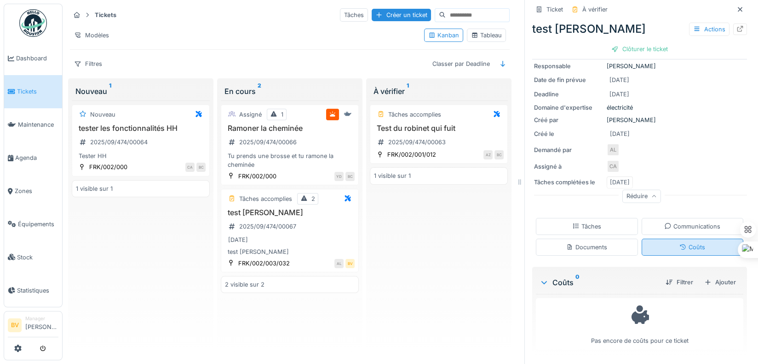
scroll to position [6, 0]
click at [576, 244] on div "Documents" at bounding box center [587, 248] width 41 height 9
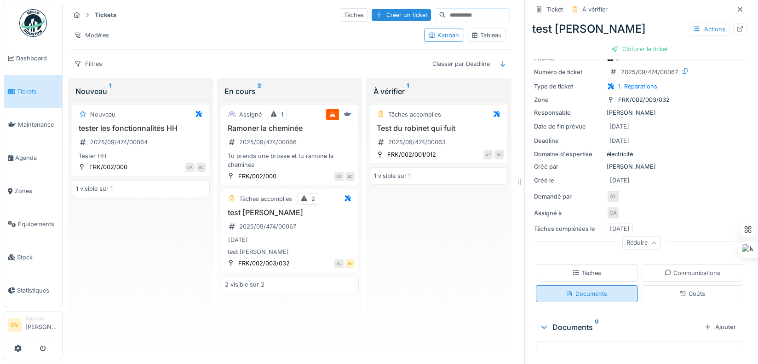
scroll to position [37, 0]
click at [590, 270] on div "Tâches" at bounding box center [587, 274] width 29 height 9
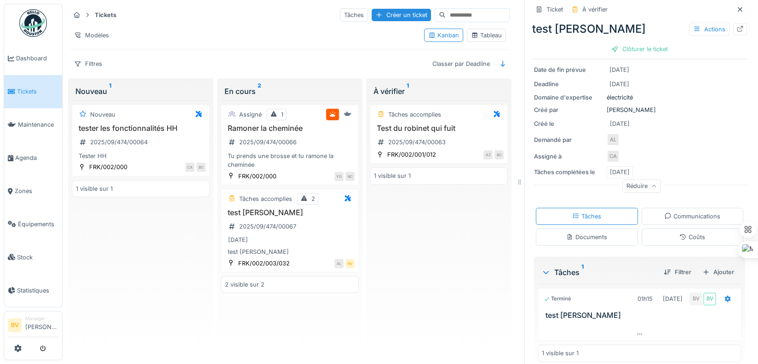
scroll to position [102, 0]
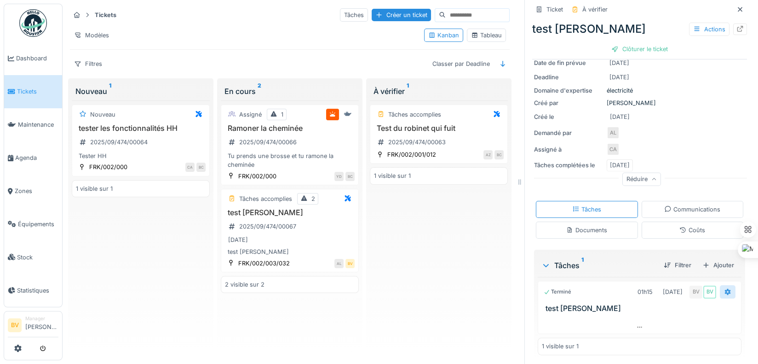
click at [720, 285] on div at bounding box center [728, 291] width 16 height 13
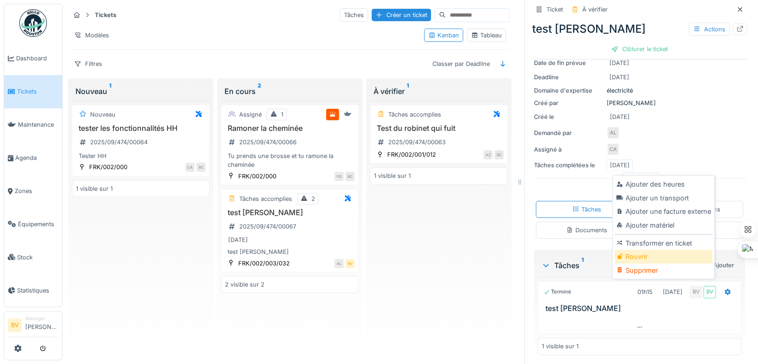
click at [688, 254] on div "Rouvrir" at bounding box center [664, 256] width 98 height 14
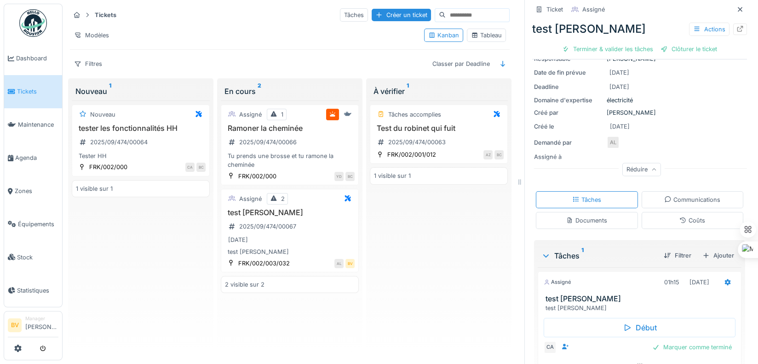
scroll to position [0, 0]
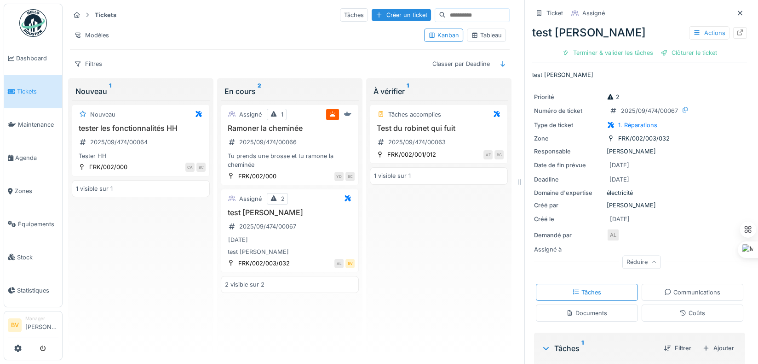
click at [686, 288] on div "Communications" at bounding box center [693, 292] width 56 height 9
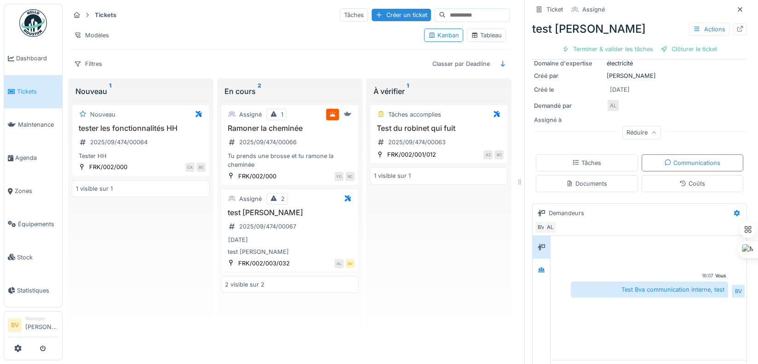
click at [608, 175] on div "Documents" at bounding box center [587, 183] width 102 height 17
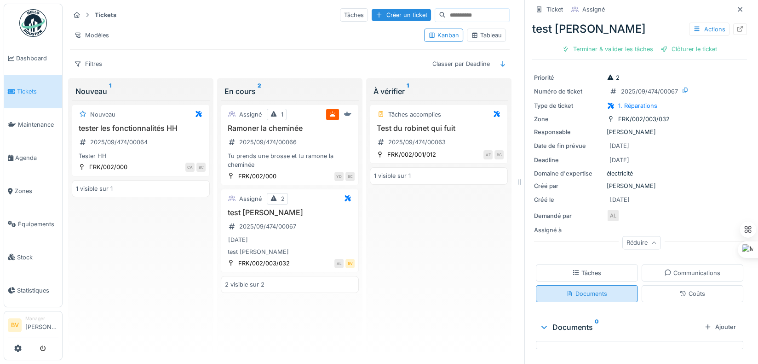
scroll to position [18, 0]
click at [713, 322] on div "Ajouter" at bounding box center [720, 328] width 39 height 12
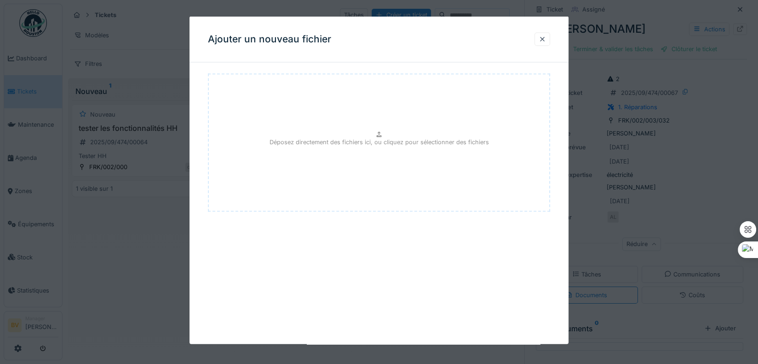
click at [344, 133] on div "Déposez directement des fichiers ici, ou cliquez pour sélectionner des fichiers" at bounding box center [379, 143] width 342 height 138
type input "**********"
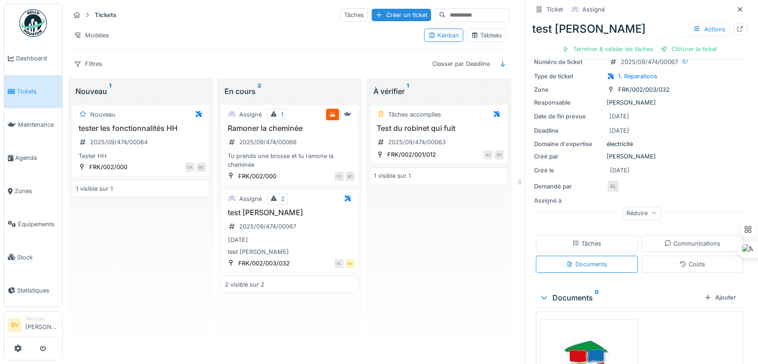
scroll to position [0, 0]
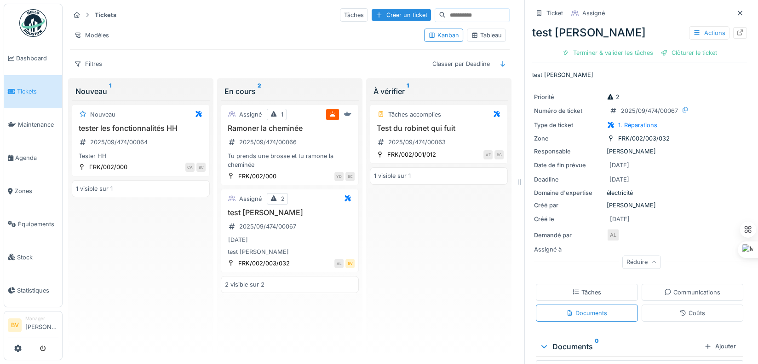
click at [704, 213] on div "Créé le [DATE]" at bounding box center [639, 219] width 211 height 12
click at [547, 12] on div "Ticket" at bounding box center [555, 13] width 17 height 9
click at [707, 34] on div "Actions" at bounding box center [709, 32] width 40 height 13
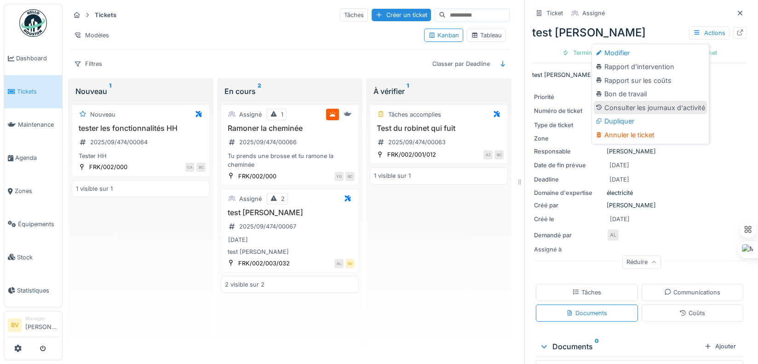
click at [693, 109] on div "Consulter les journaux d'activité" at bounding box center [650, 108] width 113 height 14
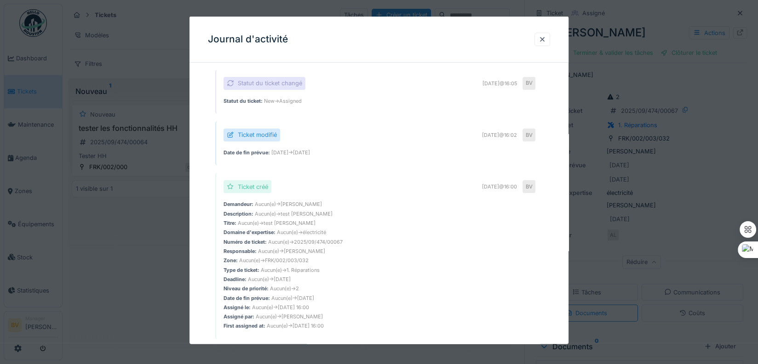
scroll to position [295, 0]
click at [543, 40] on div at bounding box center [542, 39] width 7 height 9
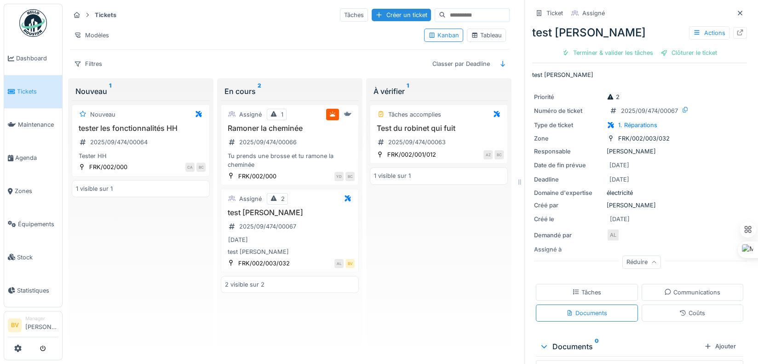
click at [403, 241] on div "Tâches accomplies Test du robinet qui fuit 2025/09/474/00063 FRK/002/001/012 AZ…" at bounding box center [439, 226] width 138 height 253
click at [422, 218] on div "Tâches accomplies Test du robinet qui fuit 2025/09/474/00063 FRK/002/001/012 AZ…" at bounding box center [439, 226] width 138 height 253
click at [318, 237] on div "[DATE]" at bounding box center [290, 240] width 130 height 12
click at [420, 242] on div "Tâches accomplies Test du robinet qui fuit 2025/09/474/00063 FRK/002/001/012 AZ…" at bounding box center [439, 226] width 138 height 253
click at [621, 56] on div "Terminer & valider les tâches" at bounding box center [608, 52] width 98 height 12
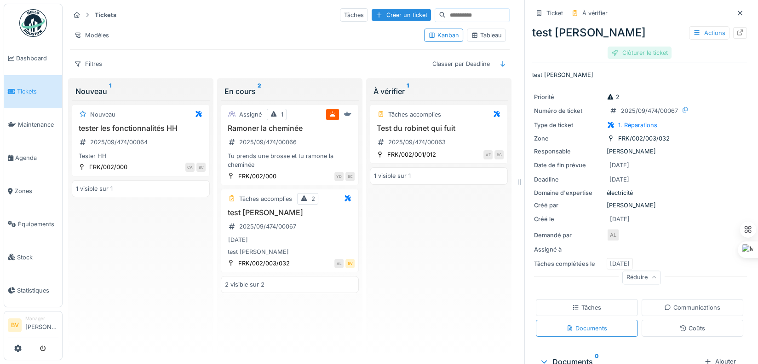
click at [644, 57] on div "Clôturer le ticket" at bounding box center [640, 52] width 64 height 12
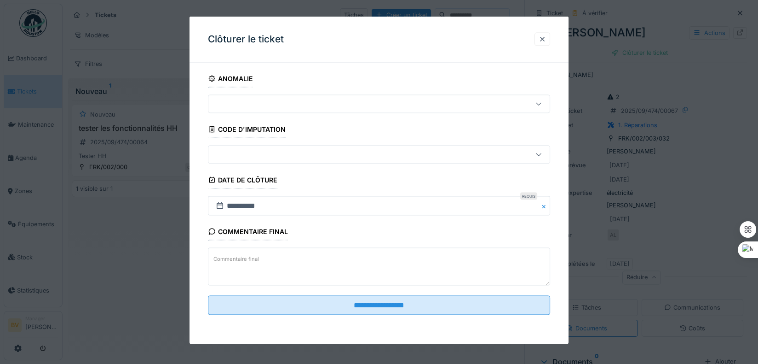
click at [302, 99] on div at bounding box center [358, 104] width 293 height 10
click at [376, 68] on div "**********" at bounding box center [379, 180] width 379 height 327
click at [256, 153] on div at bounding box center [358, 155] width 293 height 10
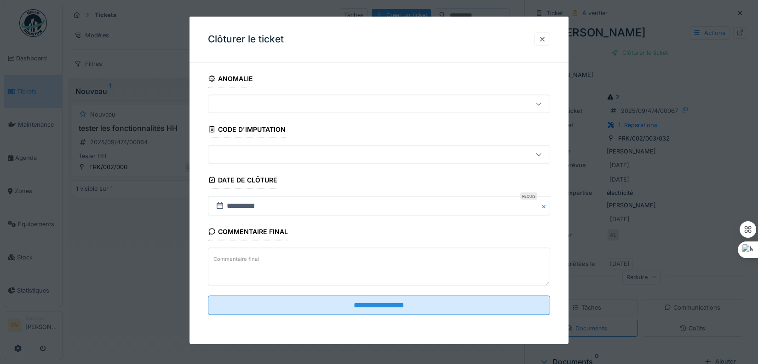
click at [376, 268] on textarea "Commentaire final" at bounding box center [379, 267] width 342 height 38
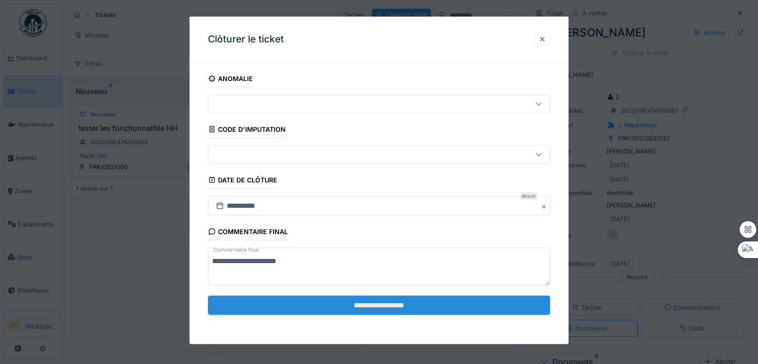
type textarea "**********"
click at [409, 304] on input "**********" at bounding box center [379, 304] width 342 height 19
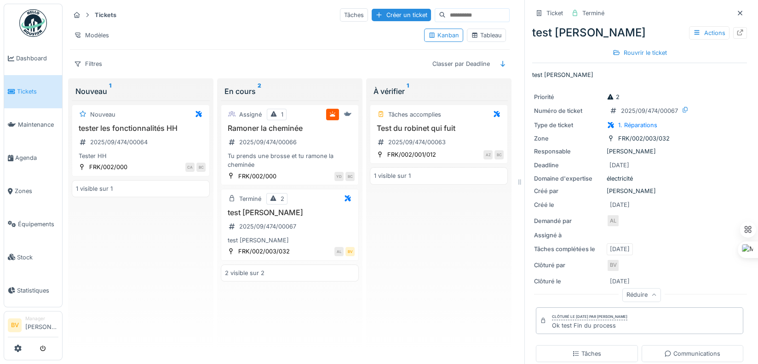
scroll to position [0, 0]
click at [45, 93] on link "Tickets" at bounding box center [33, 91] width 58 height 33
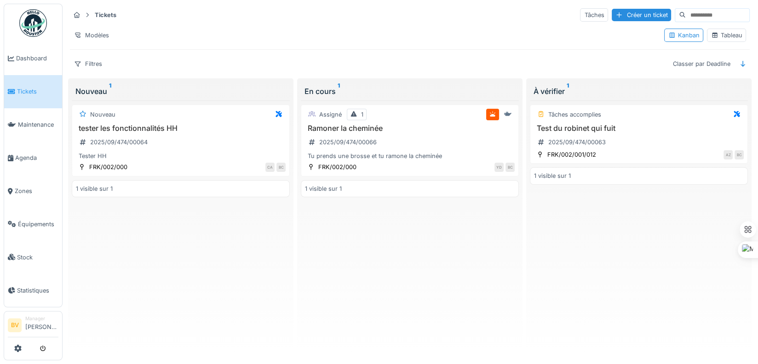
click at [617, 262] on div "Tâches accomplies Test du robinet qui fuit 2025/09/474/00063 FRK/002/001/012 AZ…" at bounding box center [639, 226] width 218 height 253
click at [710, 274] on div "Tâches accomplies Test du robinet qui fuit 2025/09/474/00063 FRK/002/001/012 AZ…" at bounding box center [639, 226] width 218 height 253
